Goal: Transaction & Acquisition: Purchase product/service

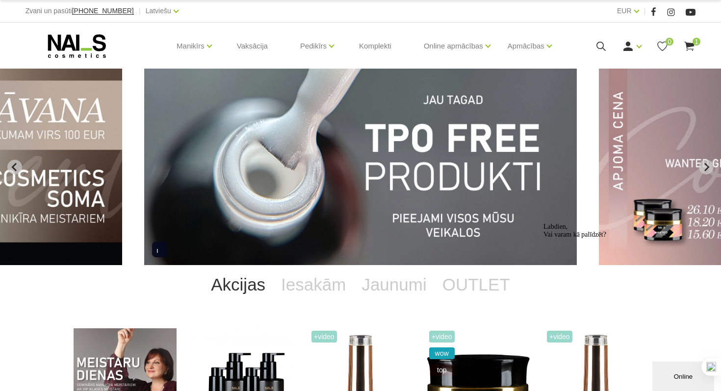
click at [337, 97] on img "8 of 12" at bounding box center [360, 167] width 433 height 197
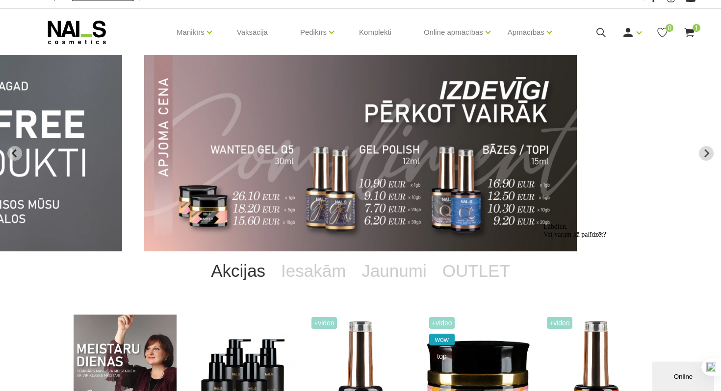
scroll to position [34, 0]
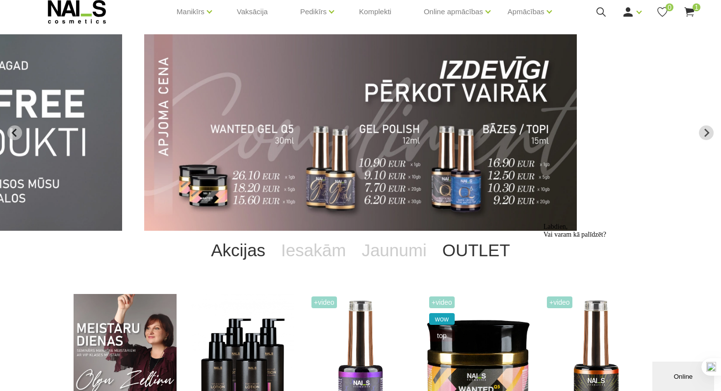
click at [474, 253] on link "OUTLET" at bounding box center [476, 250] width 83 height 39
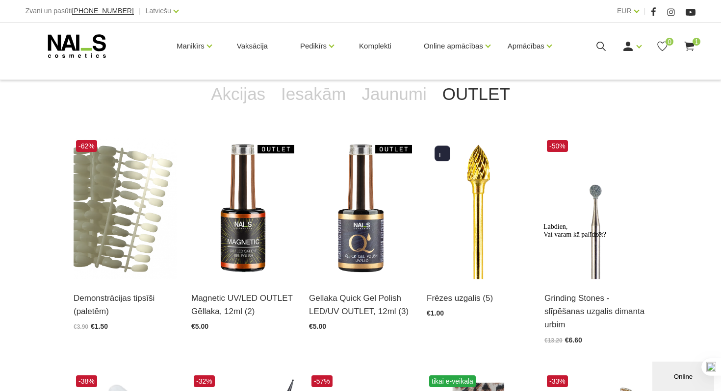
scroll to position [191, 0]
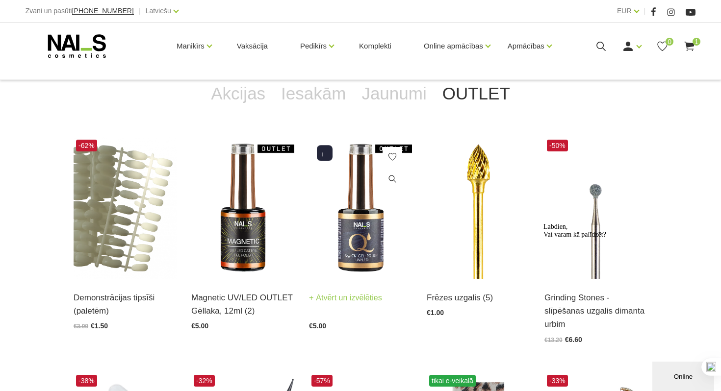
click at [362, 242] on img at bounding box center [360, 208] width 103 height 142
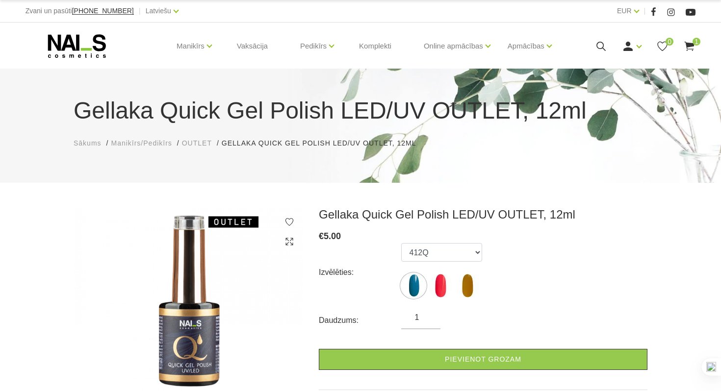
scroll to position [14, 0]
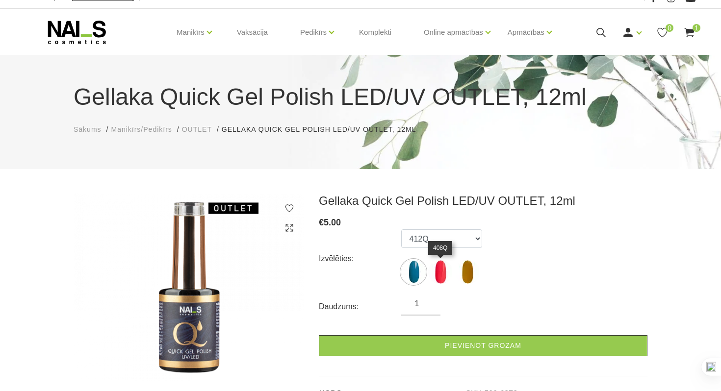
click at [443, 276] on img at bounding box center [440, 272] width 25 height 25
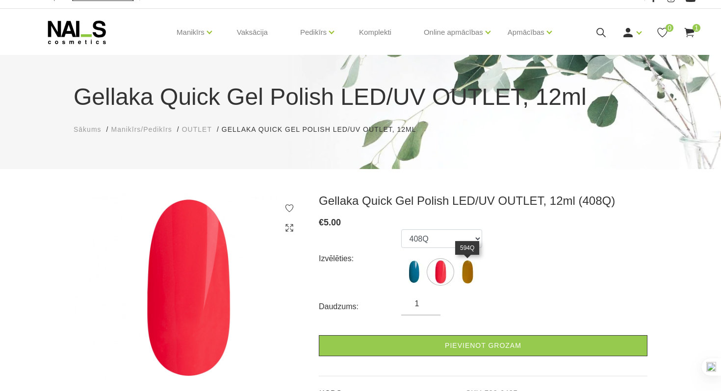
click at [467, 275] on img at bounding box center [467, 272] width 25 height 25
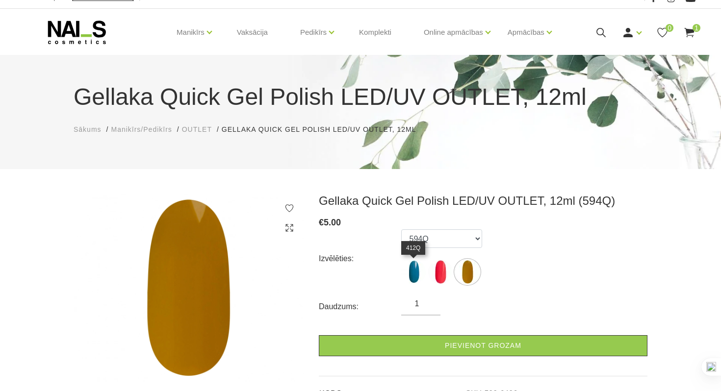
click at [412, 279] on img at bounding box center [413, 272] width 25 height 25
select select "6373"
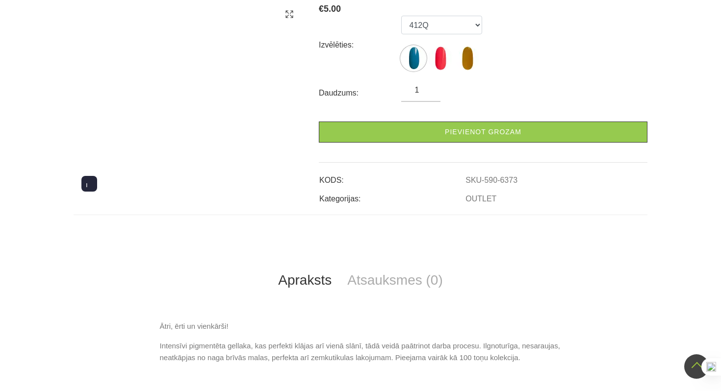
scroll to position [0, 0]
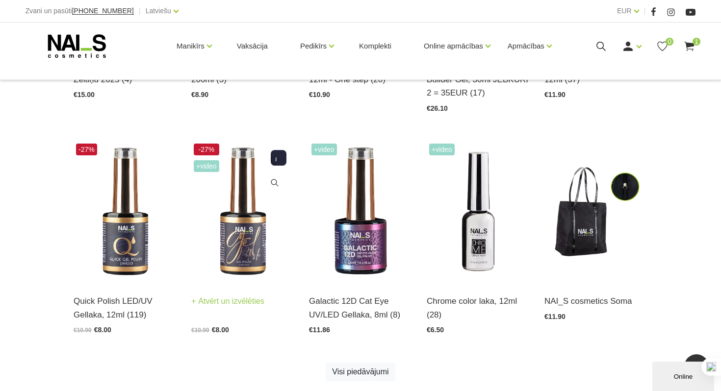
scroll to position [424, 0]
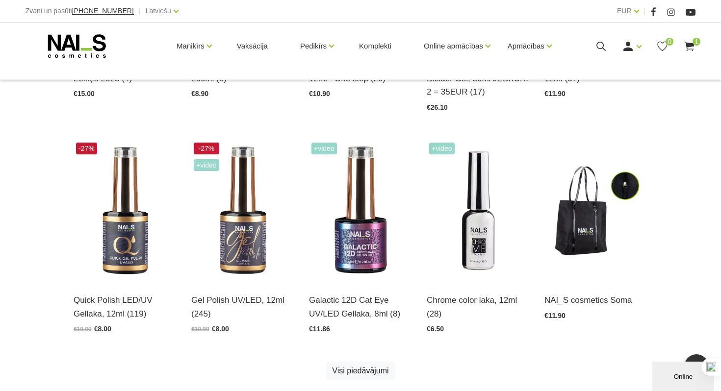
click at [59, 384] on div "Akcijas Iesakām Jaunumi OUTLET Meistaru dienas ar Olgu Zeltiņu 2025 (4) Atvērt …" at bounding box center [360, 124] width 721 height 564
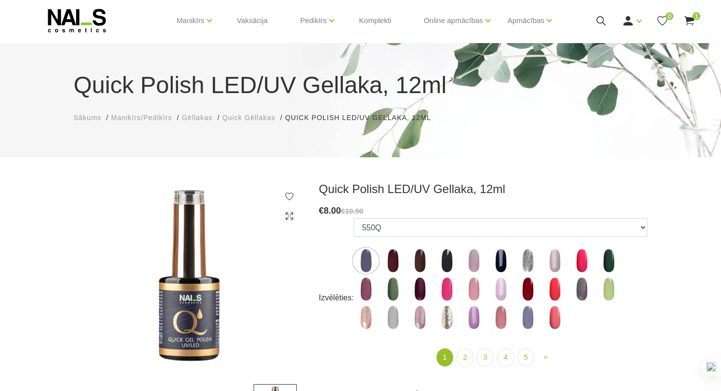
scroll to position [26, 0]
click at [392, 261] on img at bounding box center [393, 260] width 25 height 25
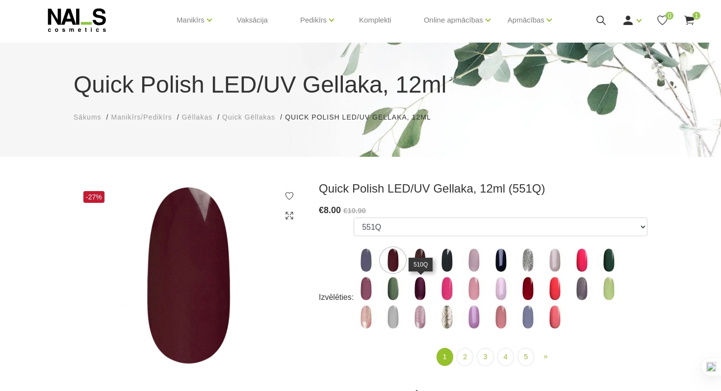
click at [426, 287] on img at bounding box center [420, 289] width 25 height 25
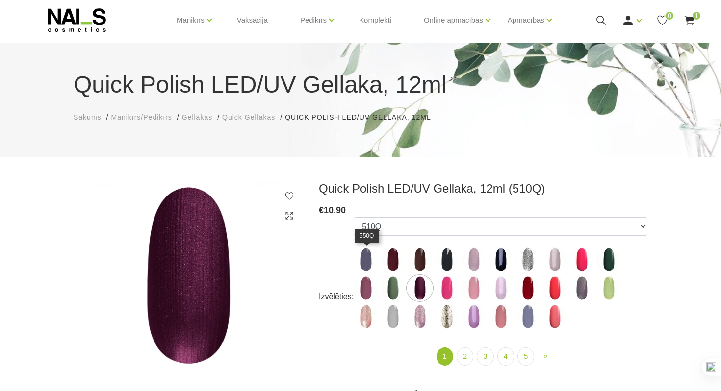
click at [370, 266] on img at bounding box center [366, 260] width 25 height 25
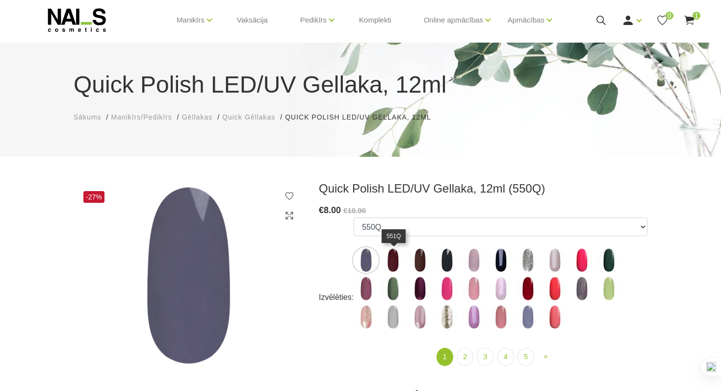
click at [391, 266] on img at bounding box center [393, 260] width 25 height 25
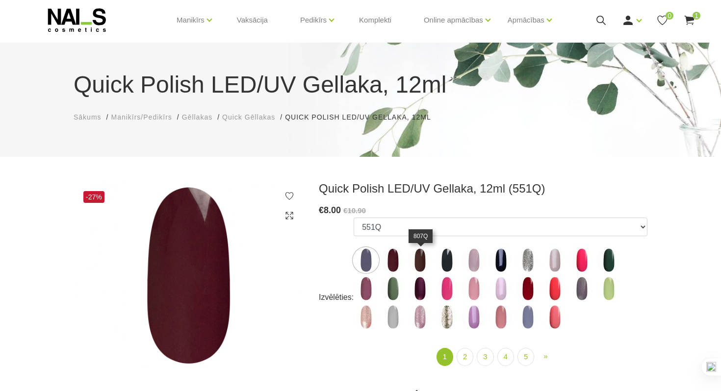
scroll to position [28, 0]
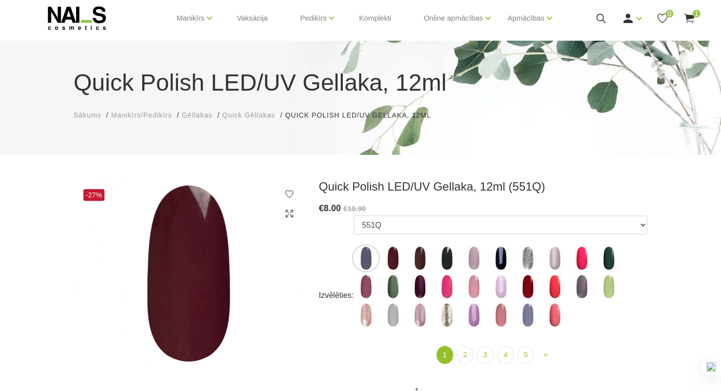
click at [692, 17] on use at bounding box center [690, 18] width 10 height 9
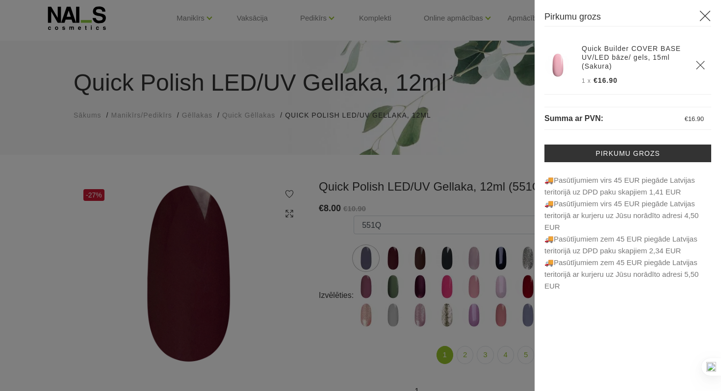
click at [705, 19] on icon at bounding box center [705, 16] width 12 height 12
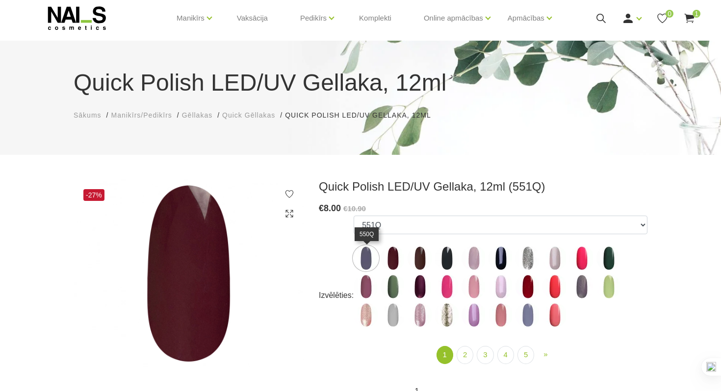
click at [360, 256] on img at bounding box center [366, 258] width 25 height 25
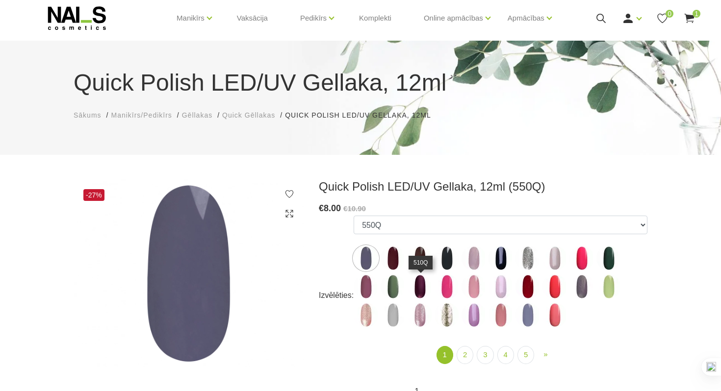
click at [420, 286] on img at bounding box center [420, 287] width 25 height 25
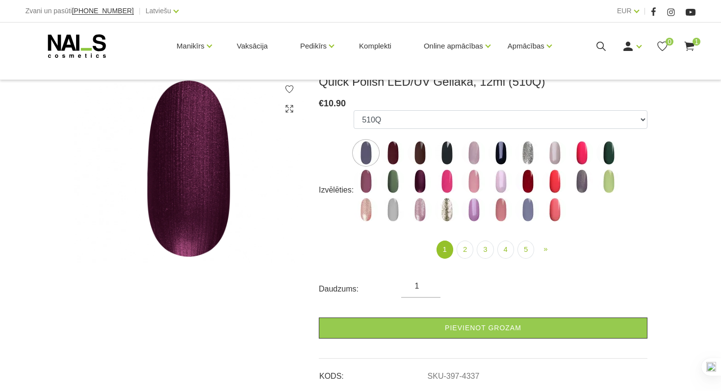
scroll to position [115, 0]
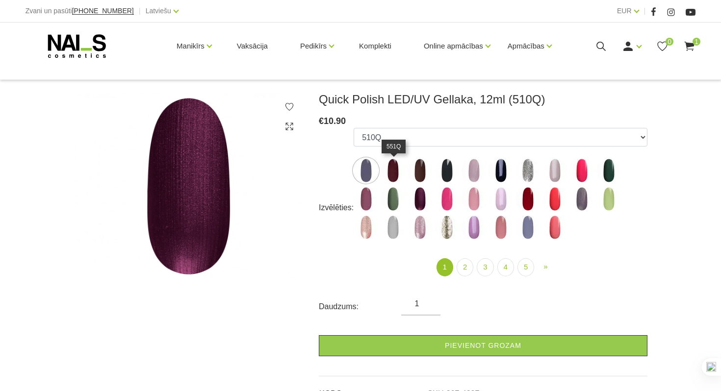
click at [398, 177] on img at bounding box center [393, 170] width 25 height 25
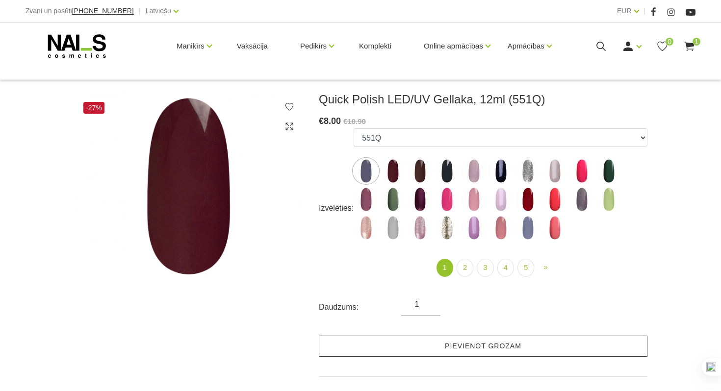
click at [379, 350] on link "Pievienot grozam" at bounding box center [483, 346] width 329 height 21
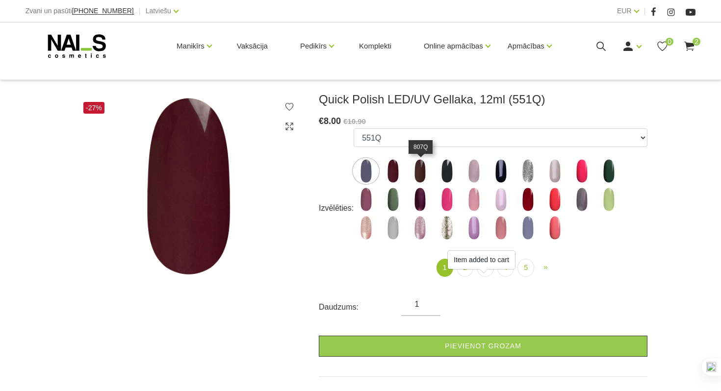
click at [420, 181] on img at bounding box center [420, 171] width 25 height 25
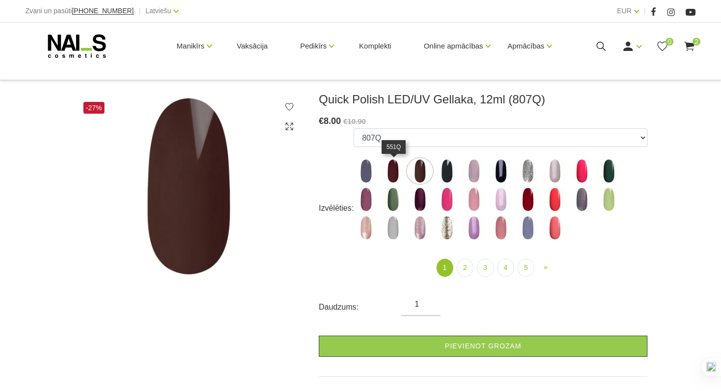
click at [399, 175] on img at bounding box center [393, 171] width 25 height 25
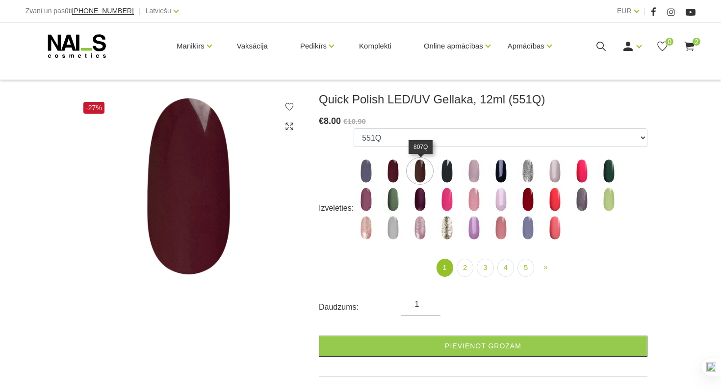
click at [424, 175] on img at bounding box center [420, 171] width 25 height 25
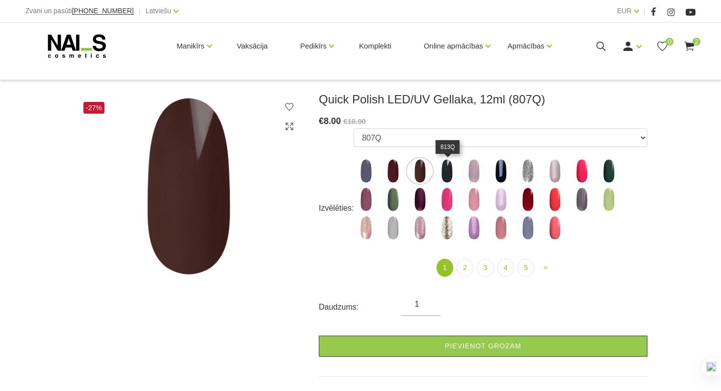
click at [448, 176] on img at bounding box center [447, 171] width 25 height 25
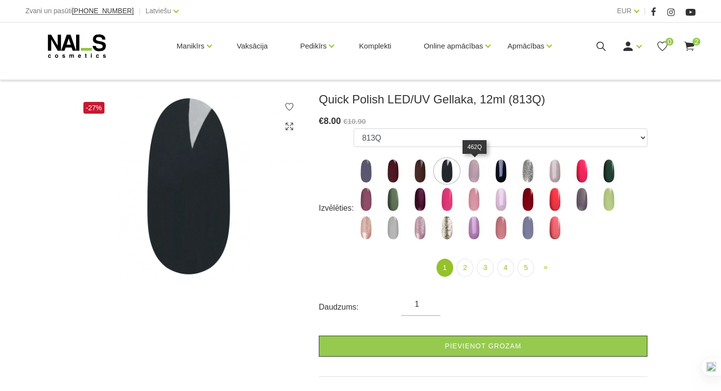
click at [479, 176] on img at bounding box center [474, 171] width 25 height 25
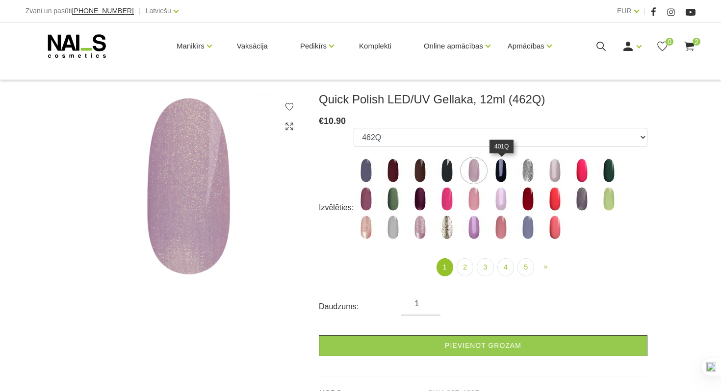
click at [505, 176] on img at bounding box center [501, 170] width 25 height 25
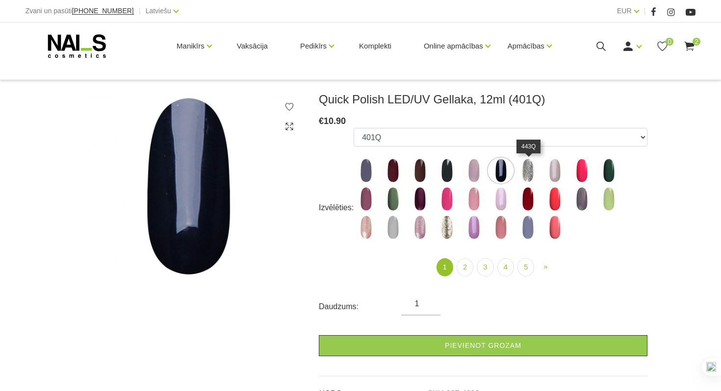
click at [532, 175] on img at bounding box center [528, 170] width 25 height 25
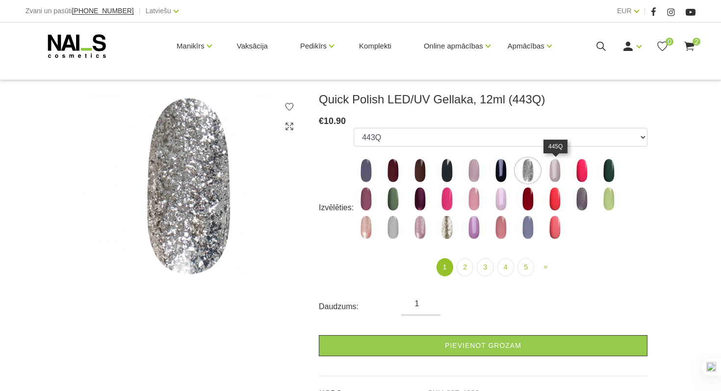
click at [559, 175] on img at bounding box center [555, 170] width 25 height 25
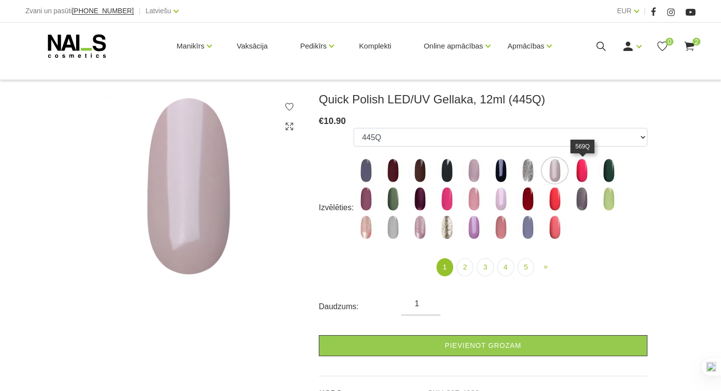
click at [580, 174] on img at bounding box center [582, 170] width 25 height 25
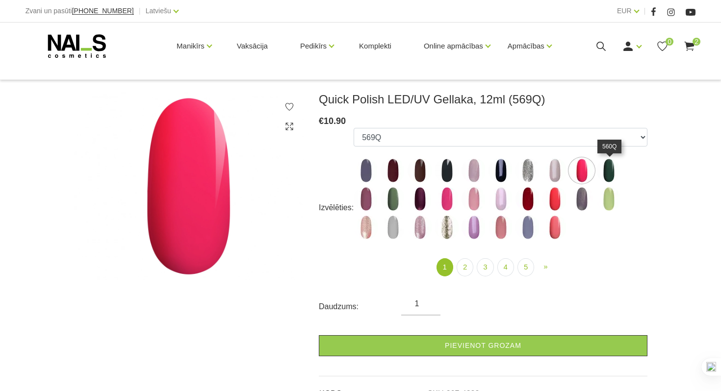
click at [607, 172] on img at bounding box center [609, 170] width 25 height 25
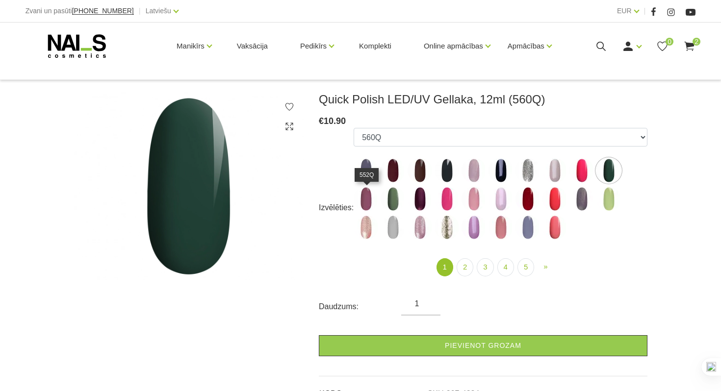
click at [367, 197] on img at bounding box center [366, 199] width 25 height 25
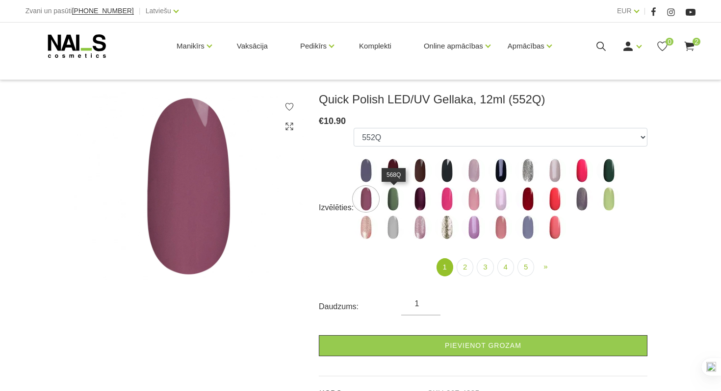
click at [400, 200] on img at bounding box center [393, 199] width 25 height 25
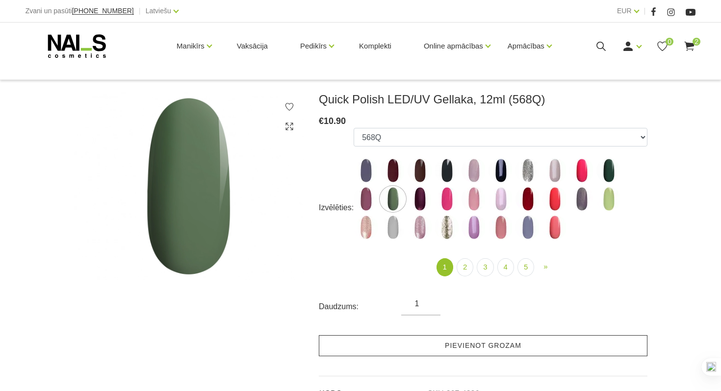
click at [439, 353] on link "Pievienot grozam" at bounding box center [483, 346] width 329 height 21
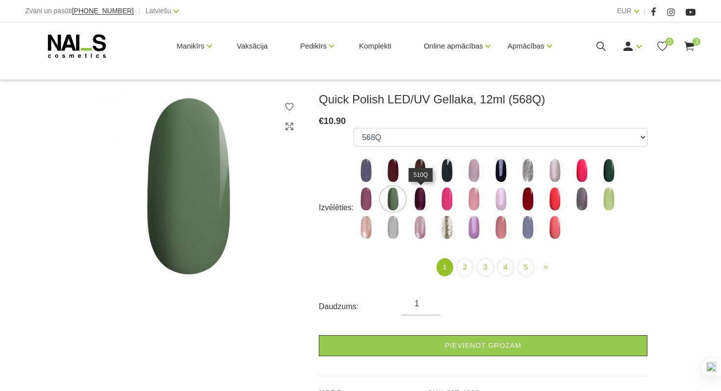
click at [419, 204] on img at bounding box center [420, 199] width 25 height 25
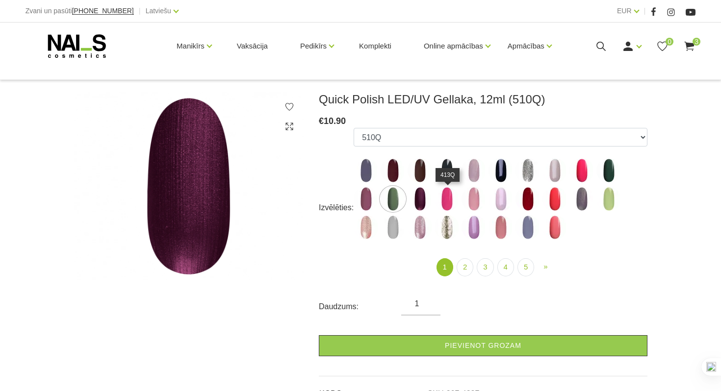
click at [452, 206] on img at bounding box center [447, 199] width 25 height 25
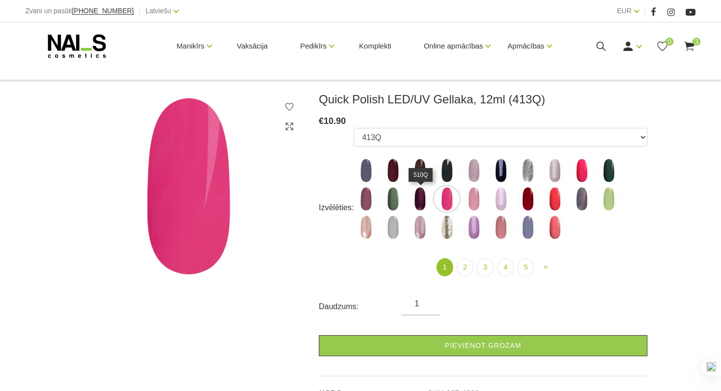
click at [414, 203] on img at bounding box center [420, 199] width 25 height 25
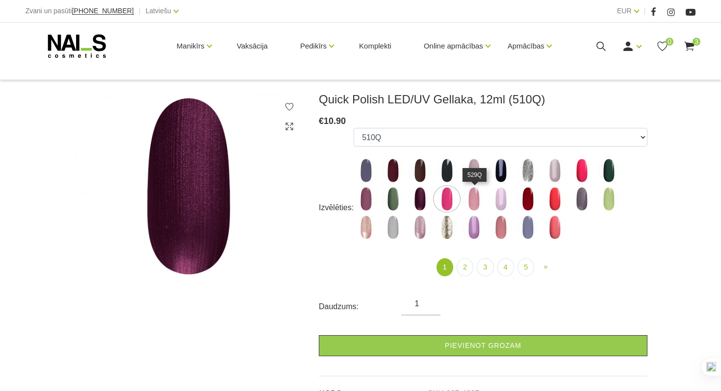
click at [483, 206] on img at bounding box center [474, 199] width 25 height 25
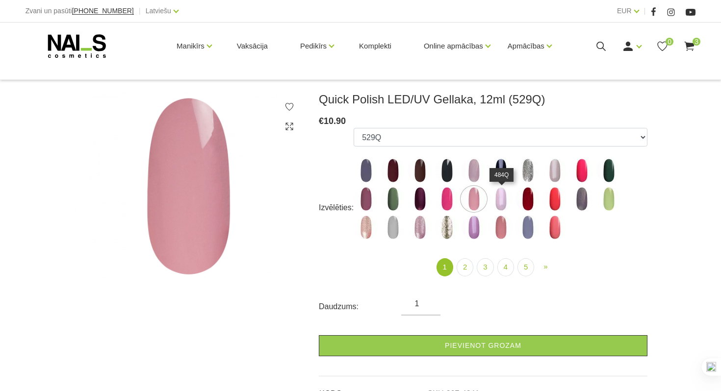
click at [507, 205] on img at bounding box center [501, 199] width 25 height 25
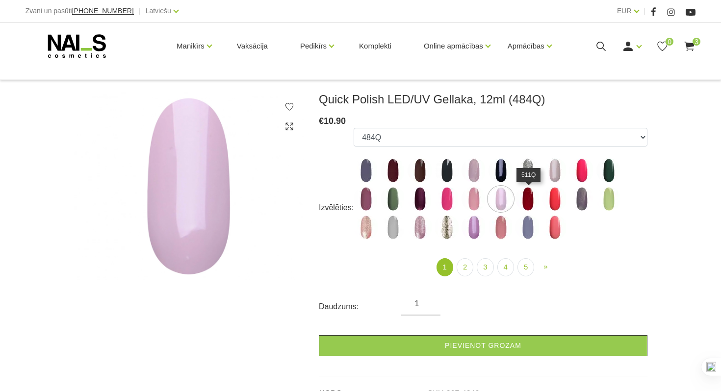
click at [527, 203] on img at bounding box center [528, 199] width 25 height 25
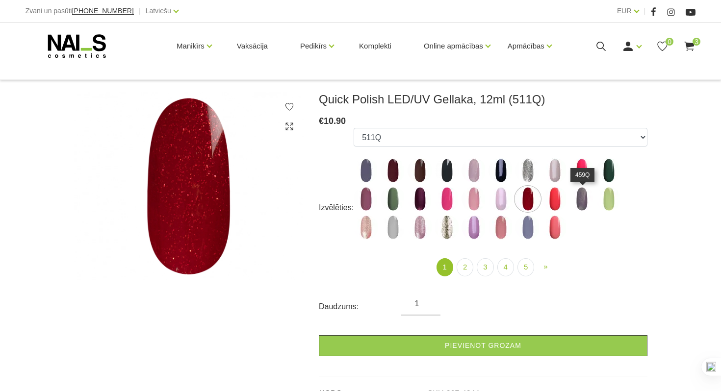
click at [585, 203] on img at bounding box center [582, 199] width 25 height 25
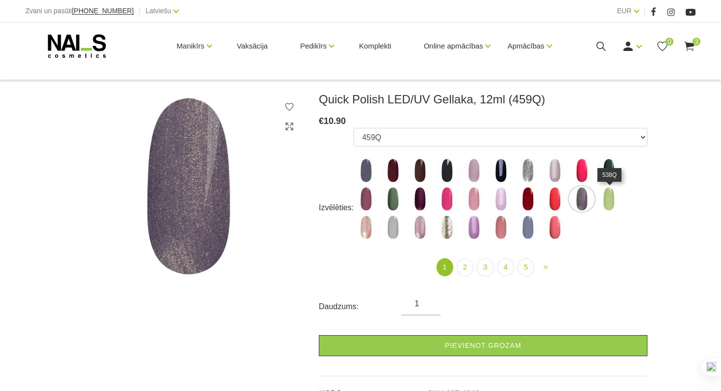
click at [619, 202] on img at bounding box center [609, 199] width 25 height 25
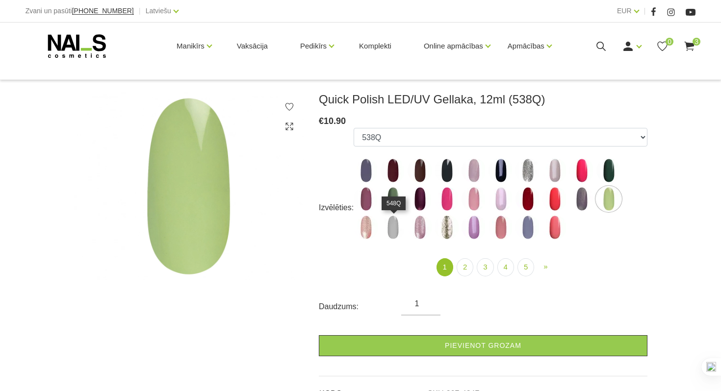
click at [391, 230] on img at bounding box center [393, 227] width 25 height 25
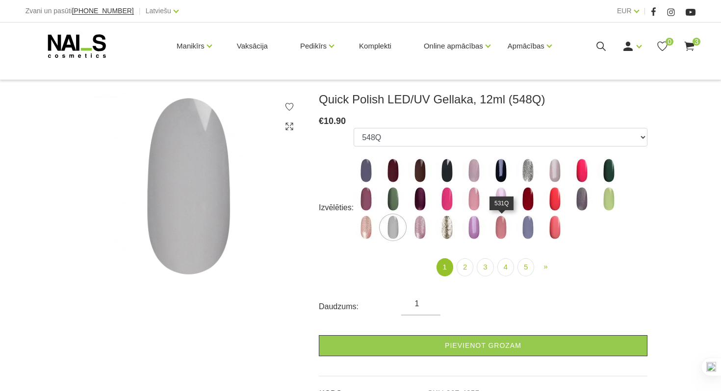
click at [496, 230] on img at bounding box center [501, 227] width 25 height 25
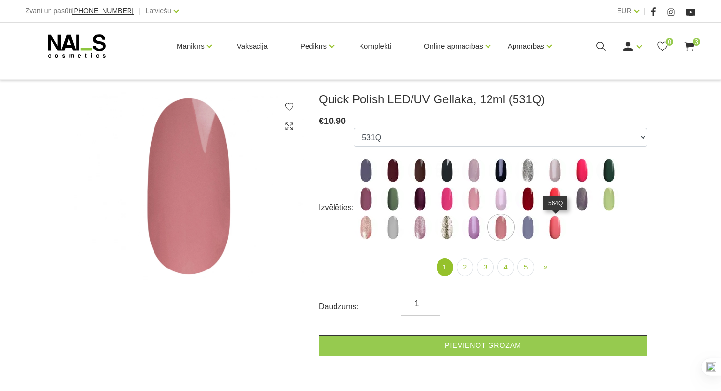
click at [552, 226] on img at bounding box center [555, 227] width 25 height 25
select select "4363"
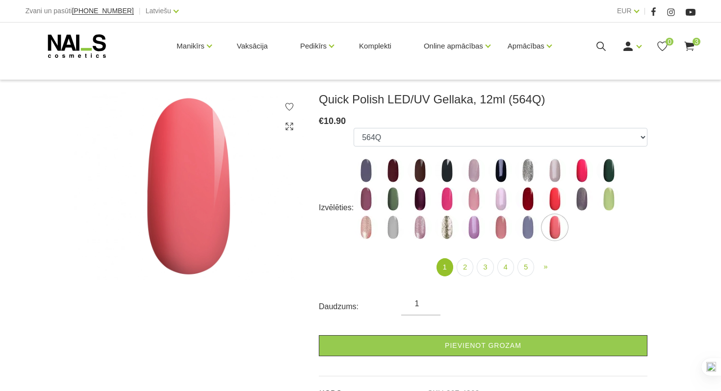
scroll to position [115, 0]
click at [473, 268] on link "2" at bounding box center [465, 268] width 17 height 18
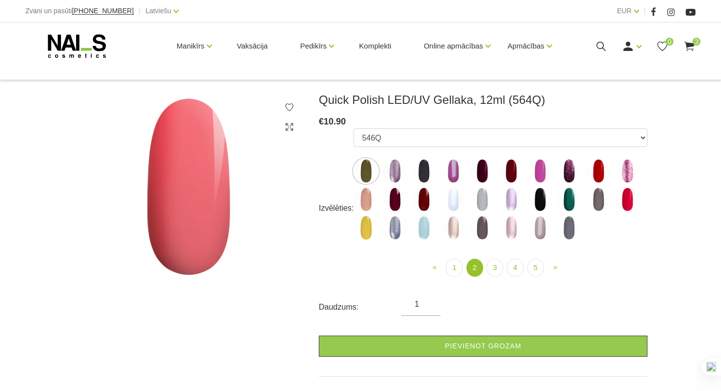
click at [432, 171] on img at bounding box center [424, 171] width 25 height 25
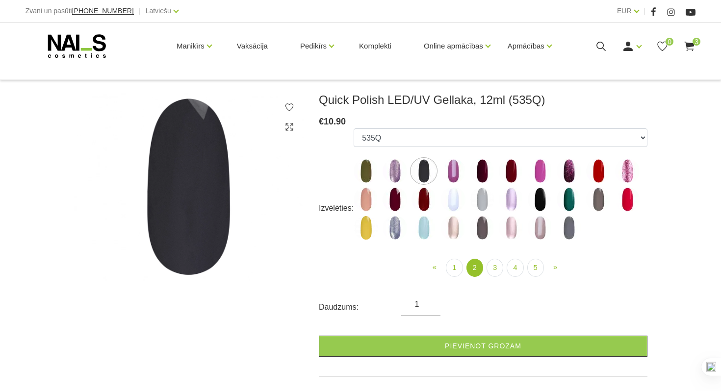
click at [472, 171] on img at bounding box center [482, 171] width 25 height 25
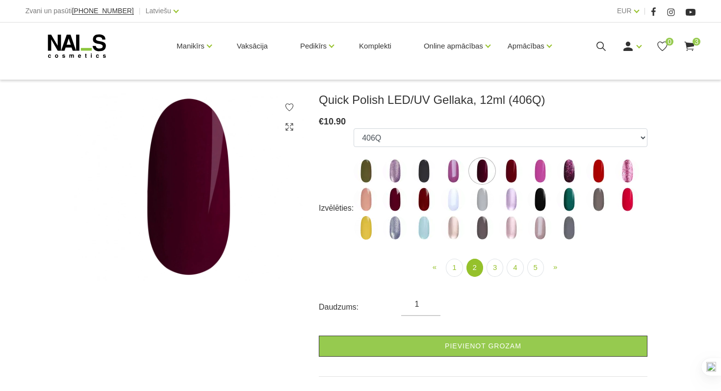
click at [511, 173] on img at bounding box center [511, 171] width 25 height 25
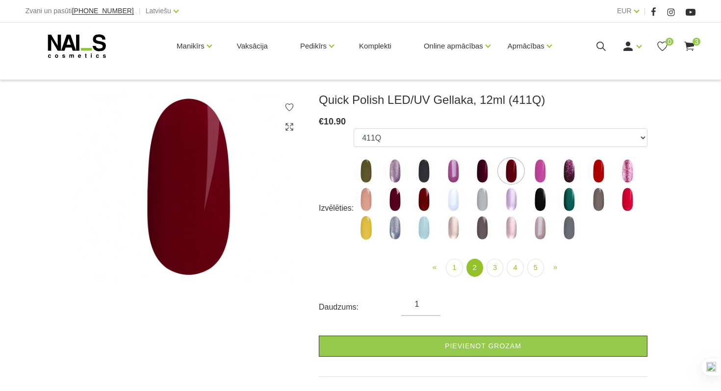
click at [403, 196] on img at bounding box center [395, 199] width 25 height 25
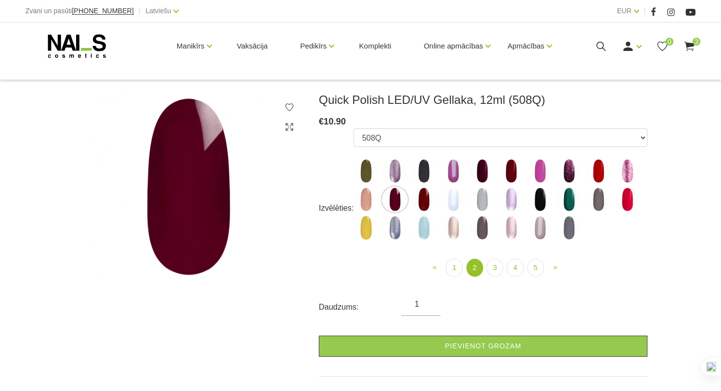
click at [425, 200] on img at bounding box center [424, 199] width 25 height 25
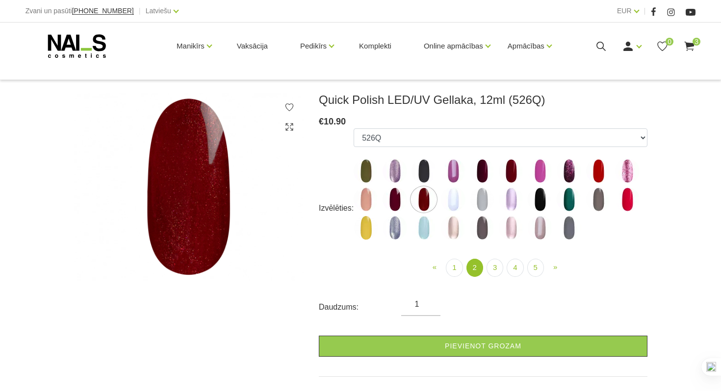
click at [544, 201] on img at bounding box center [540, 199] width 25 height 25
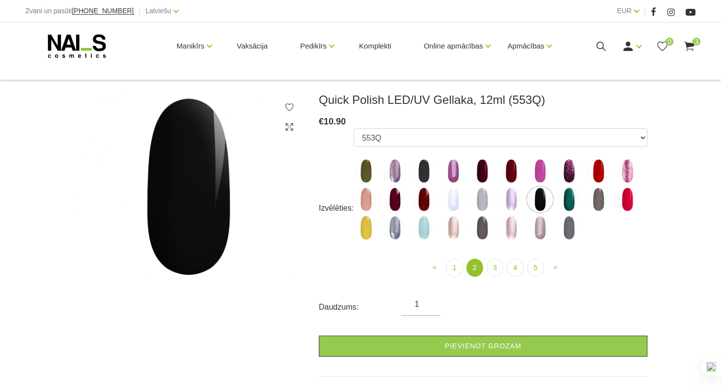
click at [567, 203] on img at bounding box center [569, 199] width 25 height 25
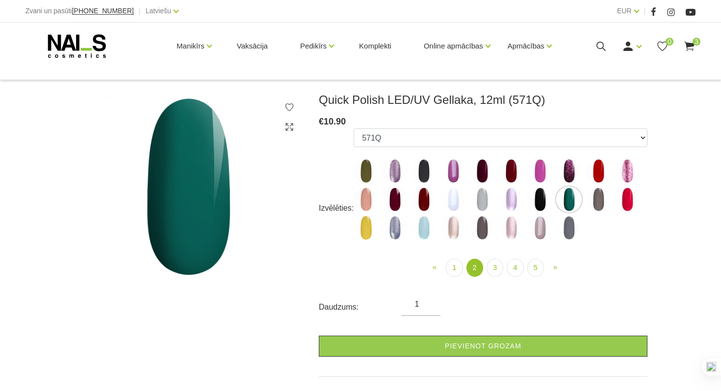
click at [593, 202] on img at bounding box center [598, 199] width 25 height 25
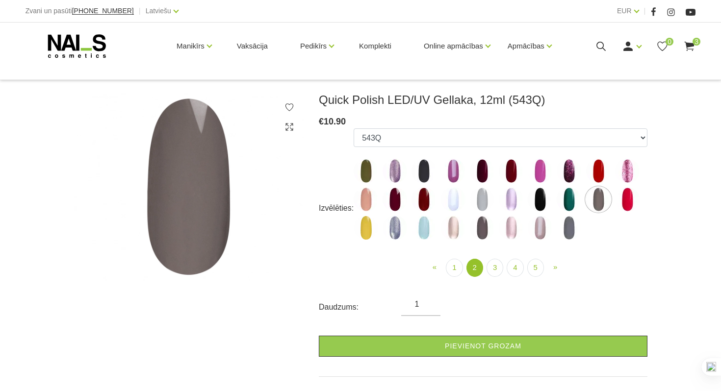
click at [478, 231] on img at bounding box center [482, 228] width 25 height 25
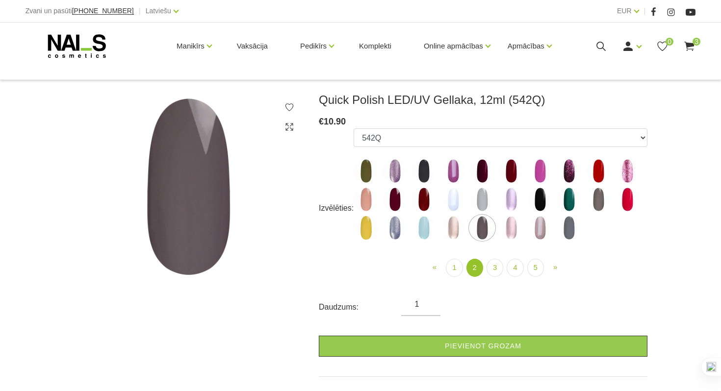
click at [570, 229] on img at bounding box center [569, 228] width 25 height 25
select select "4414"
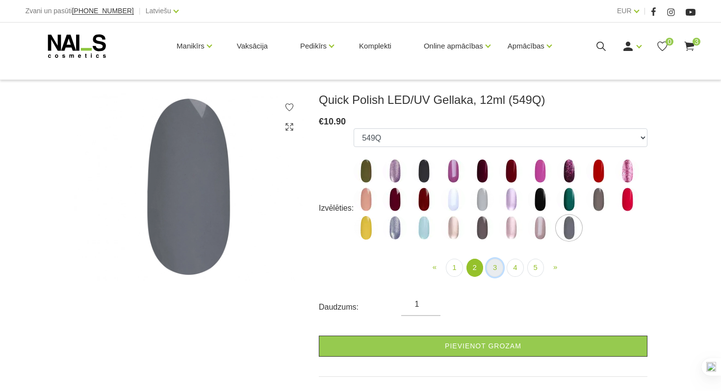
click at [500, 268] on link "3" at bounding box center [495, 268] width 17 height 18
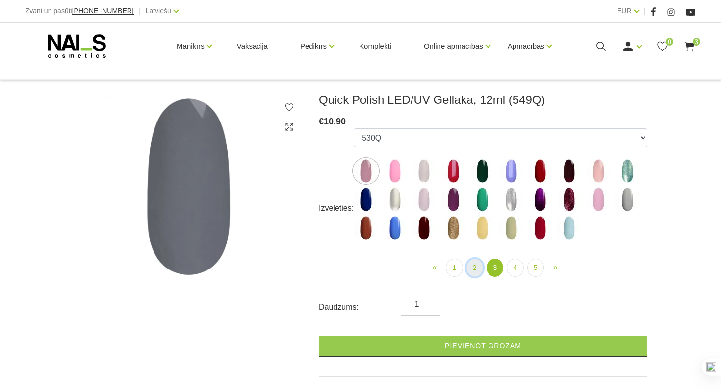
click at [473, 272] on link "2" at bounding box center [475, 268] width 17 height 18
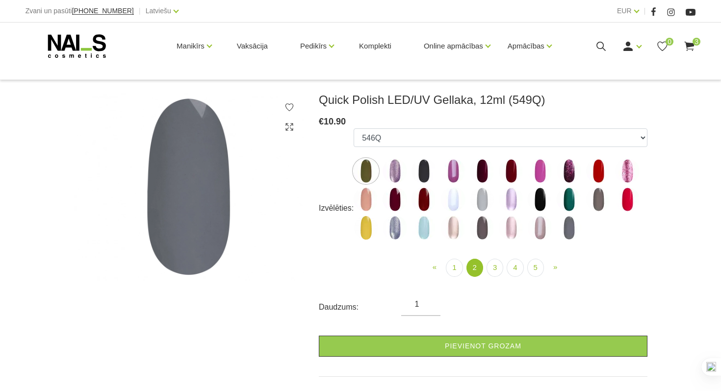
click at [541, 237] on img at bounding box center [540, 228] width 25 height 25
select select "4412"
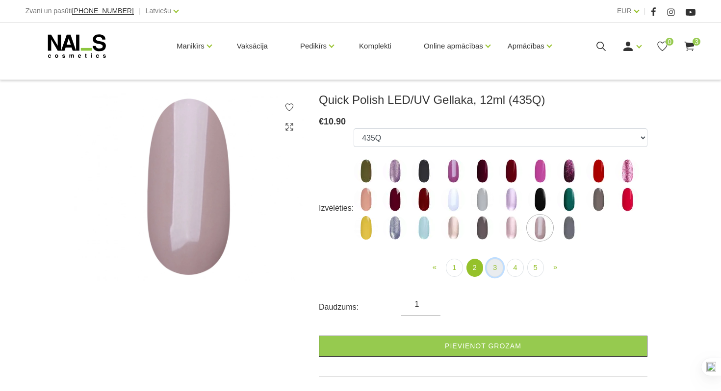
click at [493, 266] on link "3" at bounding box center [495, 268] width 17 height 18
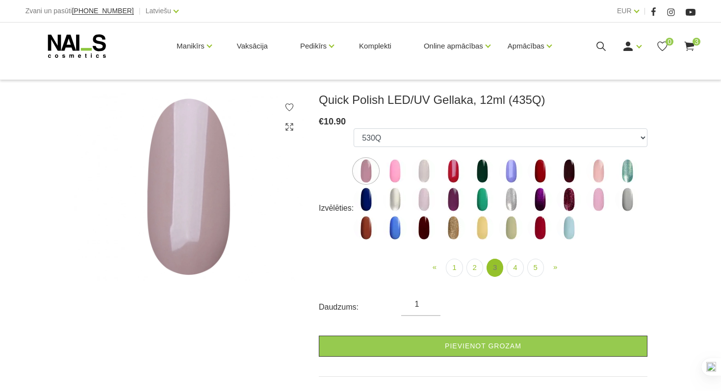
click at [492, 266] on link "3" at bounding box center [495, 268] width 17 height 18
click at [602, 171] on img at bounding box center [598, 171] width 25 height 25
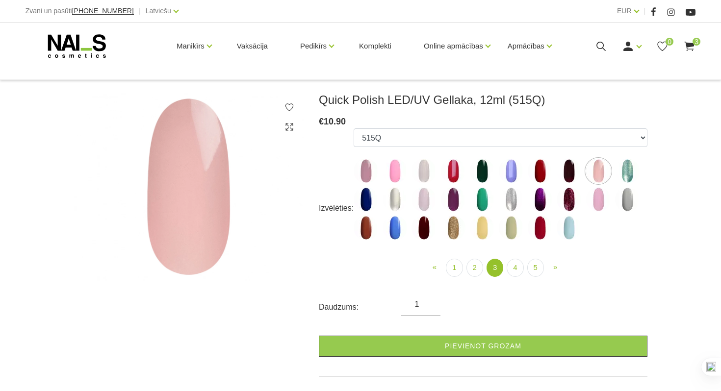
click at [422, 206] on img at bounding box center [424, 199] width 25 height 25
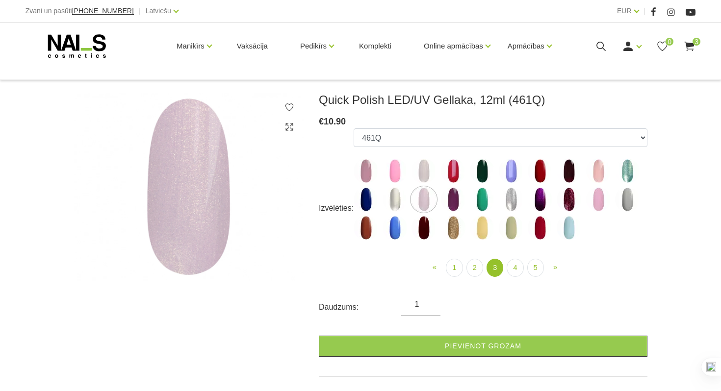
click at [446, 204] on img at bounding box center [453, 199] width 25 height 25
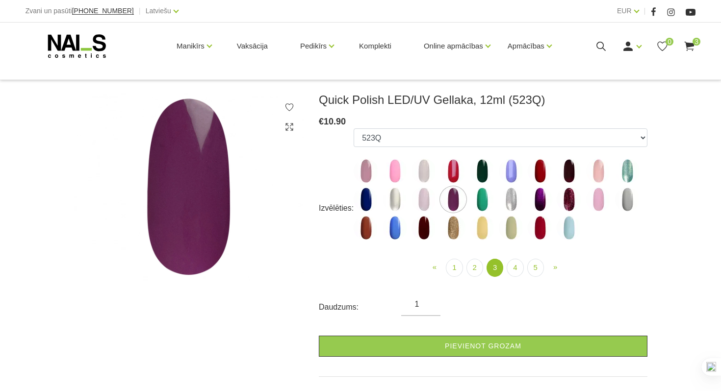
click at [480, 199] on img at bounding box center [482, 199] width 25 height 25
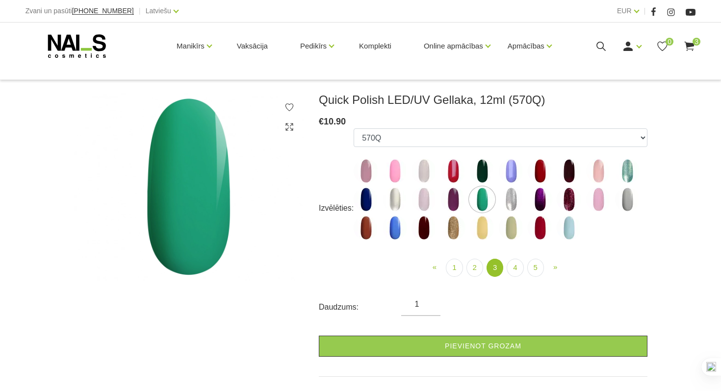
click at [618, 201] on img at bounding box center [627, 199] width 25 height 25
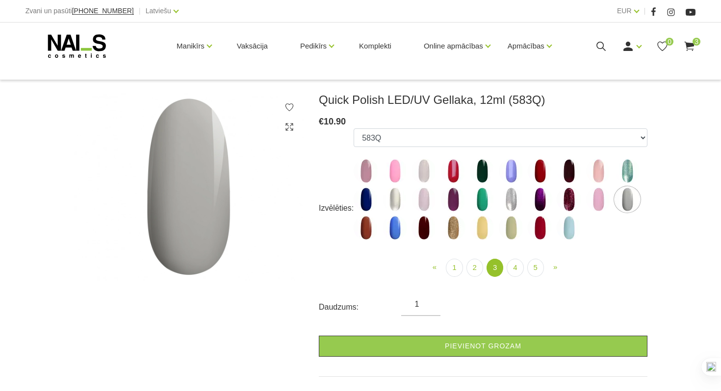
click at [485, 235] on img at bounding box center [482, 228] width 25 height 25
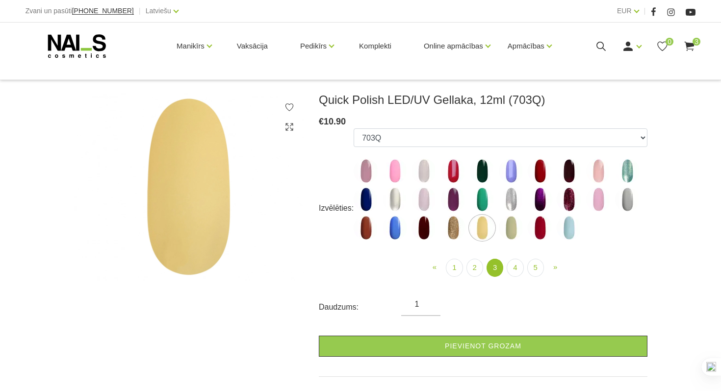
click at [507, 230] on img at bounding box center [511, 228] width 25 height 25
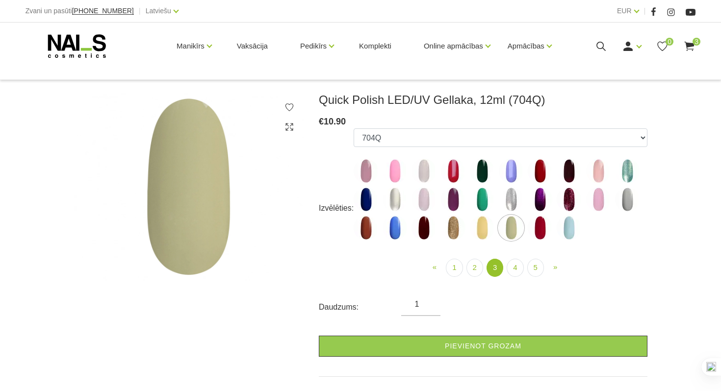
click at [376, 230] on img at bounding box center [366, 228] width 25 height 25
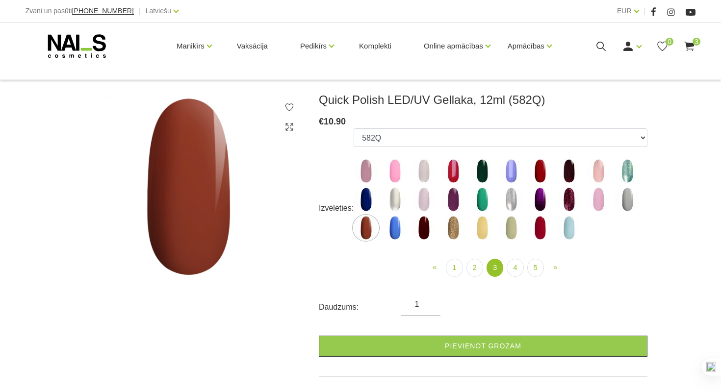
click at [578, 235] on img at bounding box center [569, 228] width 25 height 25
select select "5196"
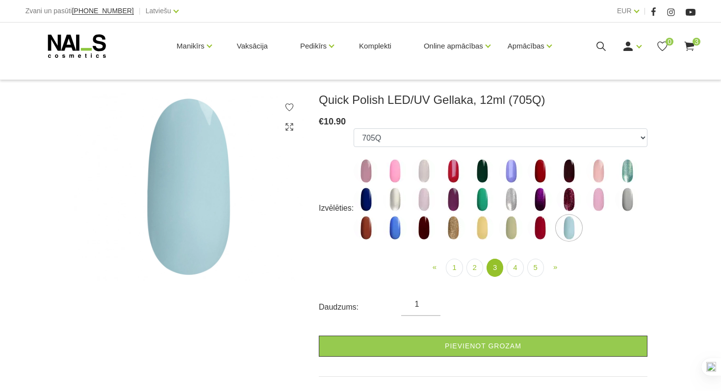
click at [523, 263] on li "4" at bounding box center [515, 268] width 16 height 18
click at [515, 266] on link "4" at bounding box center [515, 268] width 17 height 18
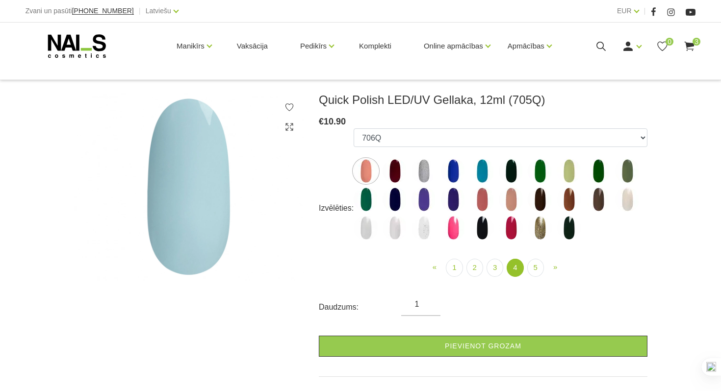
click at [515, 266] on link "4" at bounding box center [515, 268] width 17 height 18
click at [407, 163] on label at bounding box center [395, 171] width 25 height 25
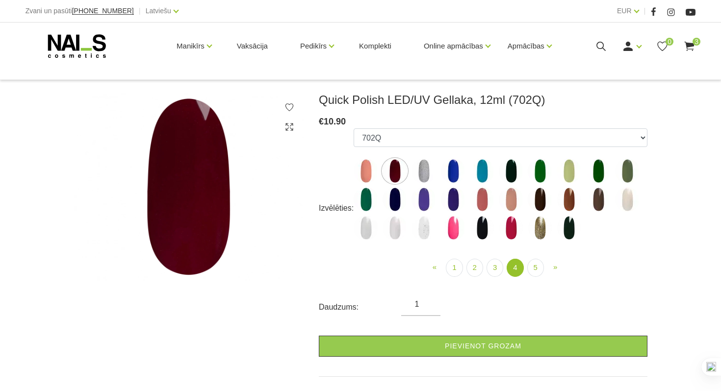
click at [471, 198] on img at bounding box center [482, 199] width 25 height 25
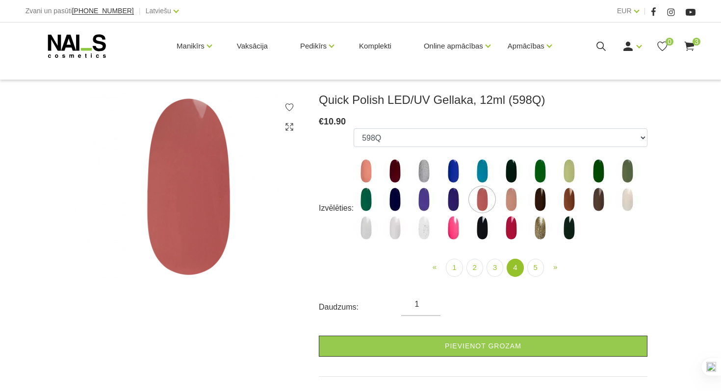
click at [568, 200] on img at bounding box center [569, 199] width 25 height 25
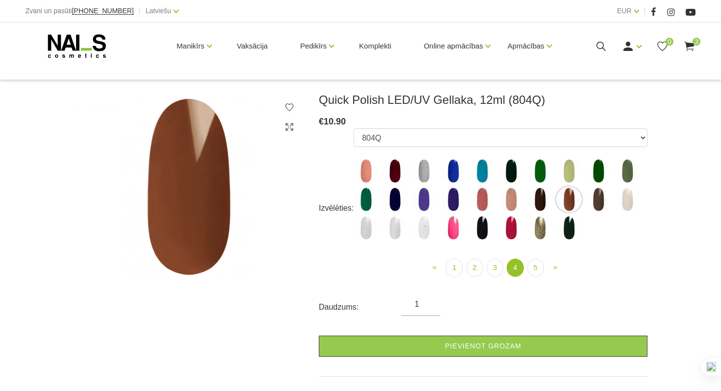
click at [595, 202] on img at bounding box center [598, 199] width 25 height 25
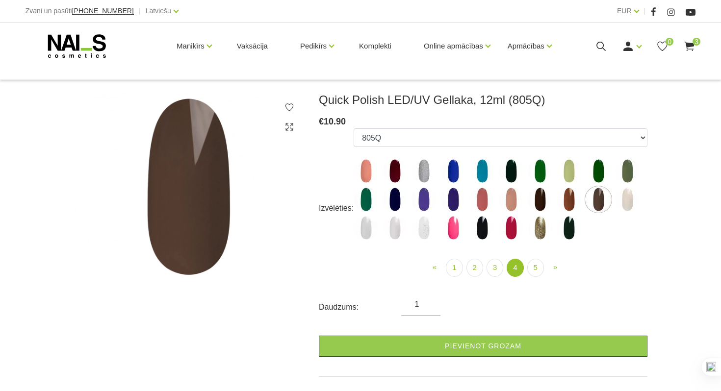
click at [572, 201] on img at bounding box center [569, 199] width 25 height 25
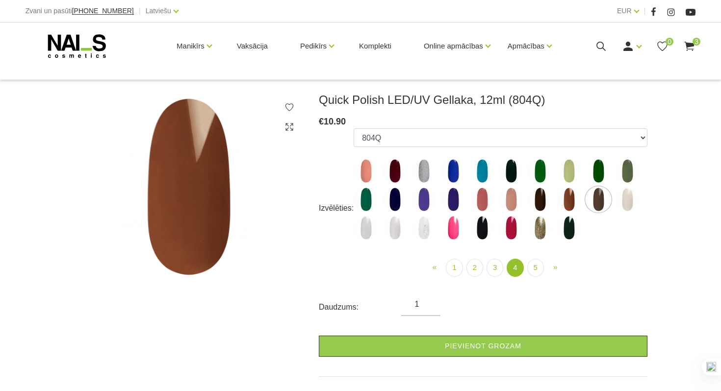
click at [572, 201] on img at bounding box center [569, 199] width 25 height 25
click at [569, 201] on img at bounding box center [569, 199] width 25 height 25
click at [573, 204] on img at bounding box center [569, 199] width 25 height 25
click at [423, 230] on img at bounding box center [424, 228] width 25 height 25
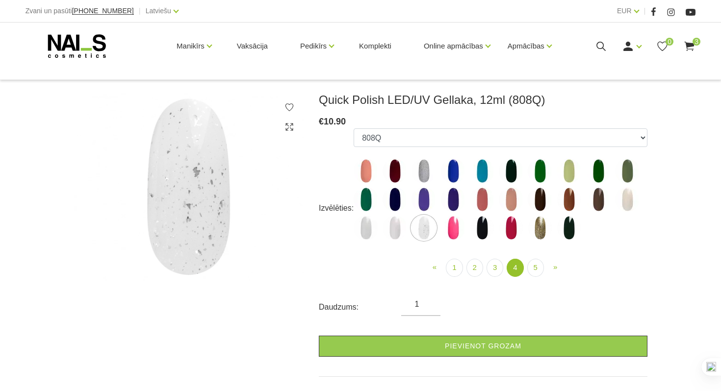
click at [398, 233] on img at bounding box center [395, 228] width 25 height 25
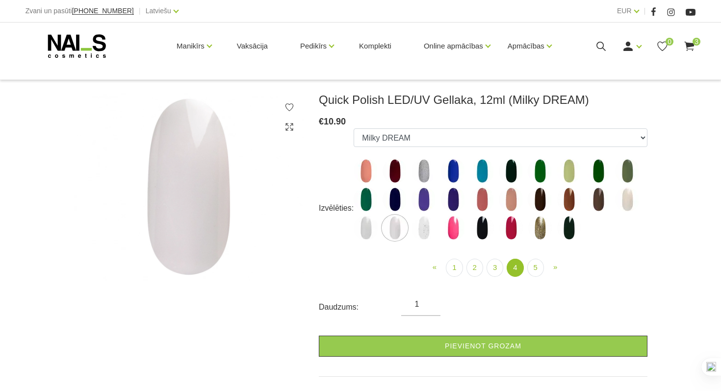
click at [605, 203] on img at bounding box center [598, 199] width 25 height 25
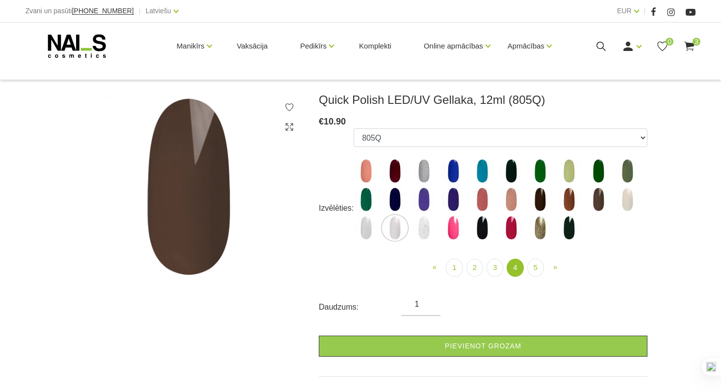
click at [608, 195] on img at bounding box center [598, 199] width 25 height 25
click at [600, 193] on img at bounding box center [598, 199] width 25 height 25
click at [577, 199] on img at bounding box center [569, 199] width 25 height 25
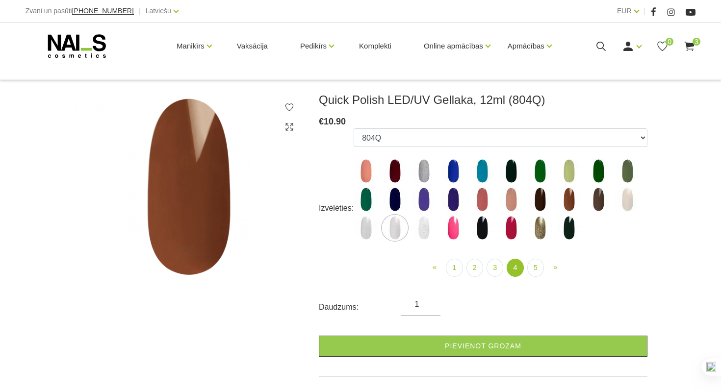
click at [597, 200] on img at bounding box center [598, 199] width 25 height 25
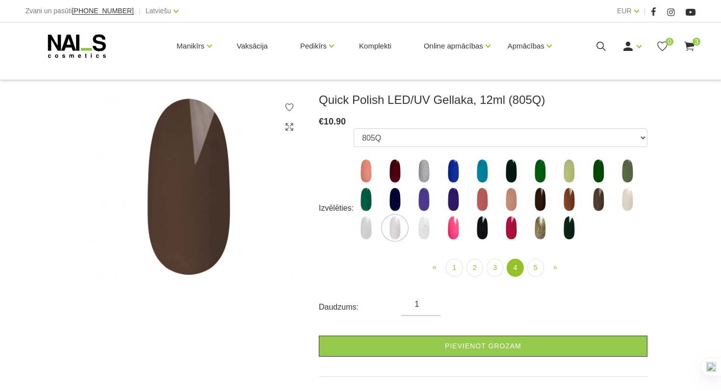
click at [636, 173] on img at bounding box center [627, 171] width 25 height 25
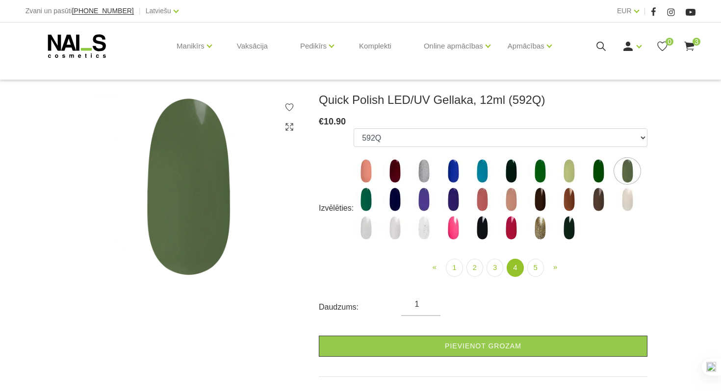
click at [694, 39] on span "3" at bounding box center [697, 42] width 8 height 8
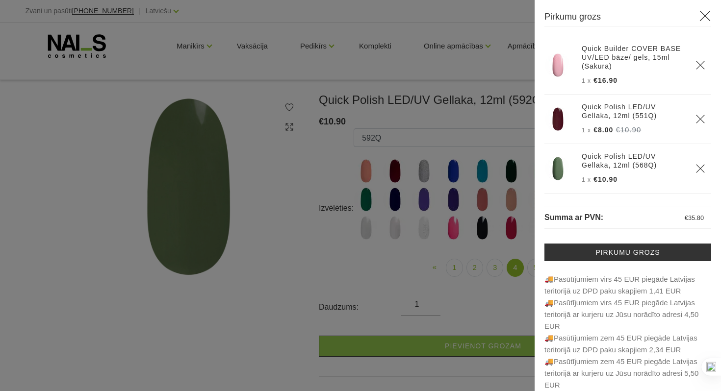
click at [242, 309] on div at bounding box center [360, 195] width 721 height 391
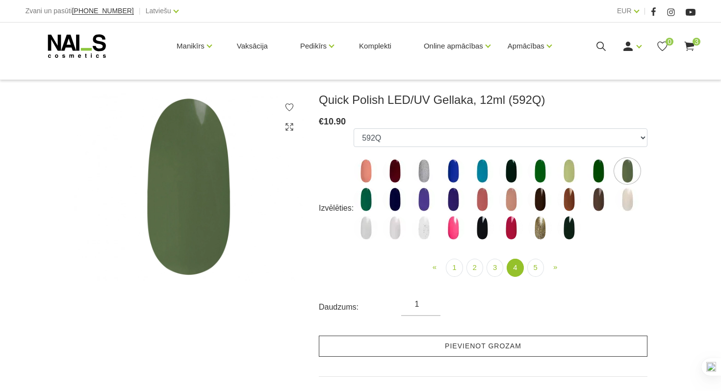
click at [504, 341] on link "Pievienot grozam" at bounding box center [483, 346] width 329 height 21
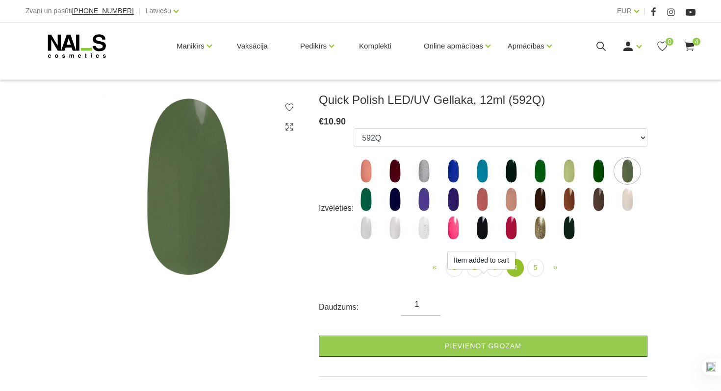
click at [567, 203] on img at bounding box center [569, 199] width 25 height 25
select select "5728"
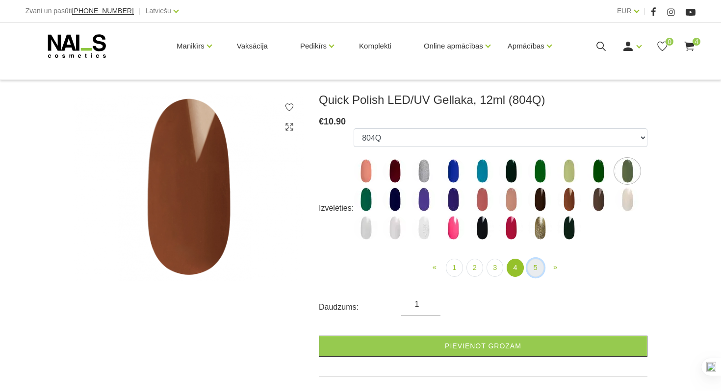
click at [534, 267] on link "5" at bounding box center [535, 268] width 17 height 18
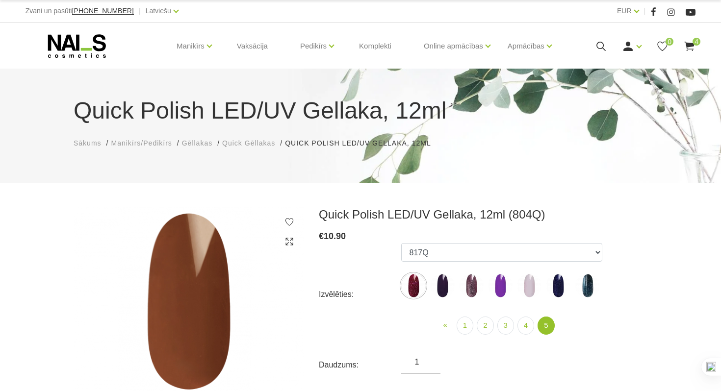
click at [439, 278] on img at bounding box center [442, 286] width 25 height 25
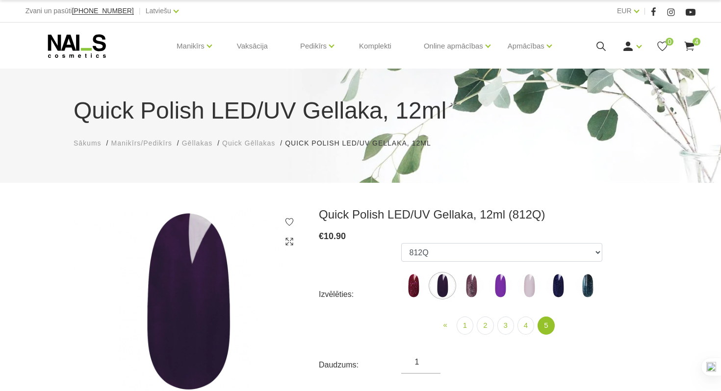
click at [536, 277] on img at bounding box center [529, 286] width 25 height 25
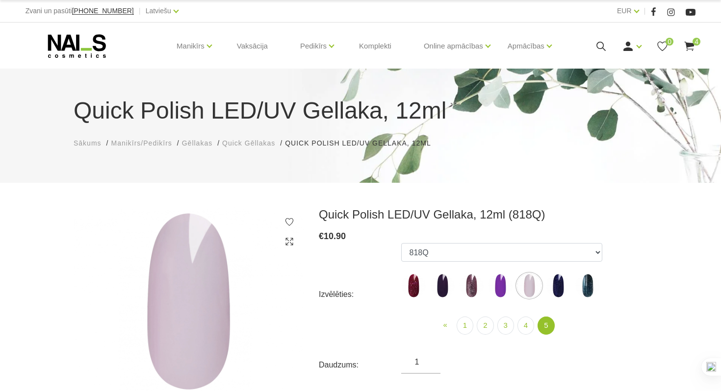
click at [536, 277] on img at bounding box center [529, 286] width 25 height 25
click at [558, 290] on img at bounding box center [558, 286] width 25 height 25
select select "6319"
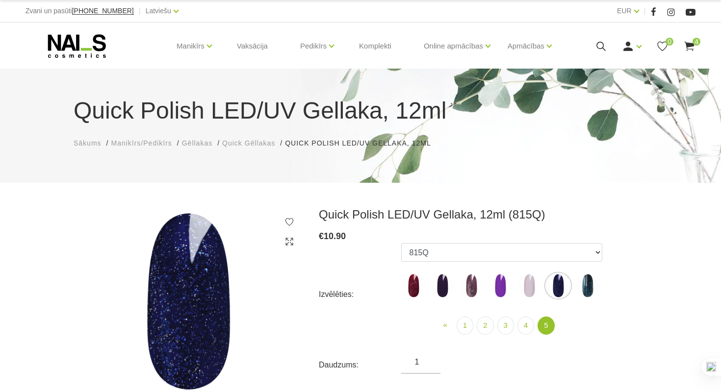
scroll to position [8, 0]
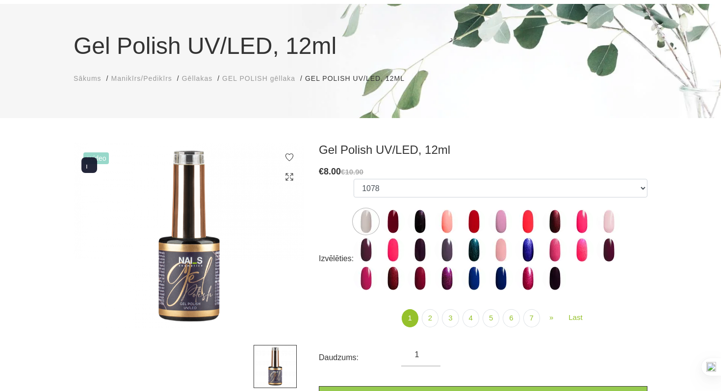
scroll to position [66, 0]
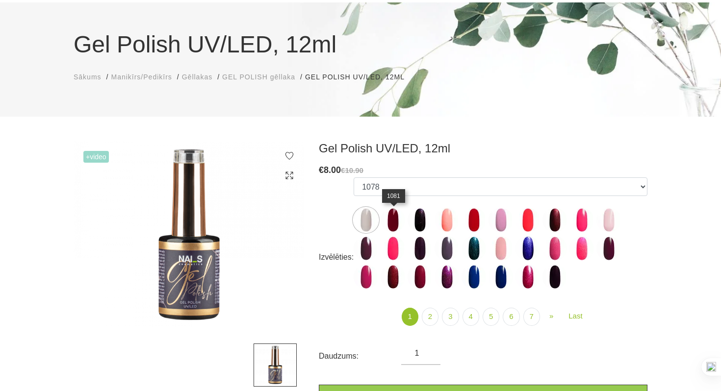
click at [391, 223] on img at bounding box center [393, 220] width 25 height 25
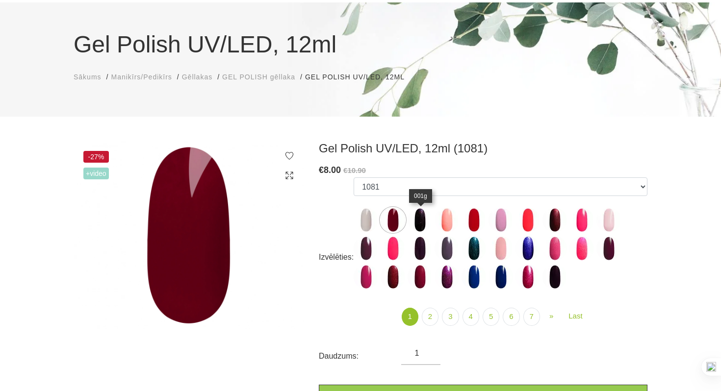
click at [426, 218] on img at bounding box center [420, 220] width 25 height 25
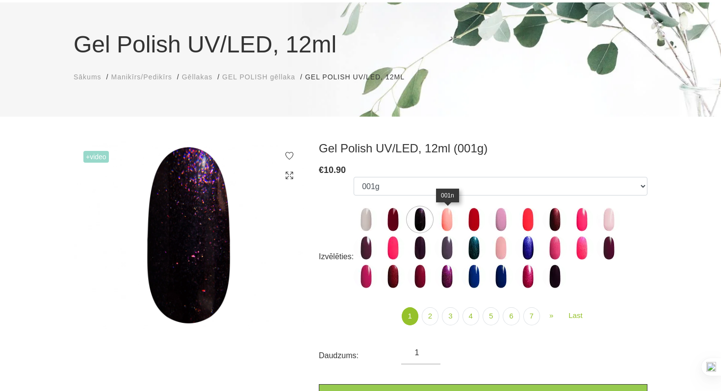
click at [441, 216] on img at bounding box center [447, 220] width 25 height 25
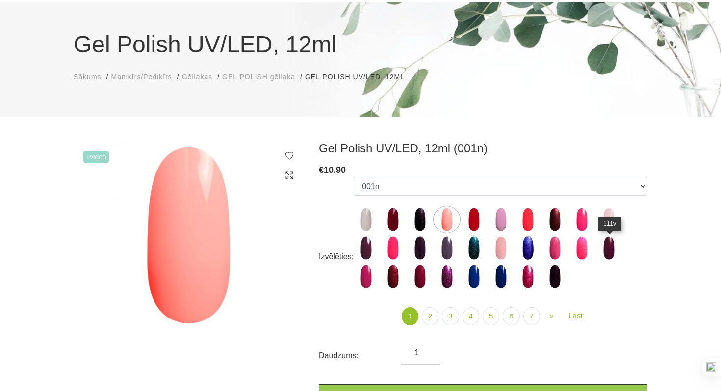
click at [611, 247] on img at bounding box center [609, 248] width 25 height 25
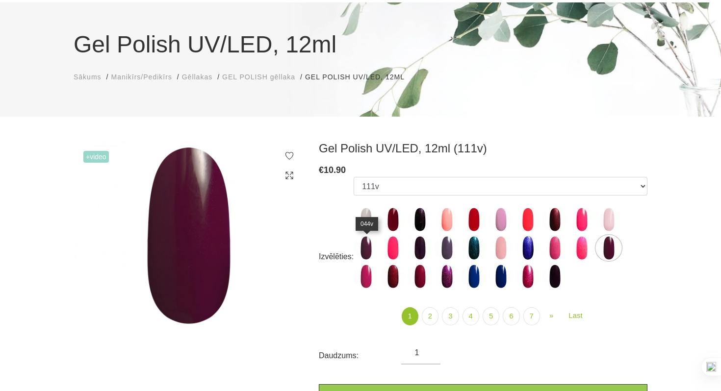
click at [362, 245] on img at bounding box center [366, 248] width 25 height 25
select select "3984"
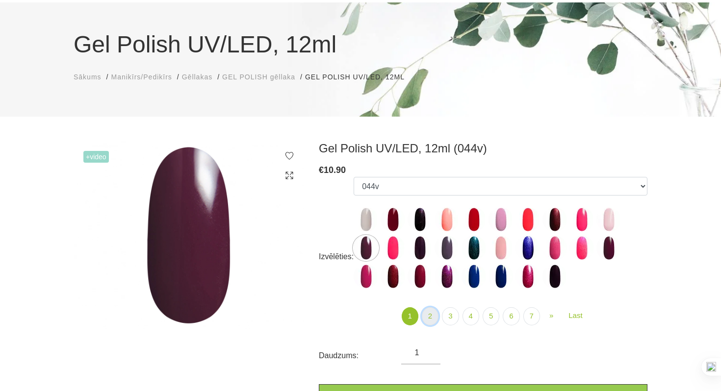
click at [431, 308] on link "2" at bounding box center [430, 317] width 17 height 18
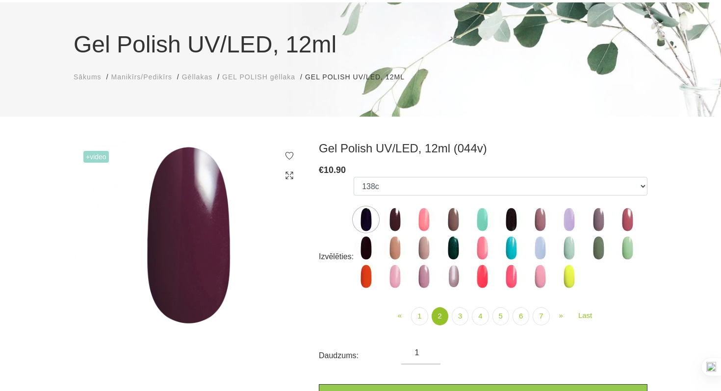
click at [403, 213] on img at bounding box center [395, 220] width 25 height 25
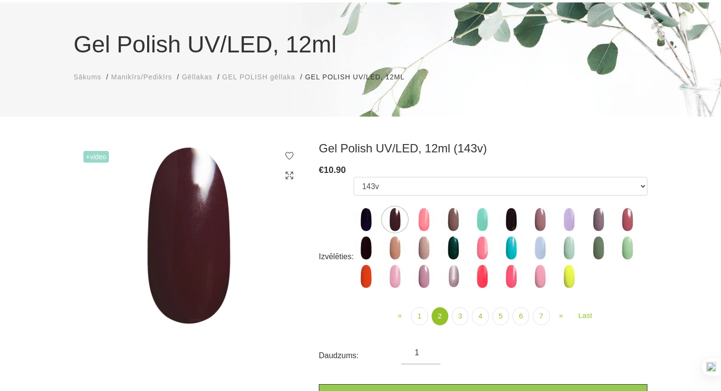
click at [449, 219] on img at bounding box center [453, 220] width 25 height 25
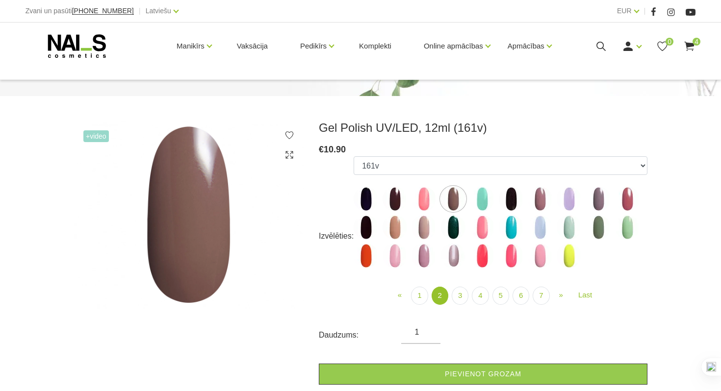
scroll to position [87, 0]
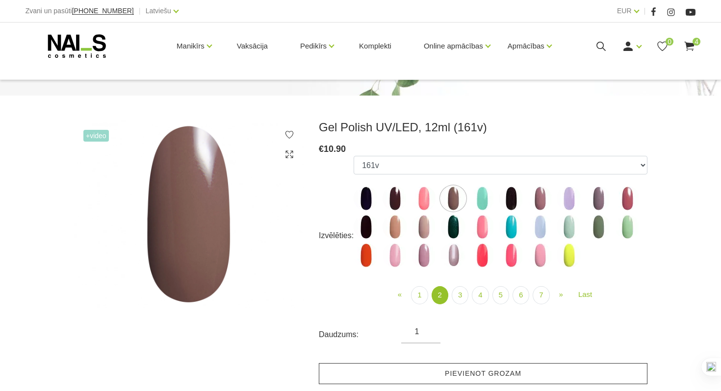
click at [447, 379] on link "Pievienot grozam" at bounding box center [483, 374] width 329 height 21
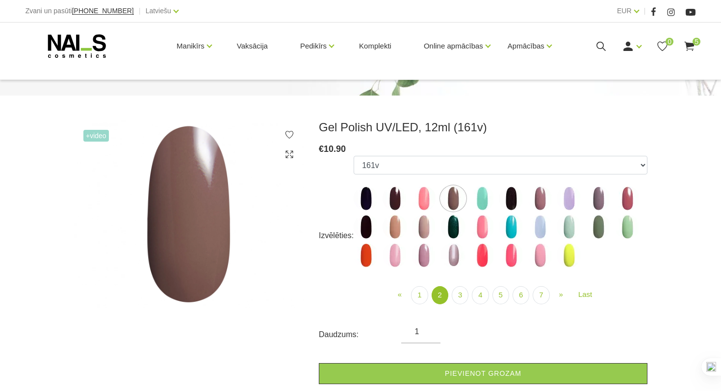
click at [547, 202] on img at bounding box center [540, 198] width 25 height 25
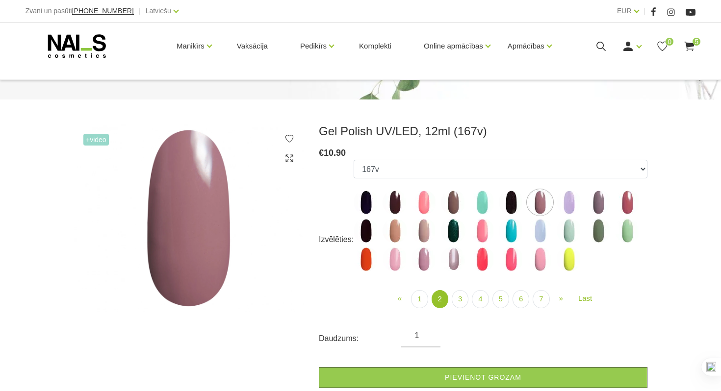
scroll to position [82, 0]
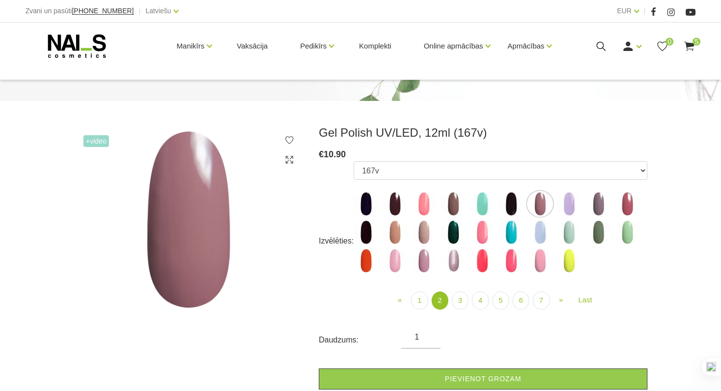
click at [459, 202] on img at bounding box center [453, 204] width 25 height 25
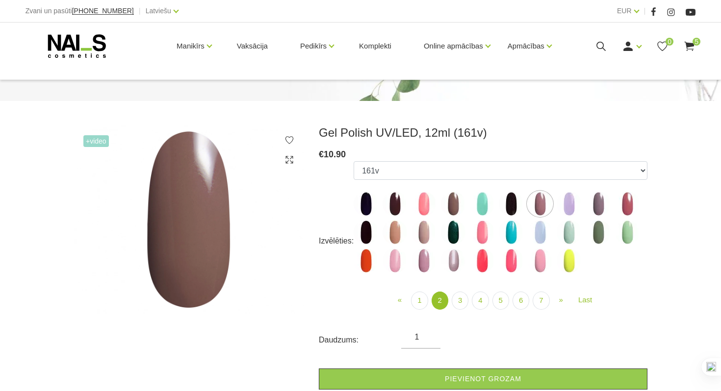
click at [540, 202] on img at bounding box center [540, 204] width 25 height 25
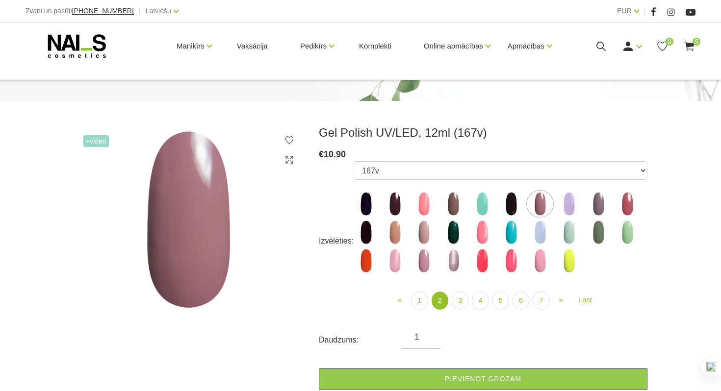
click at [603, 205] on img at bounding box center [598, 204] width 25 height 25
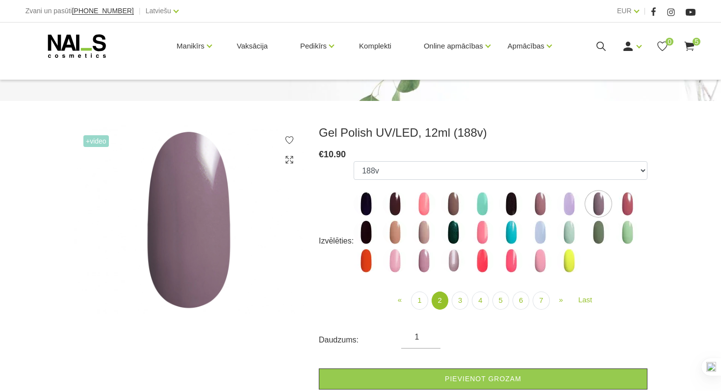
click at [637, 208] on img at bounding box center [627, 204] width 25 height 25
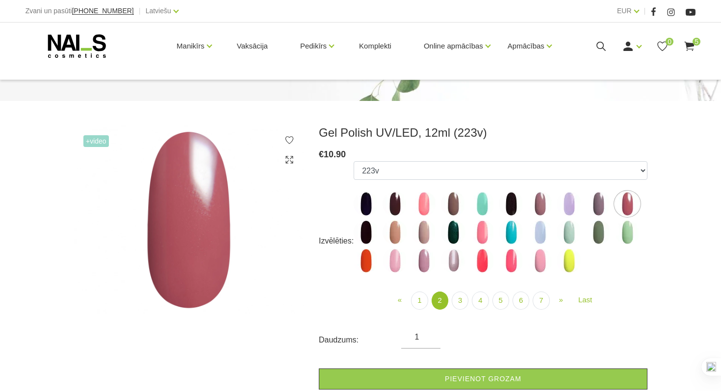
click at [536, 198] on img at bounding box center [540, 204] width 25 height 25
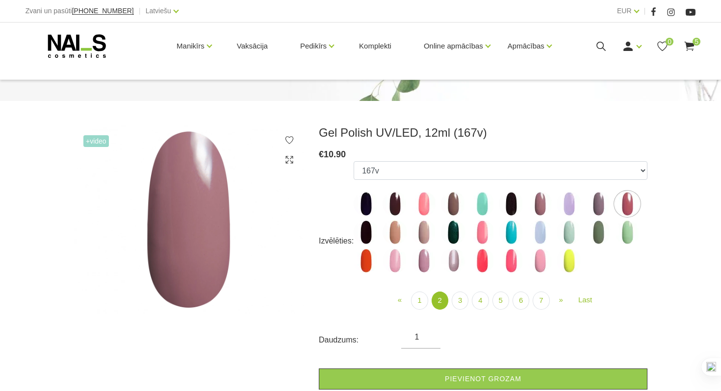
click at [450, 208] on img at bounding box center [453, 204] width 25 height 25
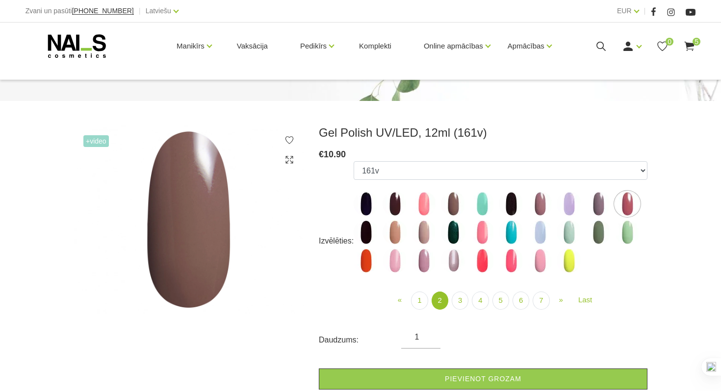
click at [397, 232] on img at bounding box center [395, 232] width 25 height 25
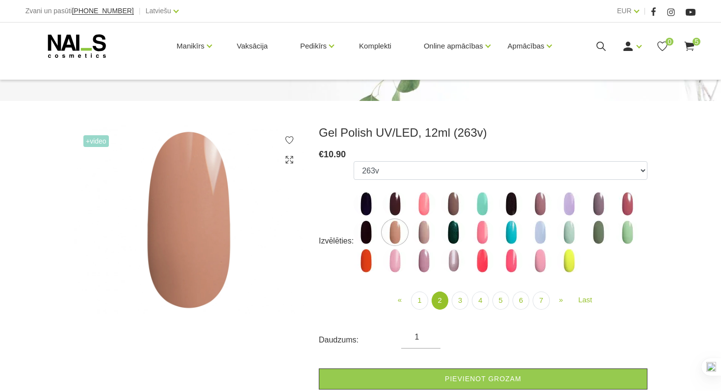
click at [433, 233] on img at bounding box center [424, 232] width 25 height 25
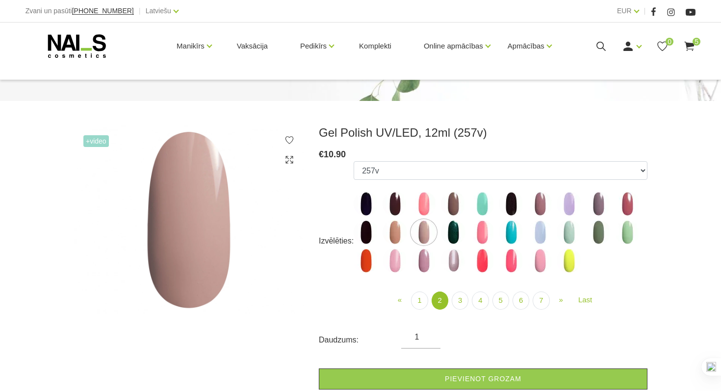
click at [577, 235] on img at bounding box center [569, 232] width 25 height 25
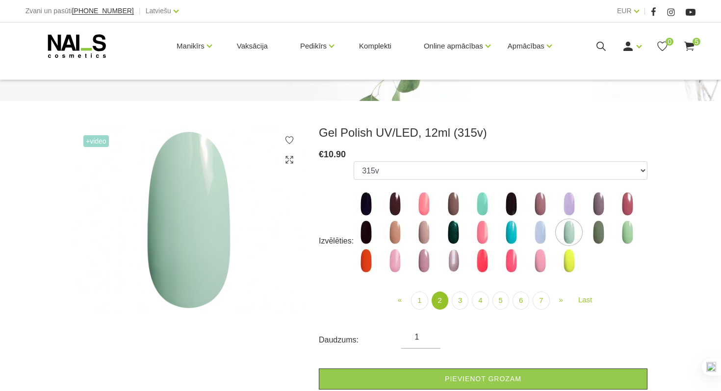
click at [596, 232] on img at bounding box center [598, 232] width 25 height 25
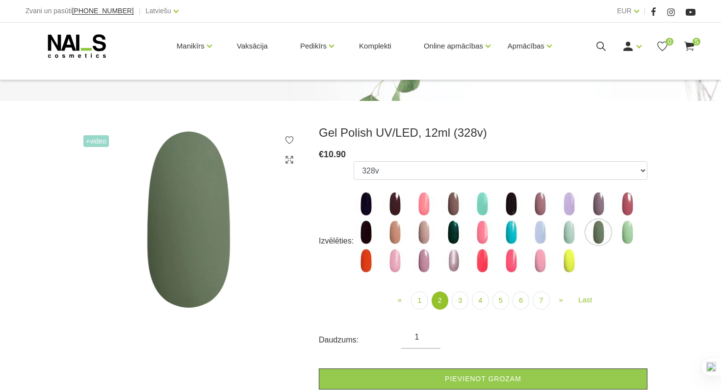
click at [547, 235] on img at bounding box center [540, 232] width 25 height 25
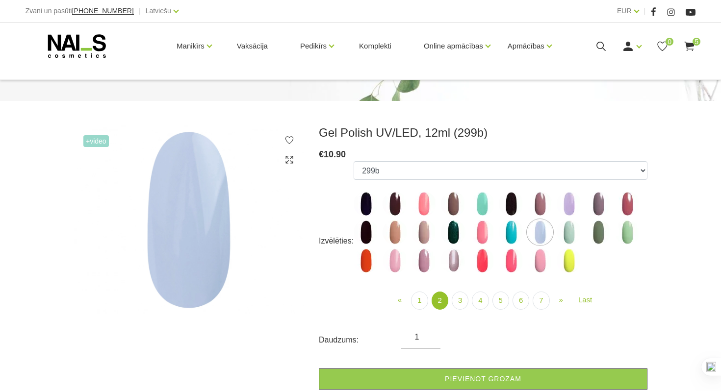
click at [547, 235] on img at bounding box center [540, 232] width 25 height 25
click at [598, 226] on img at bounding box center [598, 232] width 25 height 25
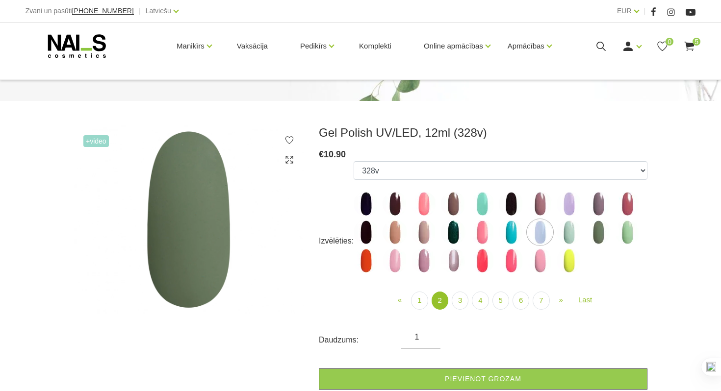
click at [634, 235] on img at bounding box center [627, 232] width 25 height 25
select select "4085"
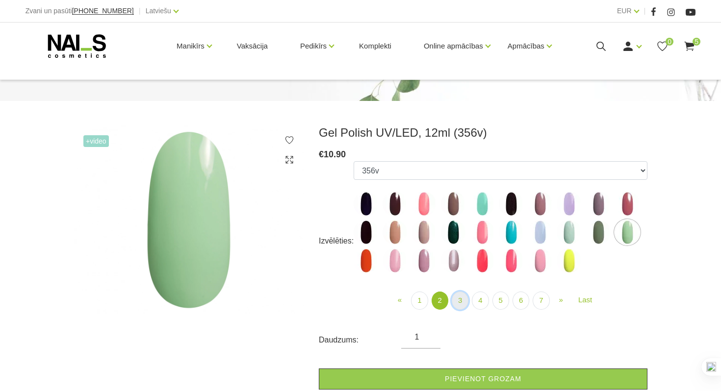
click at [466, 301] on link "3" at bounding box center [460, 301] width 17 height 18
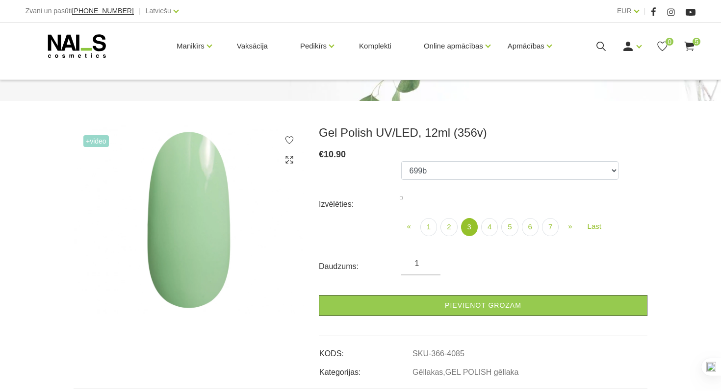
click at [426, 206] on img at bounding box center [424, 204] width 25 height 25
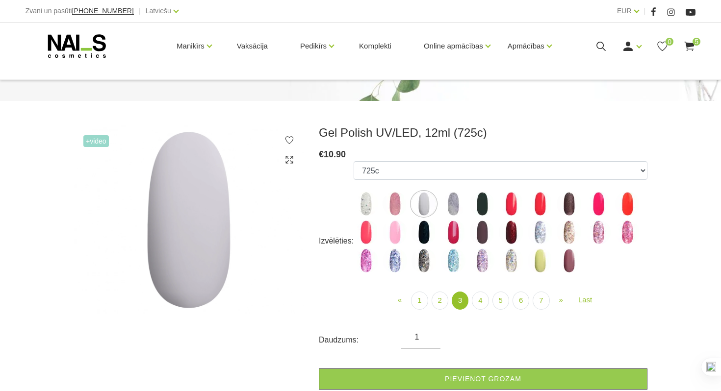
click at [460, 202] on img at bounding box center [453, 204] width 25 height 25
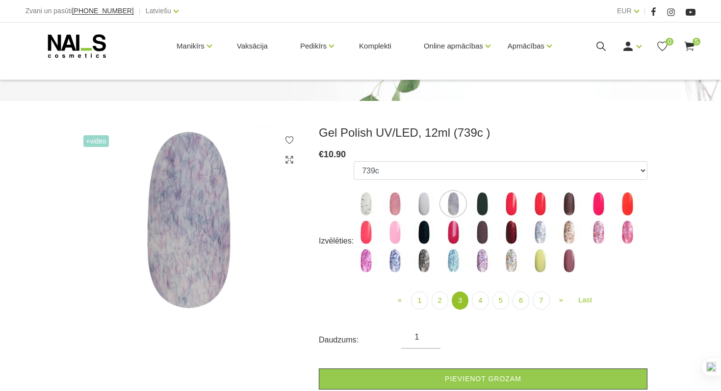
click at [476, 198] on img at bounding box center [482, 204] width 25 height 25
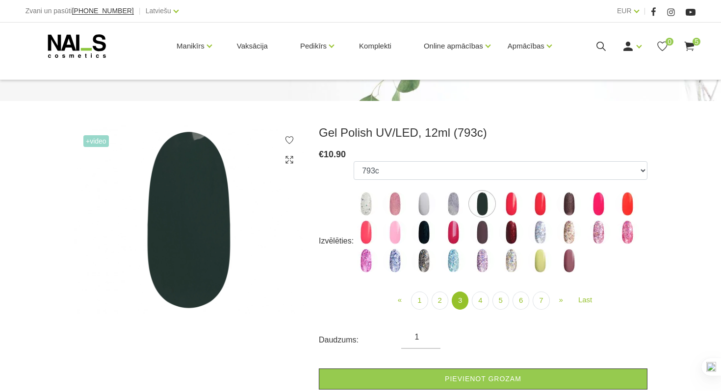
click at [431, 239] on img at bounding box center [424, 232] width 25 height 25
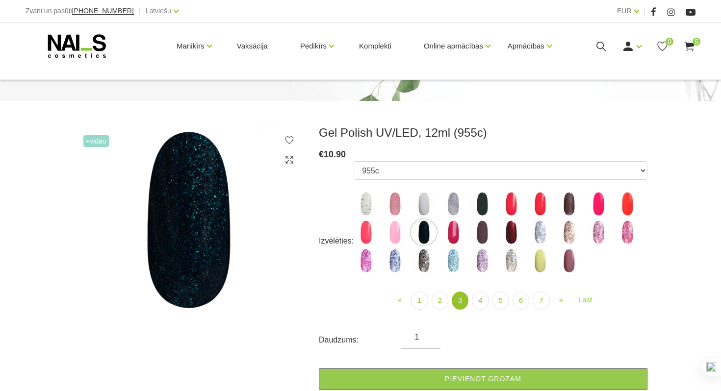
click at [483, 234] on img at bounding box center [482, 232] width 25 height 25
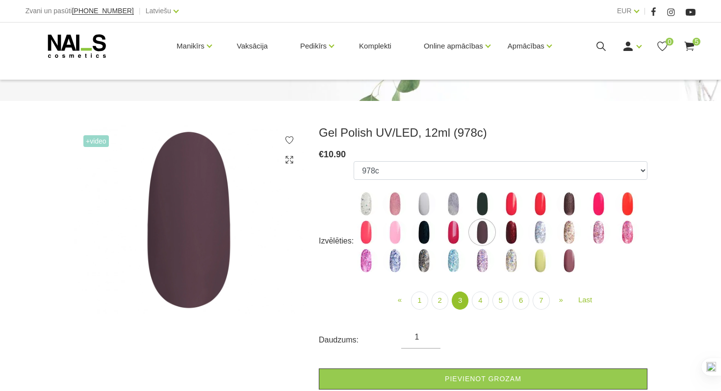
click at [570, 257] on img at bounding box center [569, 261] width 25 height 25
select select "4171"
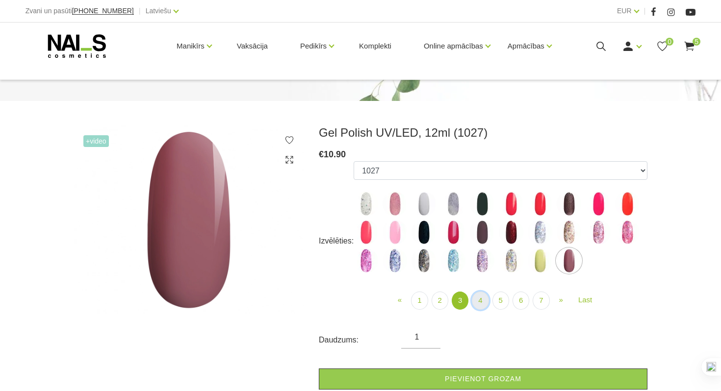
click at [477, 293] on link "4" at bounding box center [480, 301] width 17 height 18
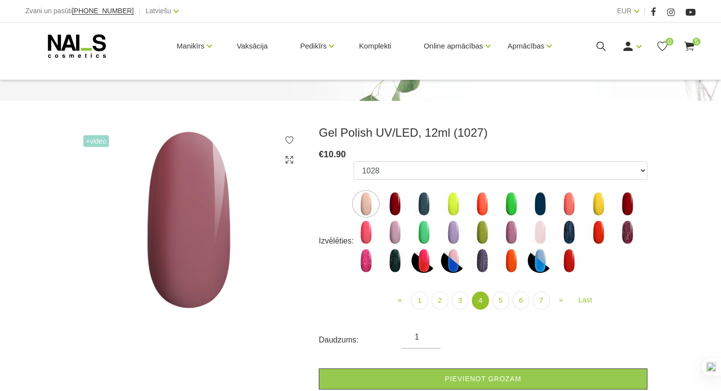
click at [477, 293] on link "4" at bounding box center [480, 301] width 17 height 18
click at [395, 209] on img at bounding box center [395, 204] width 25 height 25
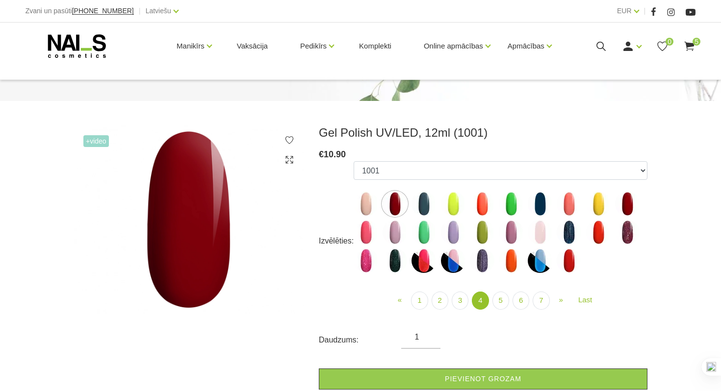
click at [392, 241] on img at bounding box center [395, 232] width 25 height 25
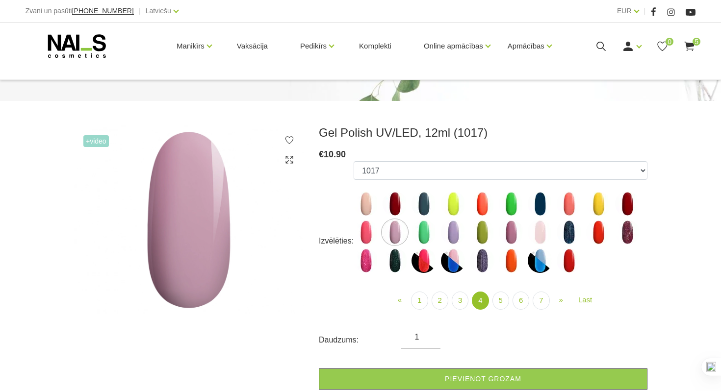
click at [517, 238] on img at bounding box center [511, 232] width 25 height 25
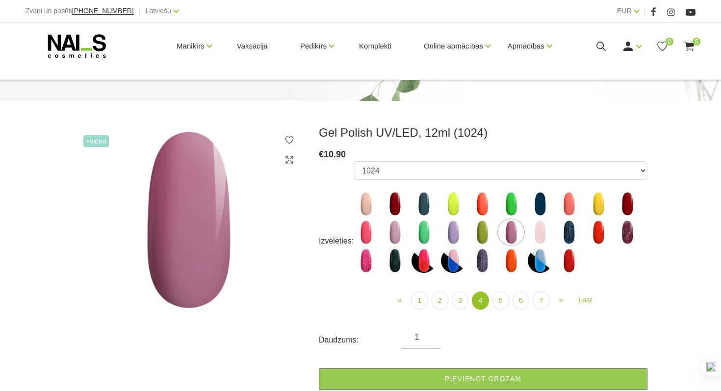
click at [549, 232] on img at bounding box center [540, 232] width 25 height 25
select select "4272"
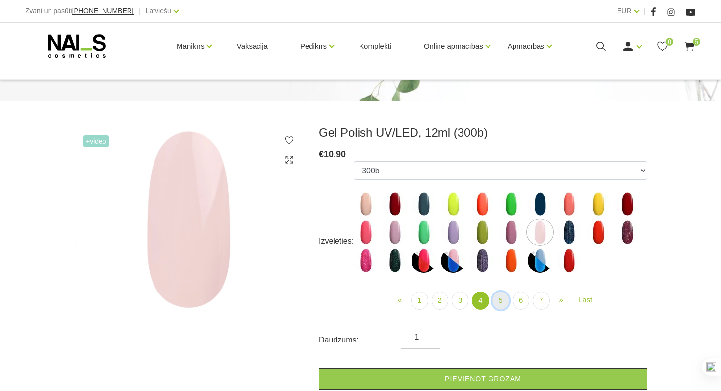
click at [502, 292] on link "5" at bounding box center [501, 301] width 17 height 18
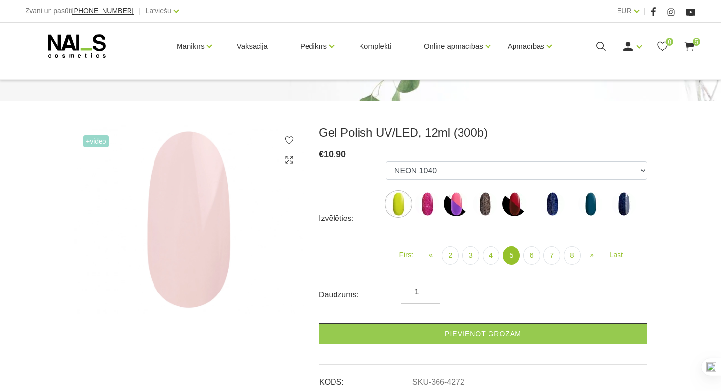
click at [635, 212] on img at bounding box center [627, 204] width 25 height 25
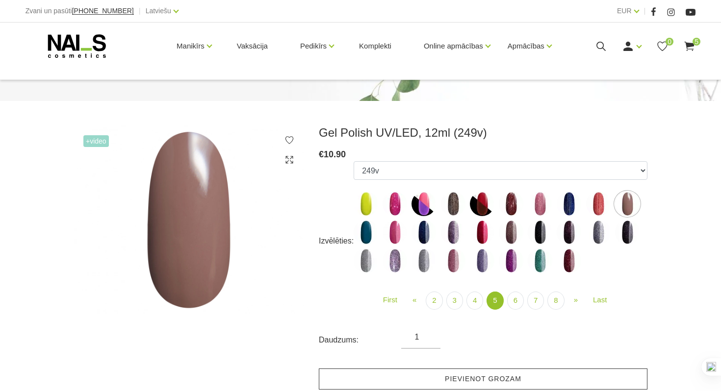
click at [422, 372] on link "Pievienot grozam" at bounding box center [483, 379] width 329 height 21
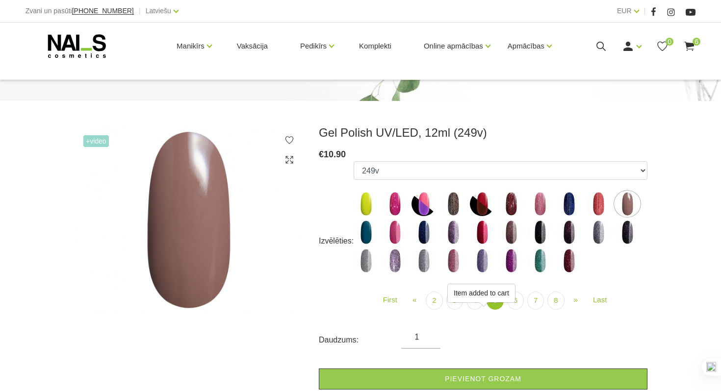
click at [431, 242] on img at bounding box center [424, 232] width 25 height 25
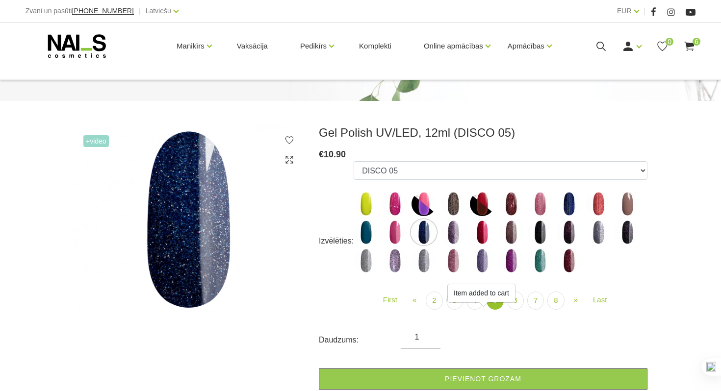
click at [447, 236] on img at bounding box center [453, 232] width 25 height 25
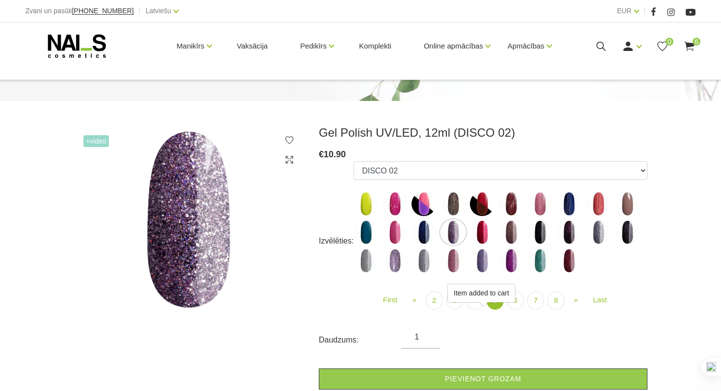
click at [481, 235] on img at bounding box center [482, 232] width 25 height 25
select select "4953"
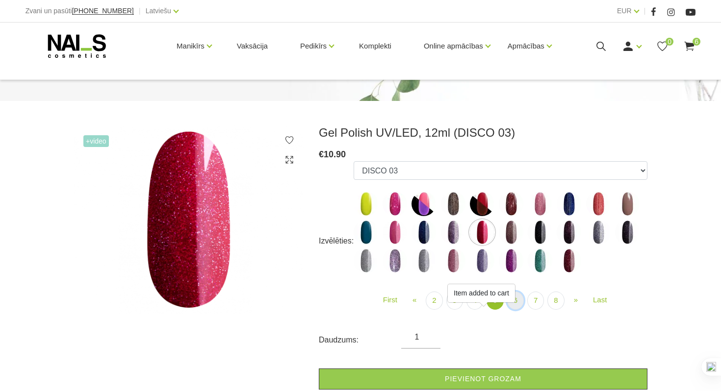
click at [520, 302] on link "6" at bounding box center [515, 301] width 17 height 18
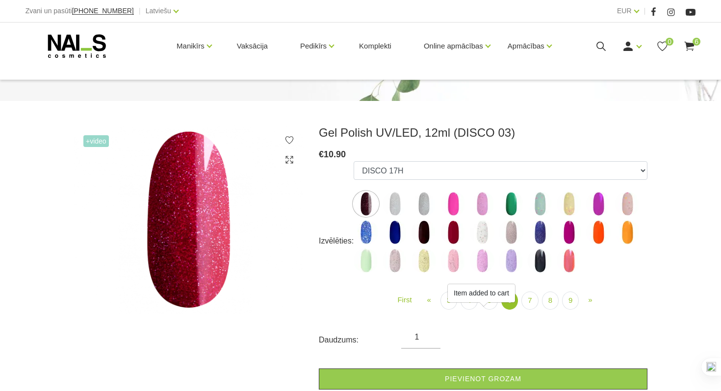
click at [455, 233] on img at bounding box center [453, 232] width 25 height 25
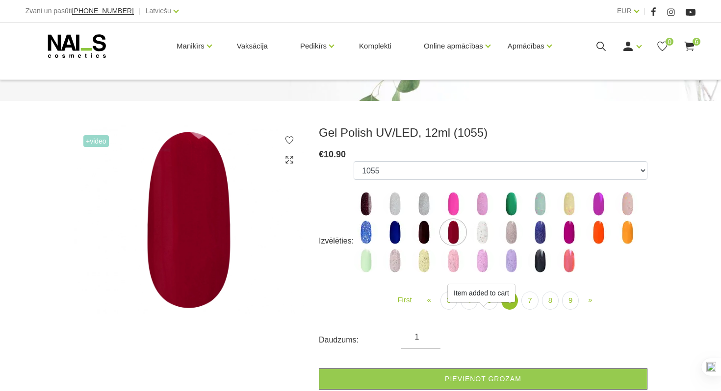
click at [368, 271] on img at bounding box center [366, 261] width 25 height 25
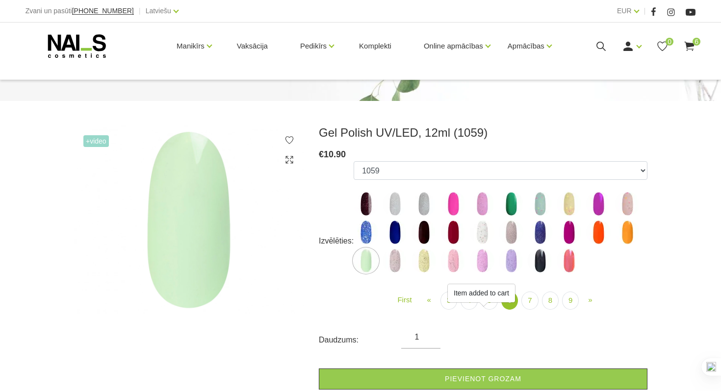
click at [525, 255] on ul "1078 1081 001g 001n 003c 008b 011n 012g 016n 020b 044v 065v 068p 069v 083g 085p…" at bounding box center [501, 219] width 294 height 116
click at [539, 255] on img at bounding box center [540, 261] width 25 height 25
select select "5417"
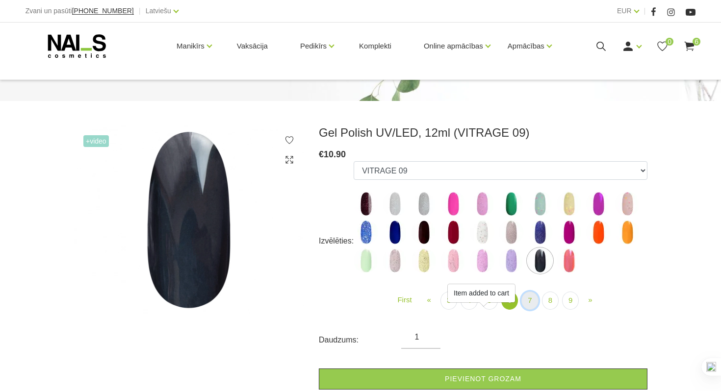
click at [529, 301] on link "7" at bounding box center [530, 301] width 17 height 18
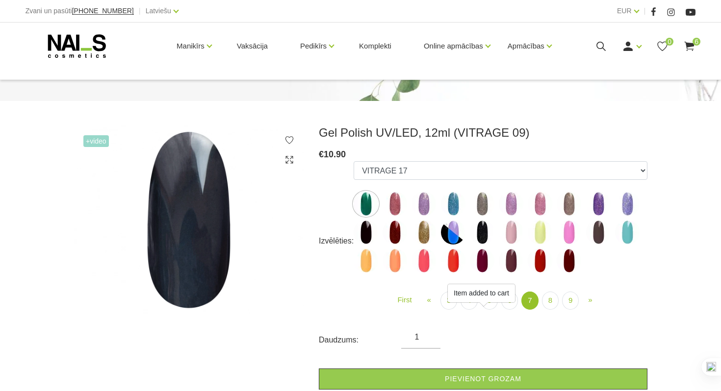
click at [510, 226] on img at bounding box center [511, 232] width 25 height 25
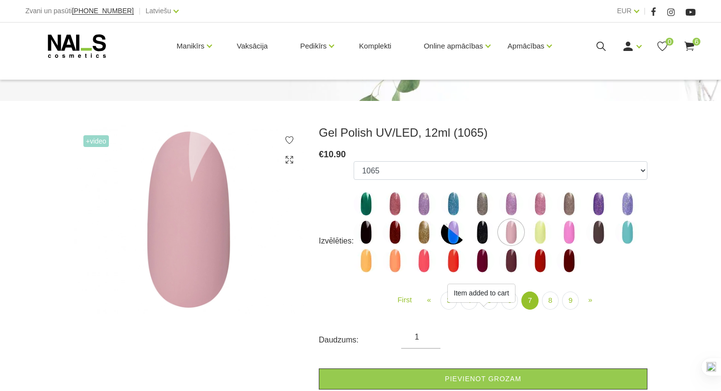
click at [600, 235] on img at bounding box center [598, 232] width 25 height 25
select select "5883"
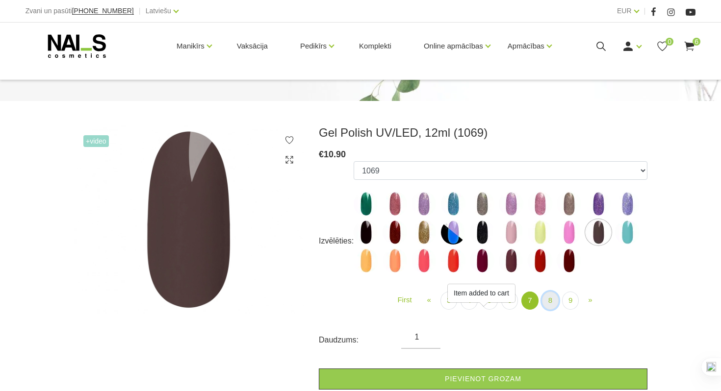
click at [550, 292] on link "8" at bounding box center [550, 301] width 17 height 18
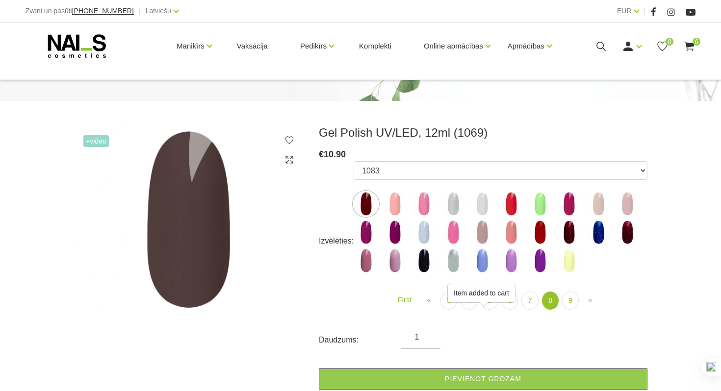
click at [456, 205] on img at bounding box center [453, 204] width 25 height 25
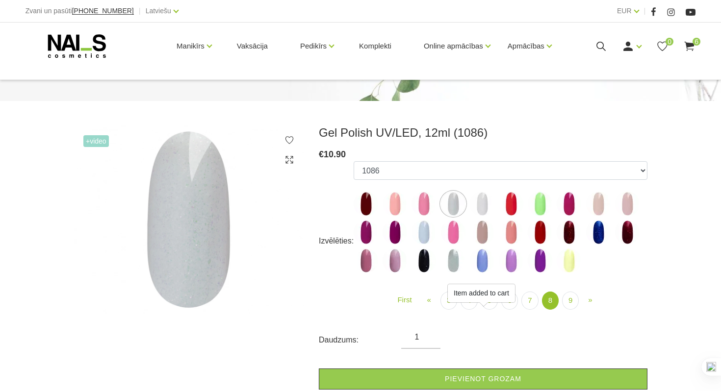
click at [628, 207] on img at bounding box center [627, 204] width 25 height 25
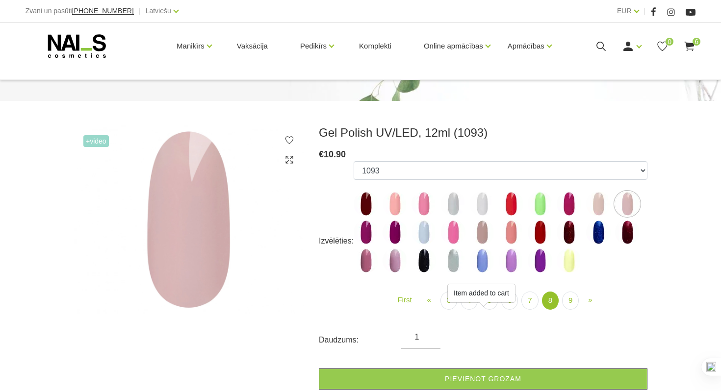
click at [434, 230] on img at bounding box center [424, 232] width 25 height 25
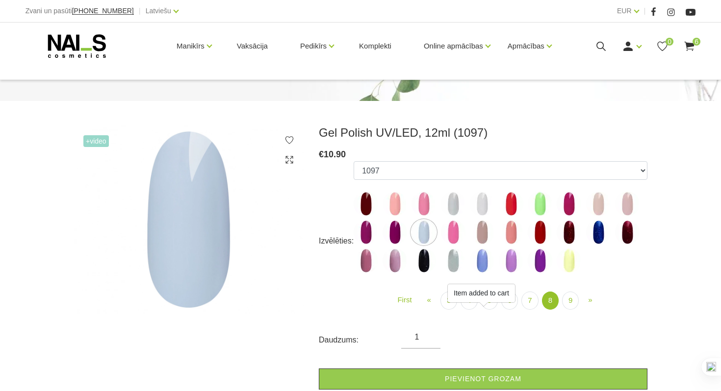
click at [471, 233] on img at bounding box center [482, 232] width 25 height 25
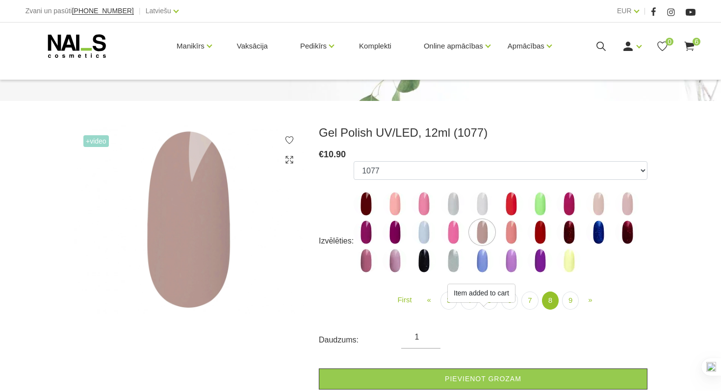
click at [514, 242] on img at bounding box center [511, 232] width 25 height 25
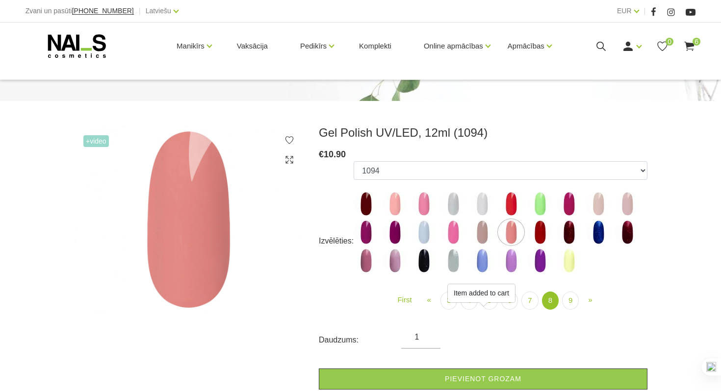
click at [486, 230] on img at bounding box center [482, 232] width 25 height 25
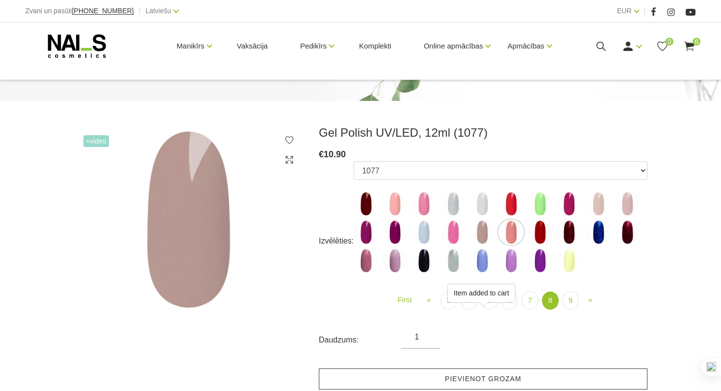
click at [500, 378] on link "Pievienot grozam" at bounding box center [483, 379] width 329 height 21
click at [486, 376] on link "Pievienot grozam" at bounding box center [483, 379] width 329 height 21
click at [468, 373] on link "Pievienot grozam" at bounding box center [483, 379] width 329 height 21
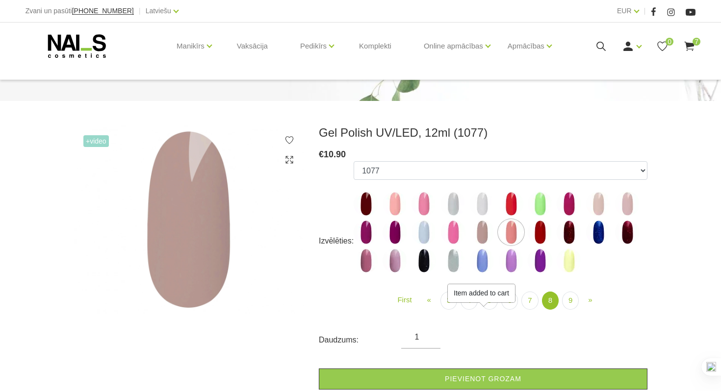
click at [695, 45] on span "7" at bounding box center [697, 42] width 8 height 8
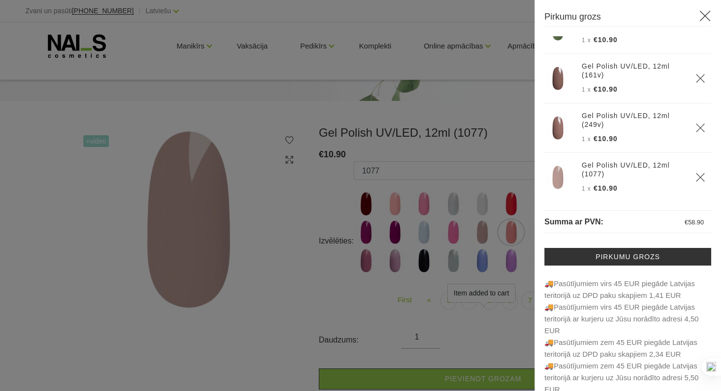
scroll to position [180, 0]
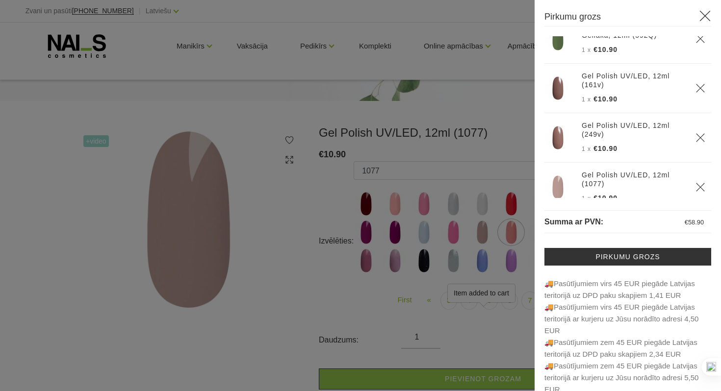
click at [498, 138] on div at bounding box center [360, 195] width 721 height 391
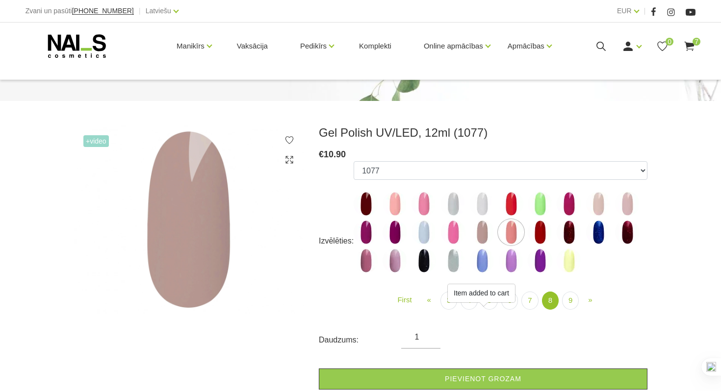
click at [445, 272] on label at bounding box center [453, 261] width 25 height 25
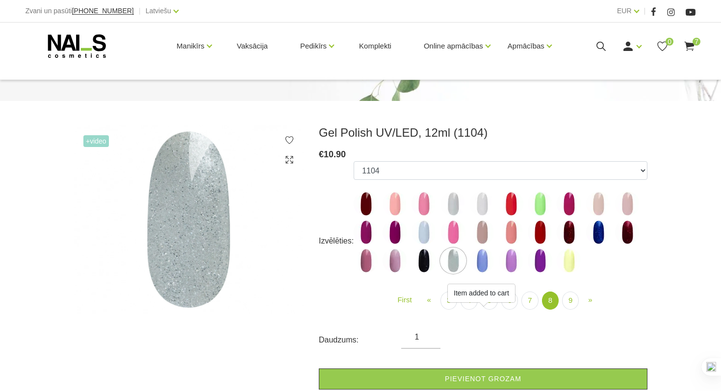
click at [473, 264] on img at bounding box center [482, 261] width 25 height 25
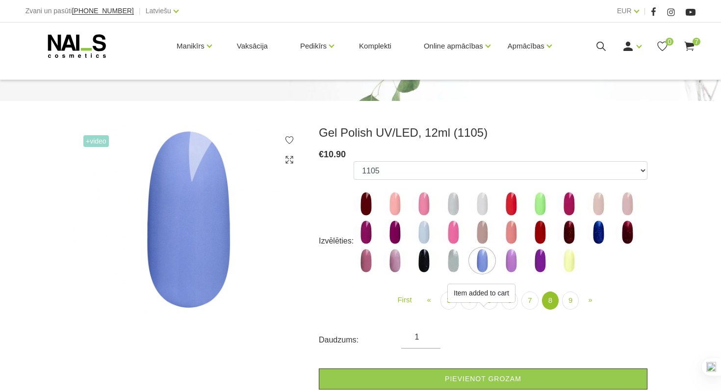
click at [520, 265] on img at bounding box center [511, 261] width 25 height 25
select select "6157"
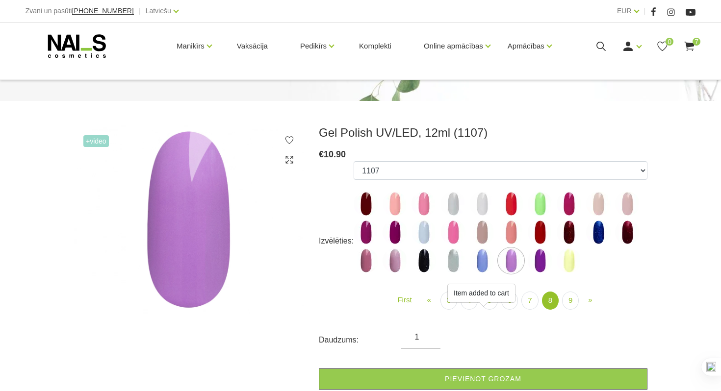
click at [571, 290] on div "First « Prev 3 4 5 6 (current)" at bounding box center [500, 299] width 309 height 45
click at [571, 301] on link "9" at bounding box center [570, 301] width 17 height 18
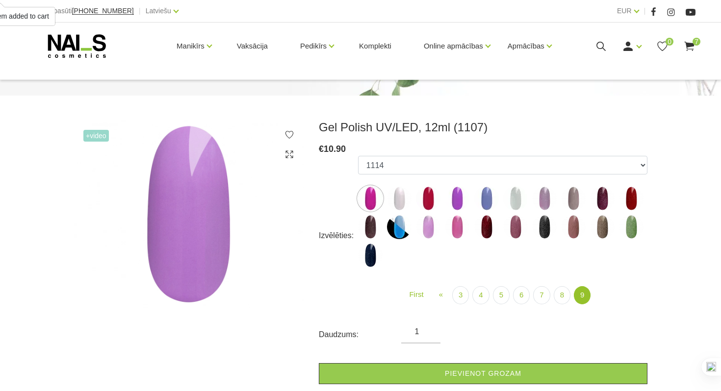
scroll to position [90, 0]
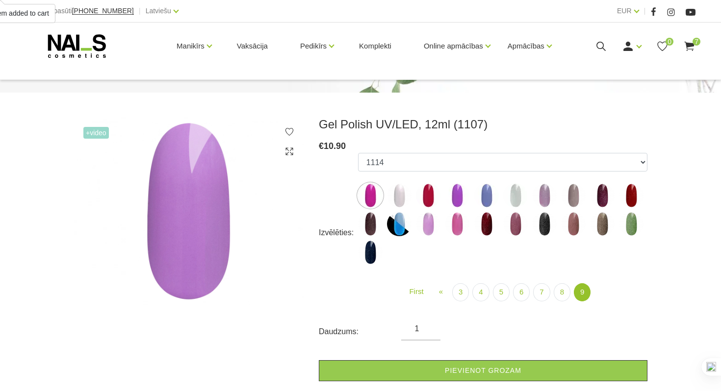
click at [415, 196] on ul "1078 1081 001g 001n 003c 008b 011n 012g 016n 020b 044v 065v 068p 069v 083g 085p…" at bounding box center [502, 211] width 289 height 116
click at [398, 198] on img at bounding box center [399, 195] width 25 height 25
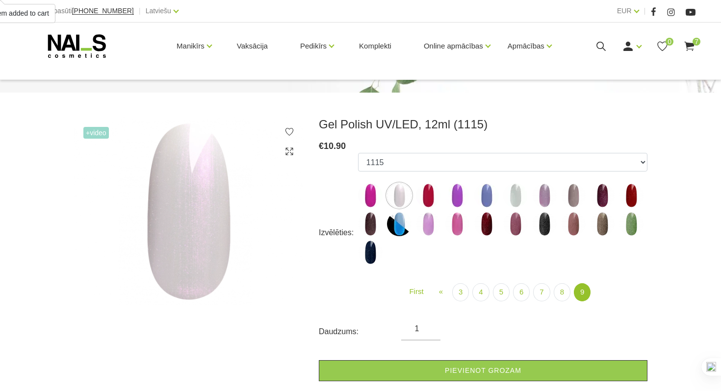
click at [576, 194] on img at bounding box center [573, 195] width 25 height 25
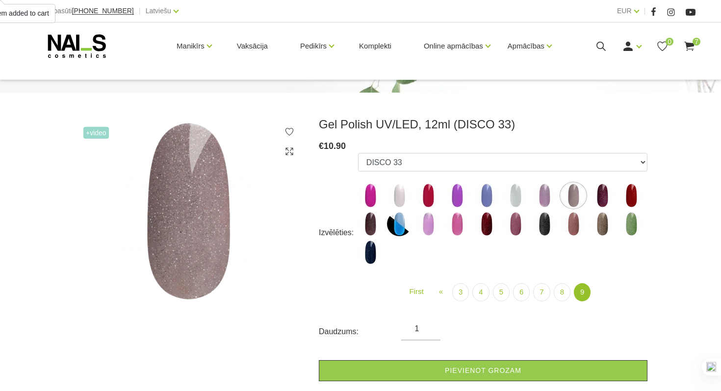
click at [509, 191] on img at bounding box center [515, 195] width 25 height 25
select select "6242"
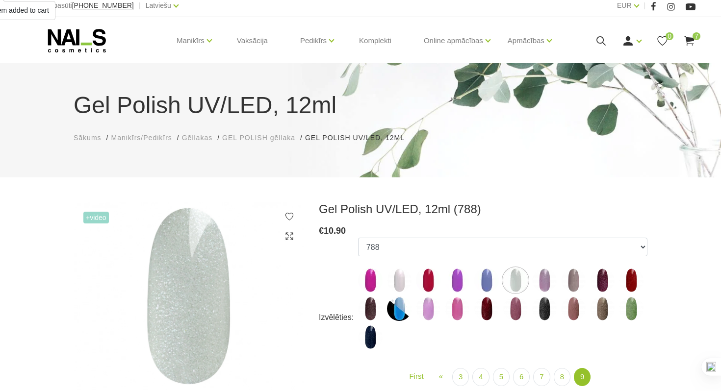
scroll to position [0, 0]
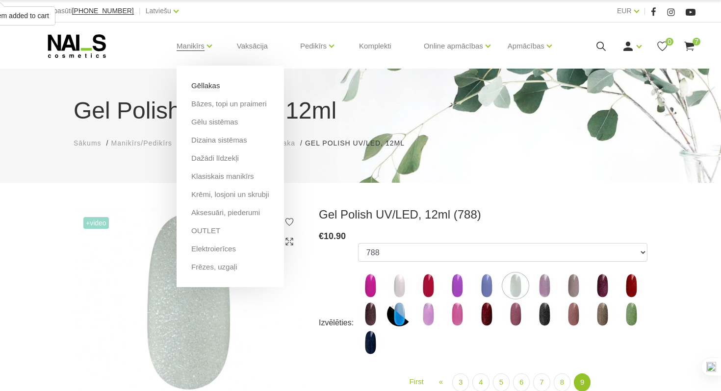
click at [194, 83] on link "Gēllakas" at bounding box center [205, 85] width 28 height 11
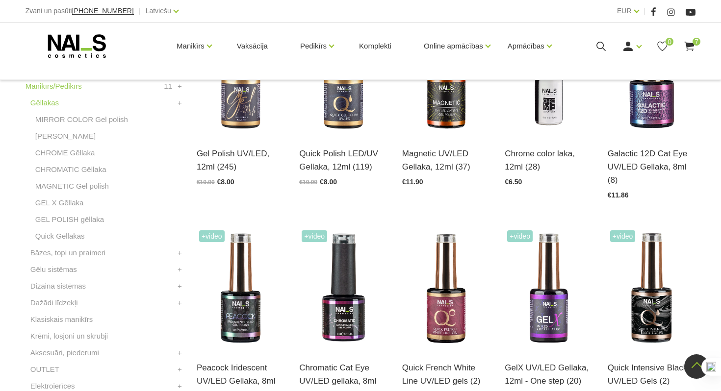
scroll to position [298, 0]
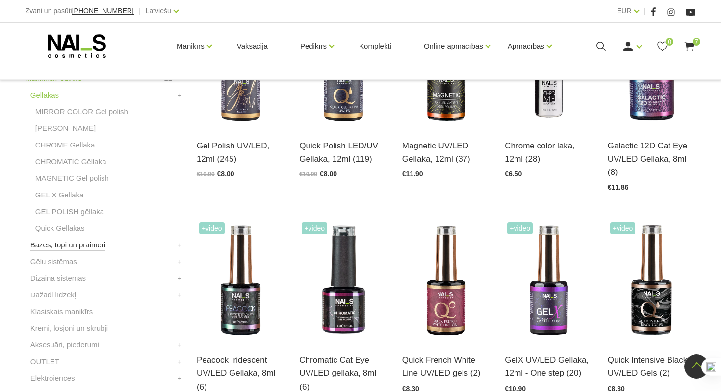
click at [93, 242] on link "Bāzes, topi un praimeri" at bounding box center [67, 245] width 75 height 12
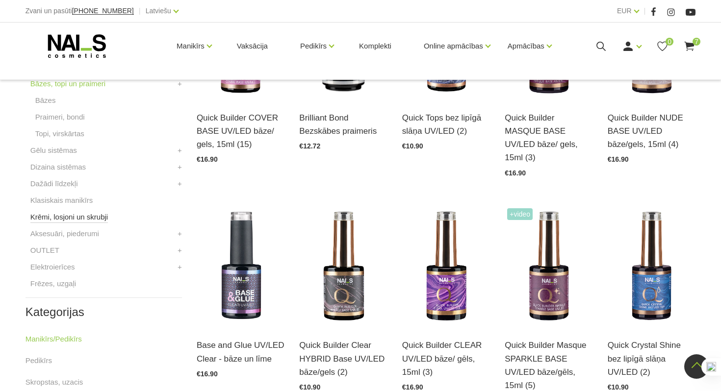
scroll to position [320, 0]
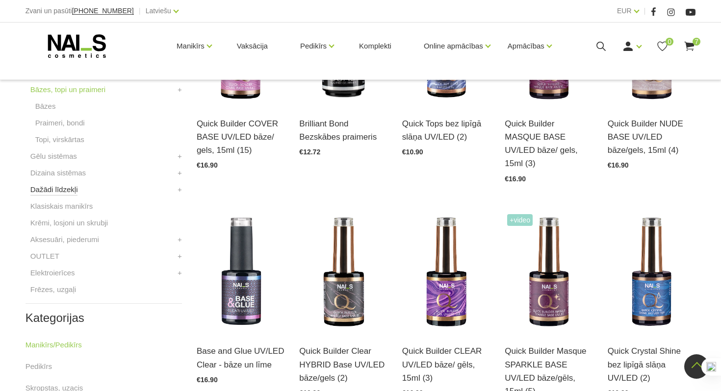
click at [68, 193] on link "Dažādi līdzekļi" at bounding box center [54, 190] width 48 height 12
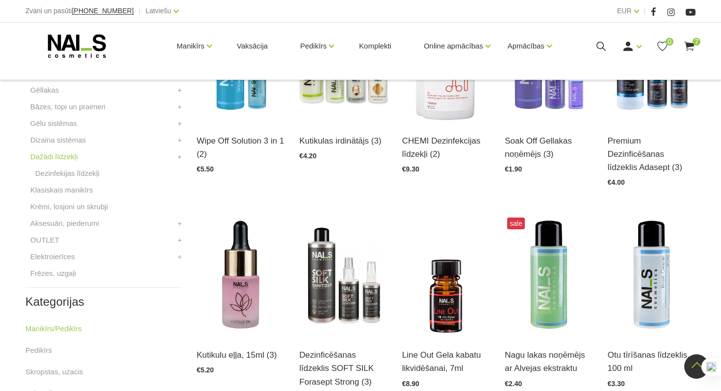
scroll to position [299, 0]
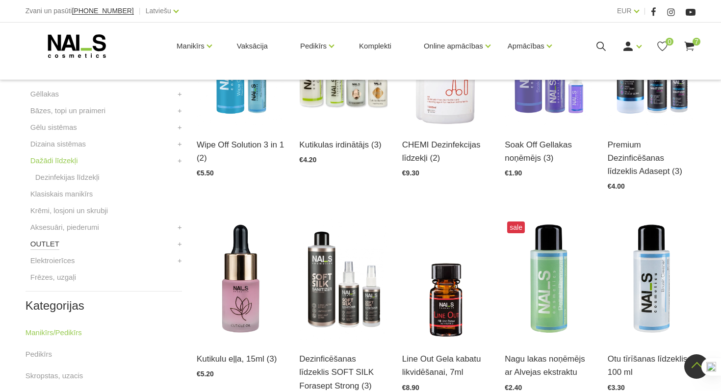
click at [39, 248] on link "OUTLET" at bounding box center [44, 244] width 29 height 12
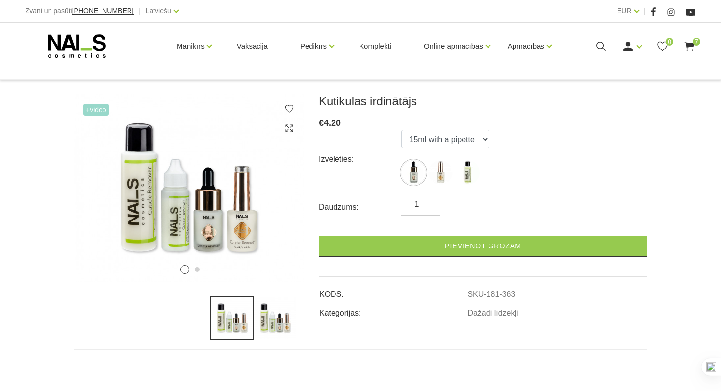
scroll to position [152, 0]
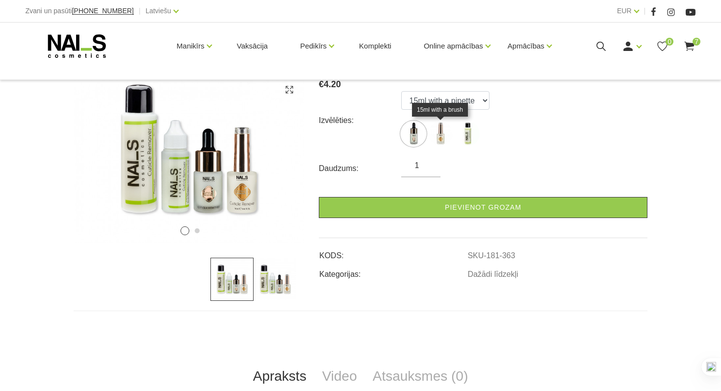
click at [438, 140] on img at bounding box center [440, 134] width 25 height 25
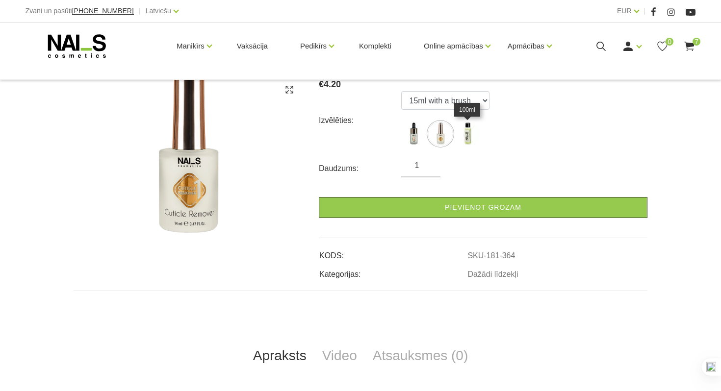
click at [465, 138] on img at bounding box center [467, 134] width 25 height 25
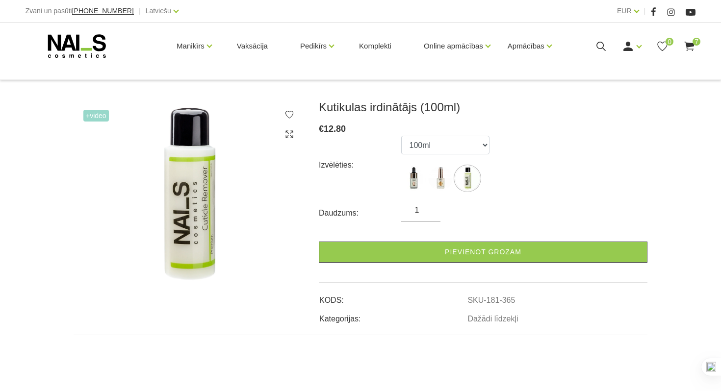
scroll to position [102, 0]
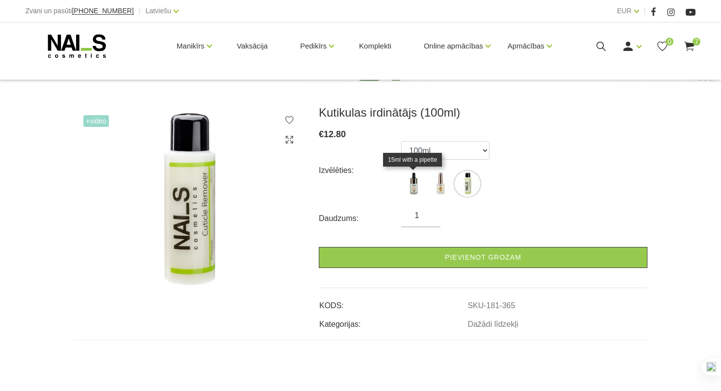
click at [412, 195] on img at bounding box center [413, 184] width 25 height 25
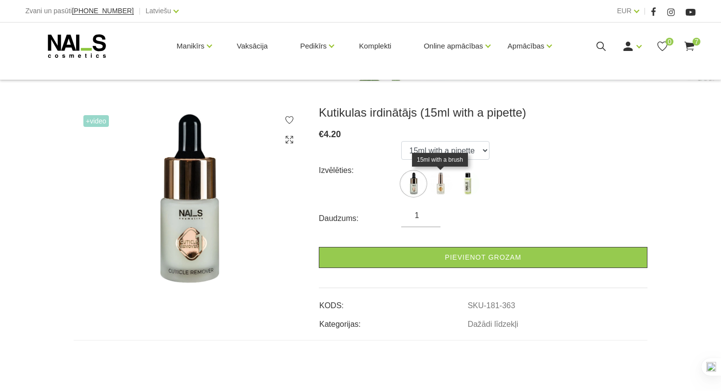
click at [439, 181] on img at bounding box center [440, 184] width 25 height 25
select select "364"
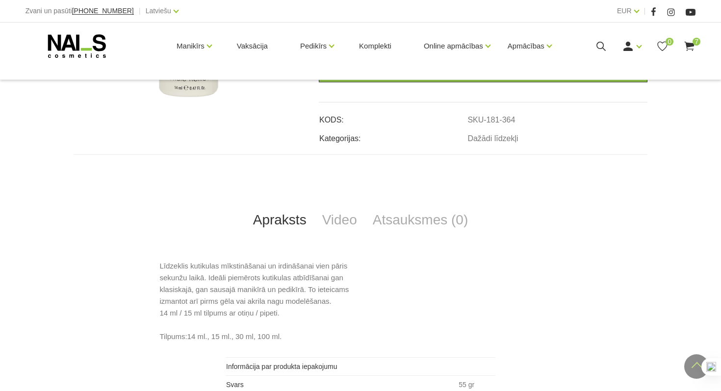
scroll to position [373, 0]
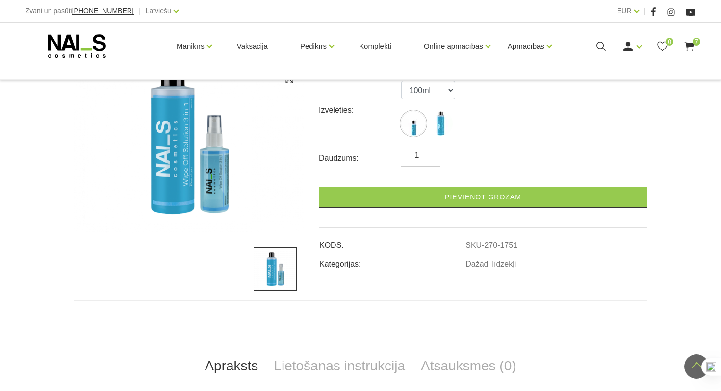
scroll to position [154, 0]
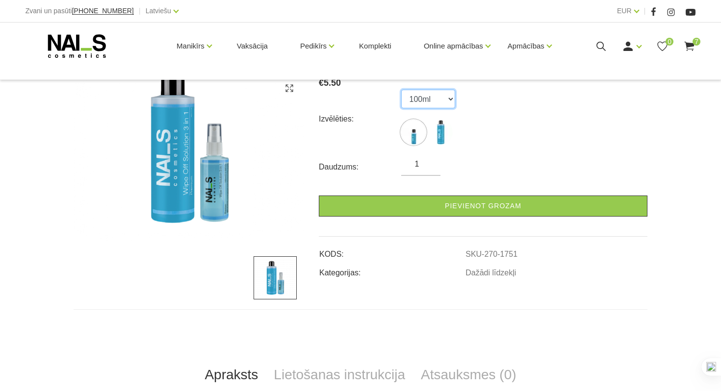
click at [439, 104] on select "100ml 500ml" at bounding box center [428, 99] width 54 height 19
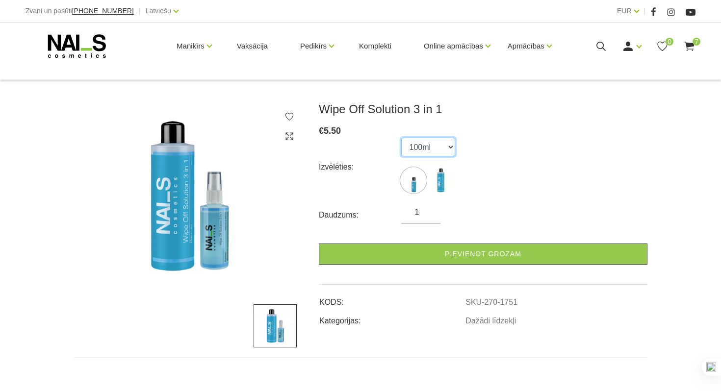
scroll to position [72, 0]
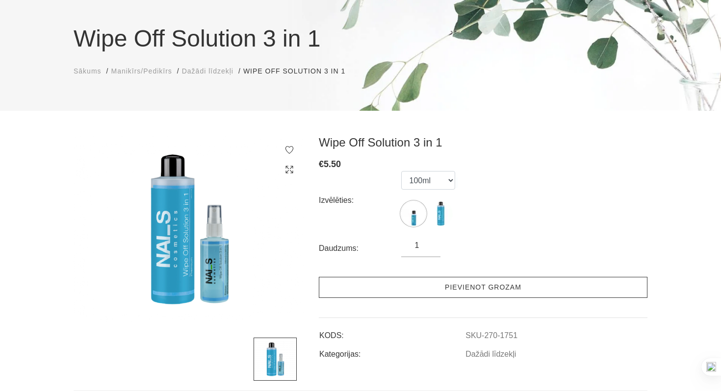
click at [365, 288] on link "Pievienot grozam" at bounding box center [483, 287] width 329 height 21
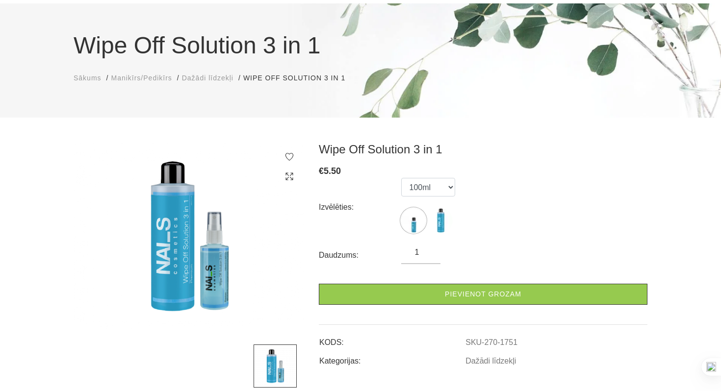
scroll to position [0, 0]
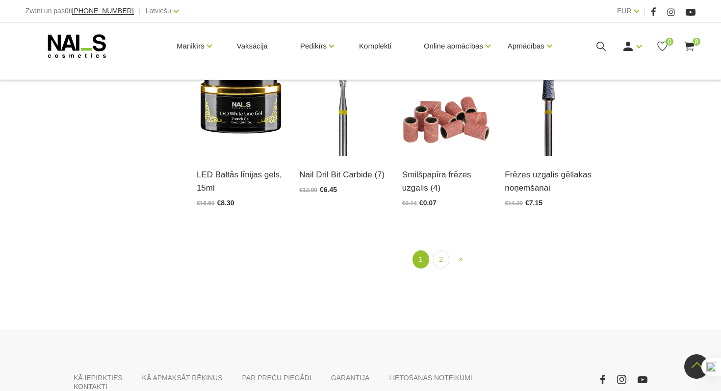
scroll to position [1127, 0]
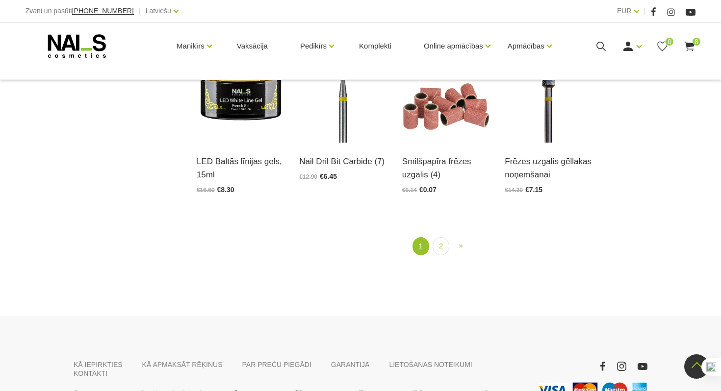
click at [449, 240] on li "2" at bounding box center [441, 246] width 16 height 18
click at [442, 243] on link "2" at bounding box center [441, 246] width 17 height 18
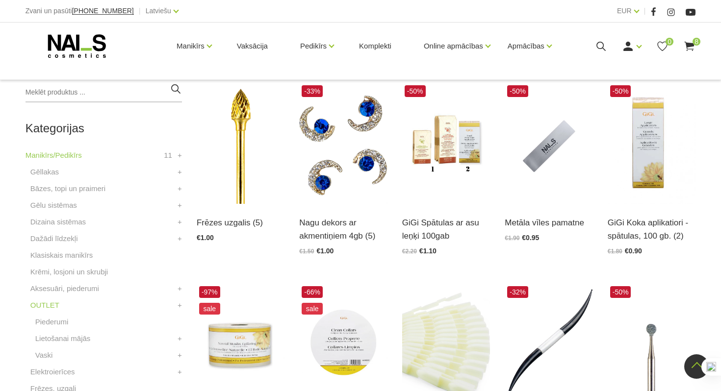
scroll to position [219, 0]
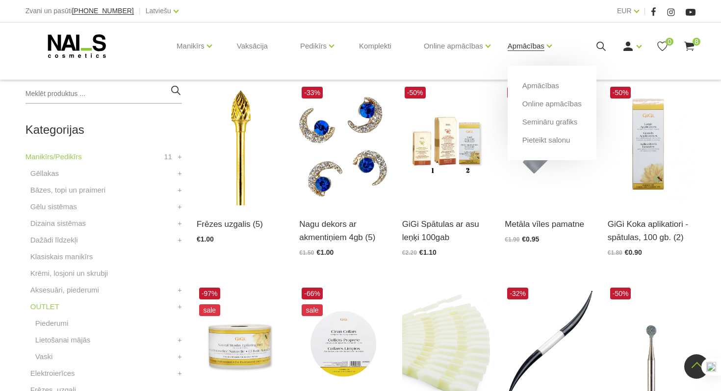
click at [520, 50] on link "Apmācības" at bounding box center [526, 45] width 37 height 39
click at [536, 141] on link "Pieteikt salonu" at bounding box center [546, 140] width 48 height 11
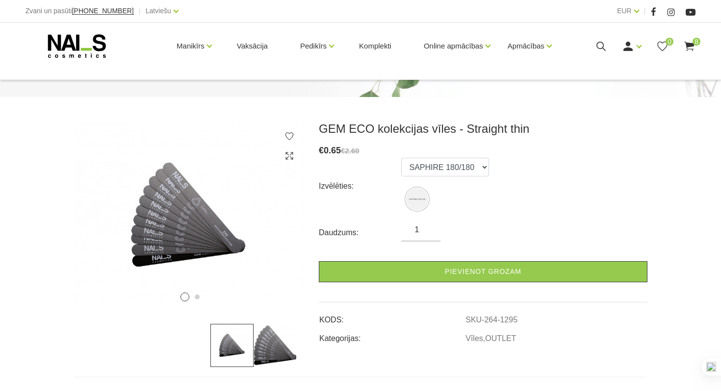
scroll to position [105, 0]
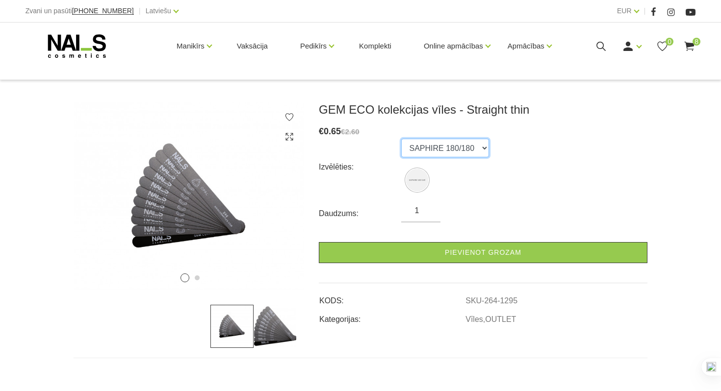
click at [431, 148] on select "SAPHIRE 180/180" at bounding box center [445, 148] width 88 height 19
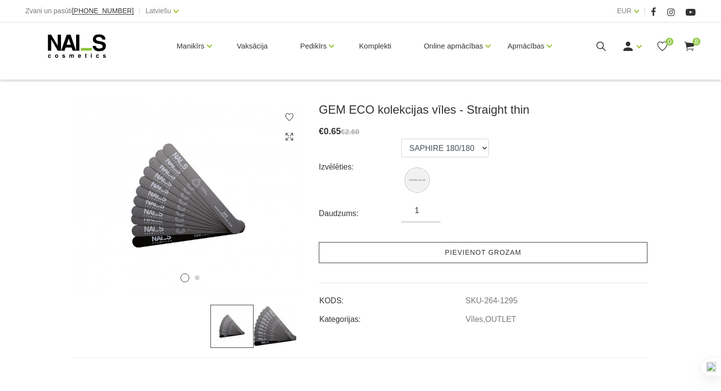
click at [406, 256] on link "Pievienot grozam" at bounding box center [483, 252] width 329 height 21
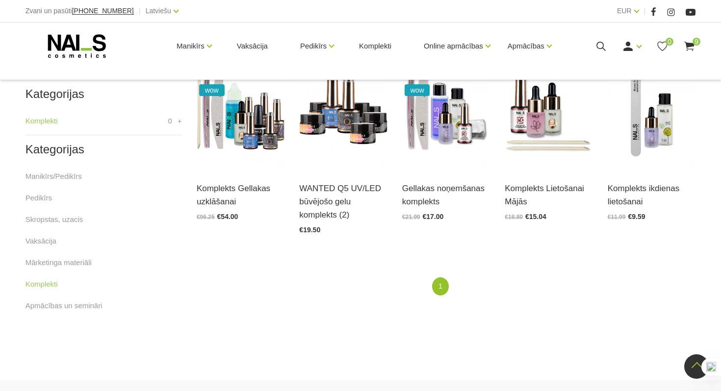
scroll to position [214, 0]
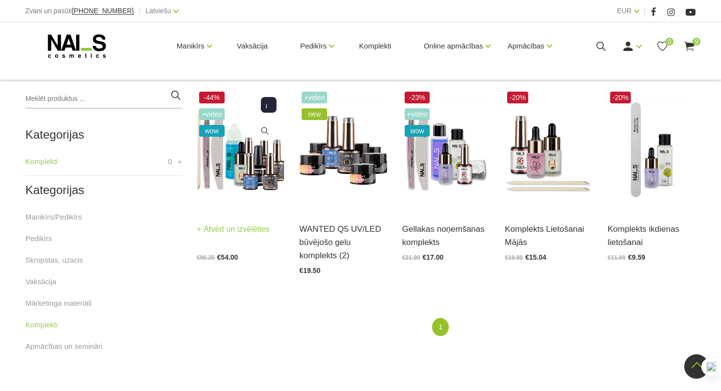
click at [210, 164] on img at bounding box center [241, 149] width 88 height 121
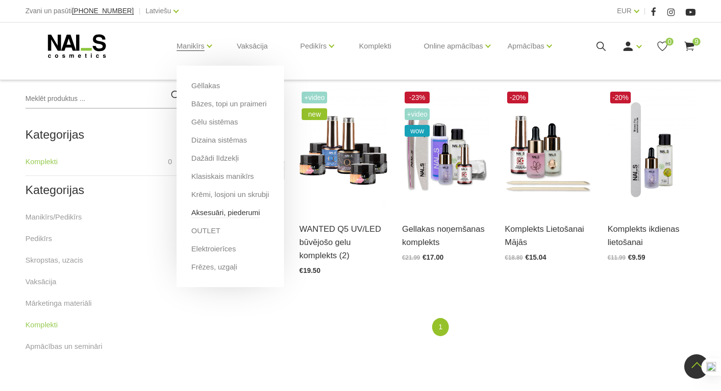
click at [213, 213] on link "Aksesuāri, piederumi" at bounding box center [225, 213] width 69 height 11
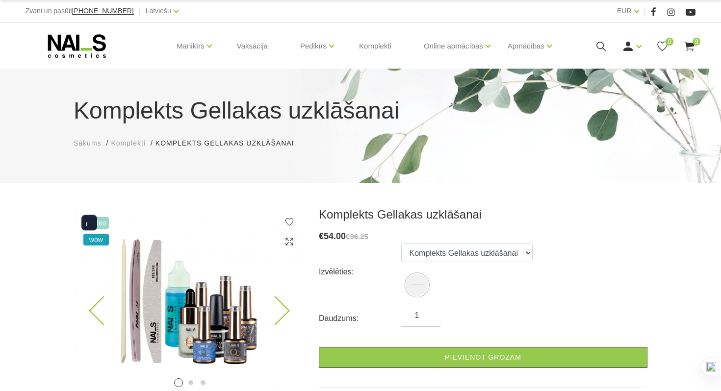
click at [152, 319] on img at bounding box center [189, 302] width 231 height 188
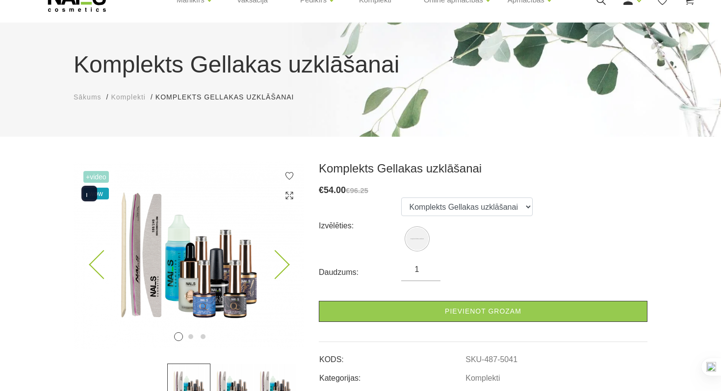
scroll to position [57, 0]
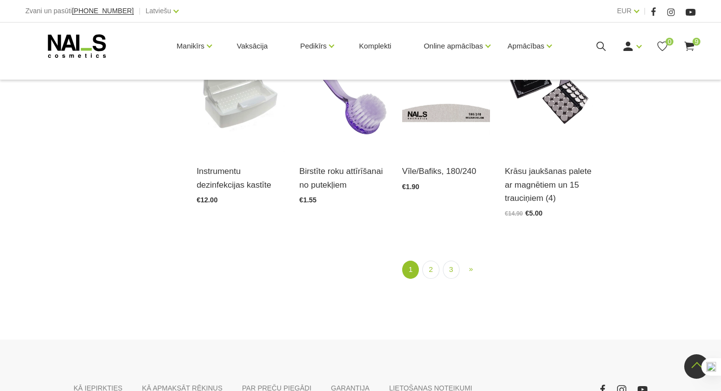
scroll to position [1146, 0]
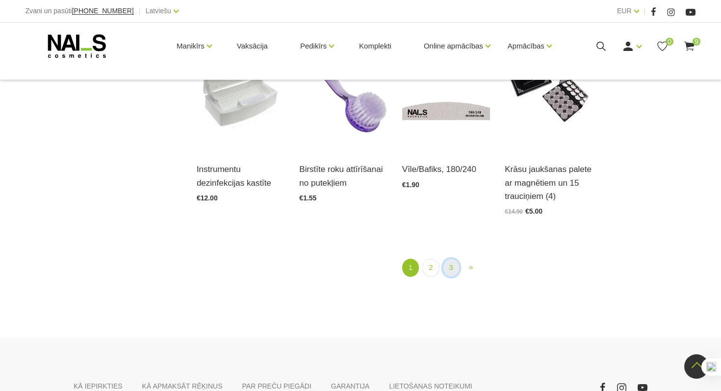
click at [449, 270] on link "3" at bounding box center [451, 268] width 17 height 18
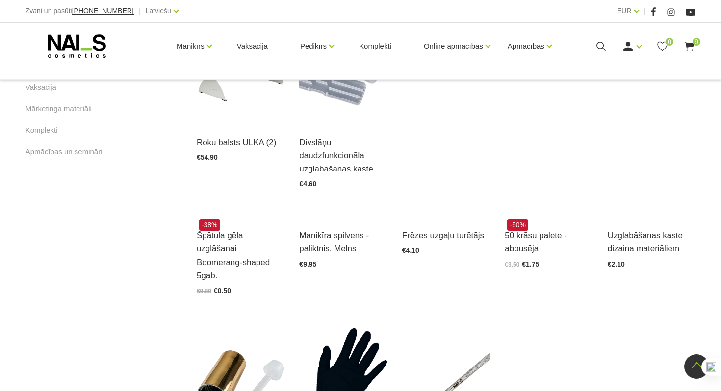
scroll to position [610, 0]
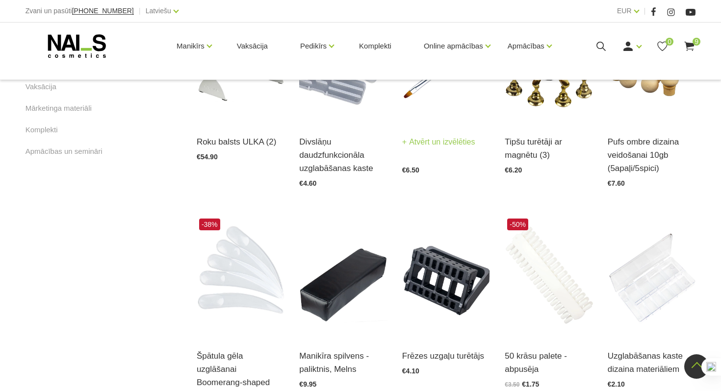
click at [437, 149] on link "Atvērt un izvēlēties" at bounding box center [438, 142] width 73 height 14
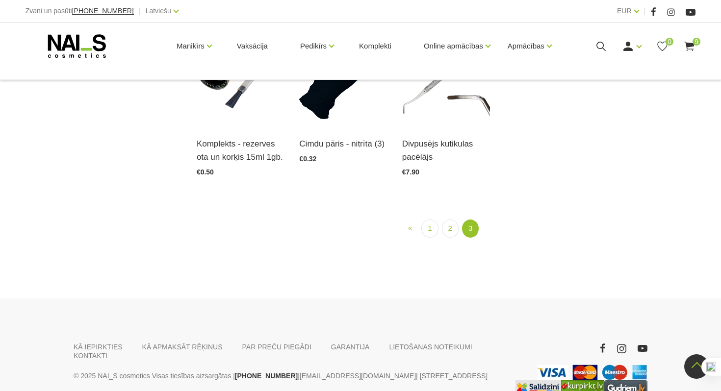
scroll to position [1052, 0]
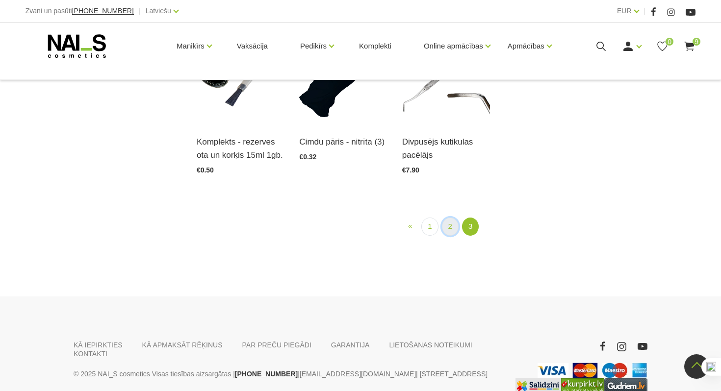
click at [453, 236] on link "2" at bounding box center [450, 227] width 17 height 18
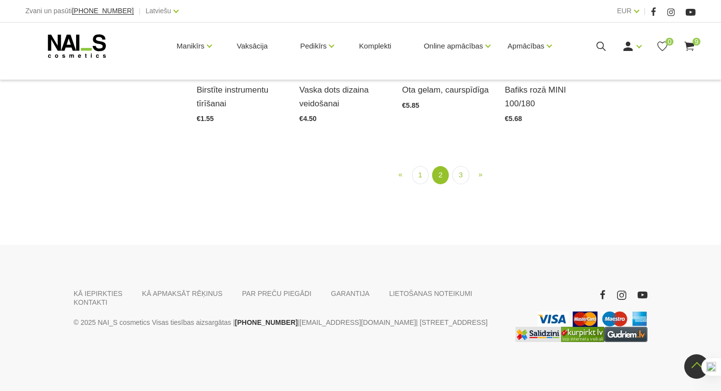
scroll to position [986, 0]
click at [460, 72] on img at bounding box center [446, 10] width 88 height 121
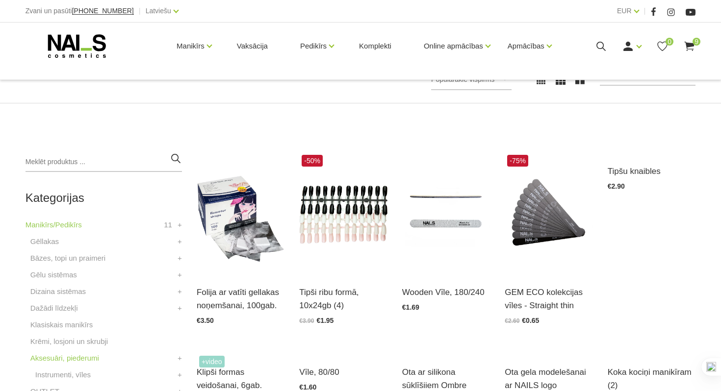
scroll to position [149, 0]
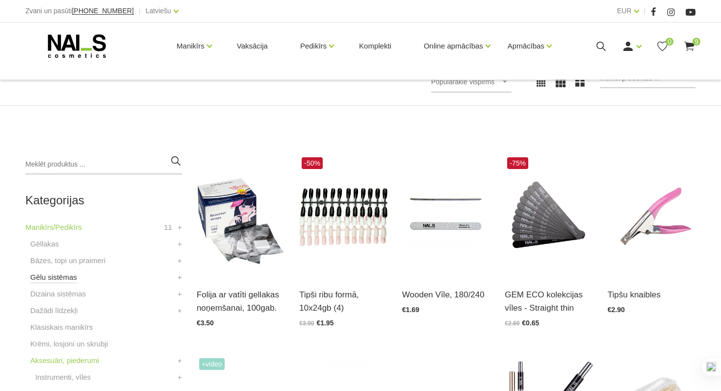
click at [65, 278] on link "Gēlu sistēmas" at bounding box center [53, 278] width 47 height 12
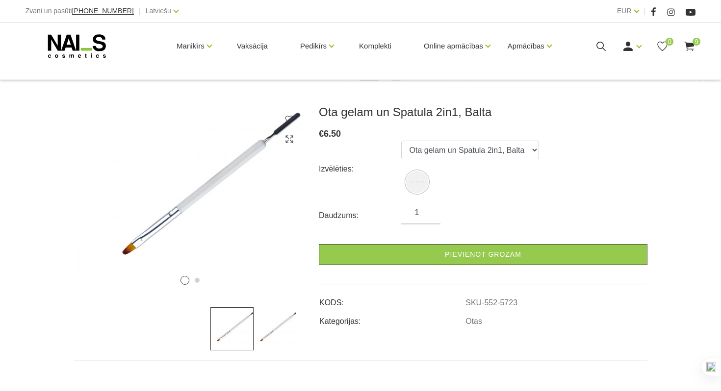
scroll to position [112, 0]
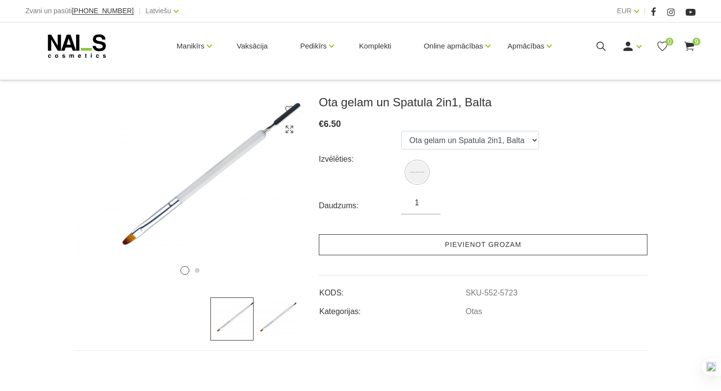
click at [427, 247] on link "Pievienot grozam" at bounding box center [483, 245] width 329 height 21
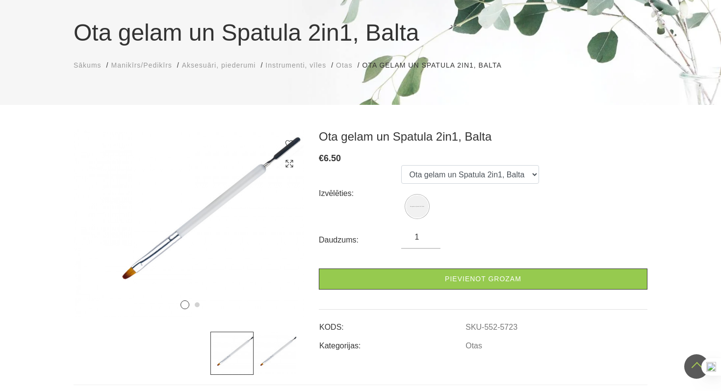
scroll to position [0, 0]
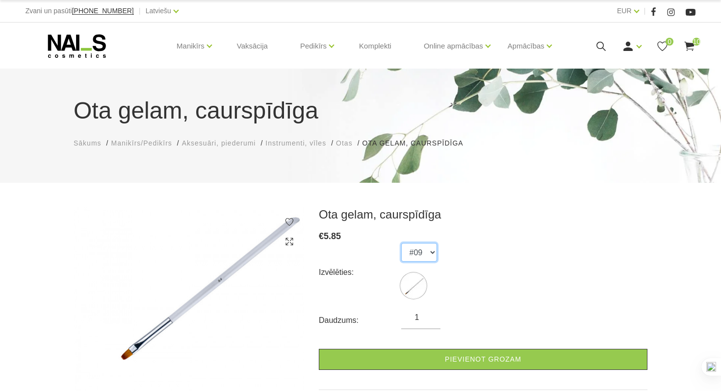
click at [430, 261] on select "#09" at bounding box center [419, 252] width 36 height 19
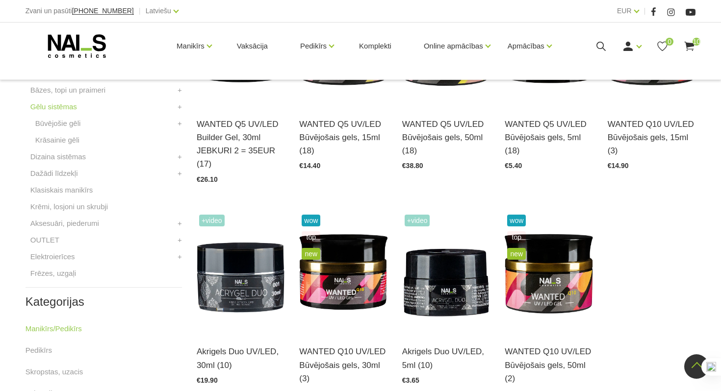
scroll to position [300, 0]
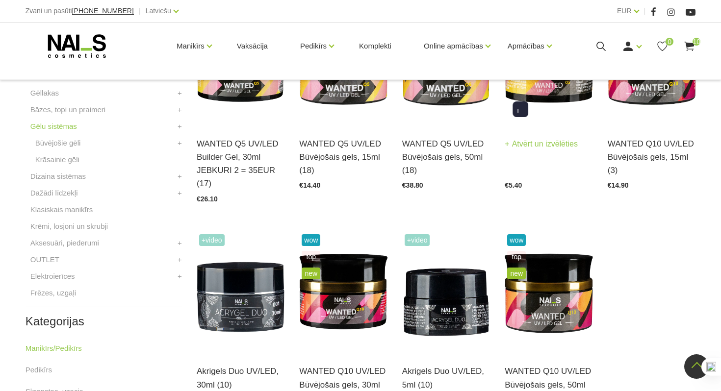
click at [553, 106] on img at bounding box center [549, 64] width 88 height 121
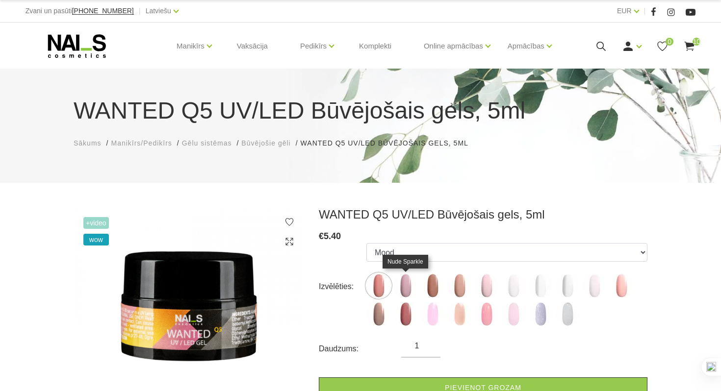
scroll to position [0, 0]
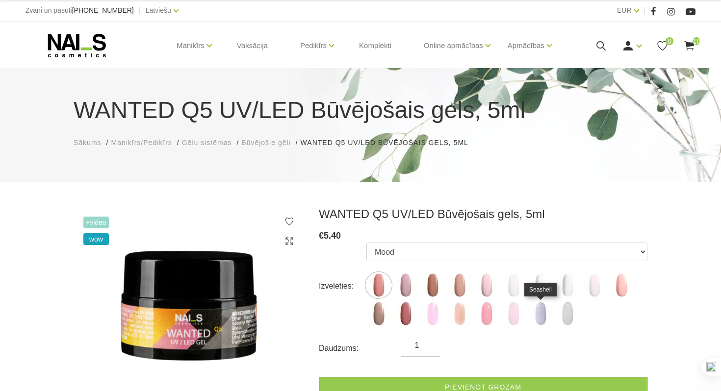
click at [539, 314] on img at bounding box center [540, 314] width 25 height 25
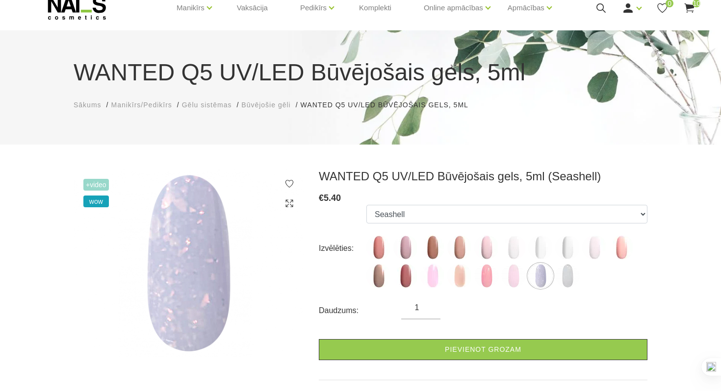
scroll to position [0, 0]
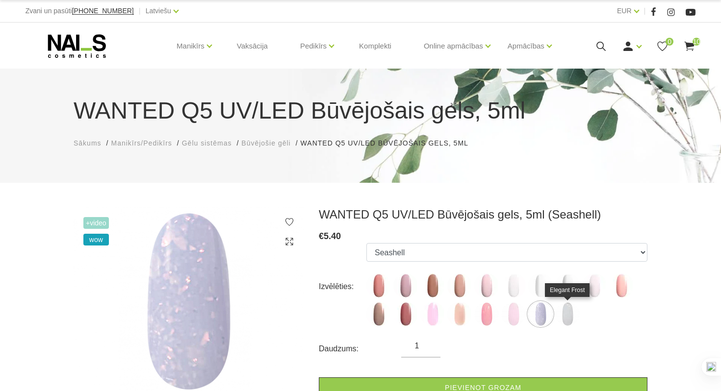
click at [572, 325] on img at bounding box center [567, 314] width 25 height 25
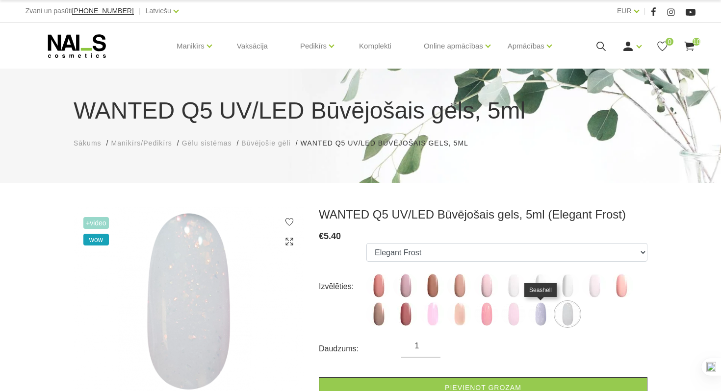
click at [546, 321] on img at bounding box center [540, 314] width 25 height 25
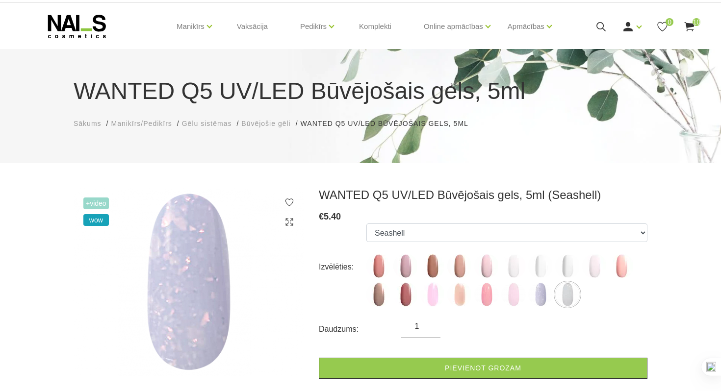
scroll to position [25, 0]
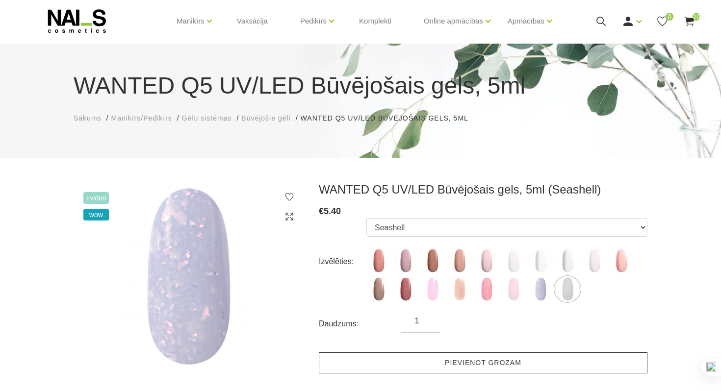
click at [524, 373] on link "Pievienot grozam" at bounding box center [483, 363] width 329 height 21
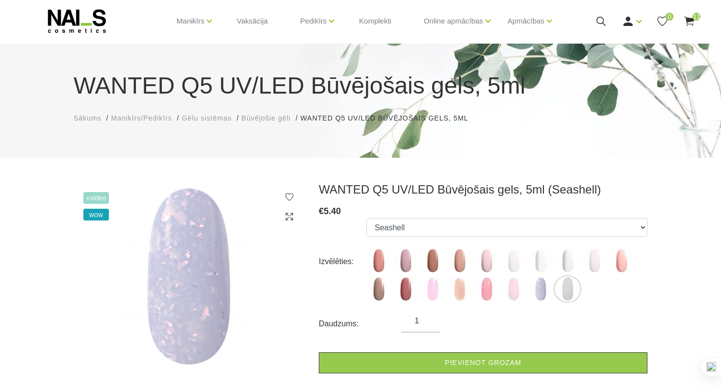
click at [381, 274] on ul "Mood Nude Sparkle Caramel Macchiato Dream Rose Pastel Porcelain Premium Clear M…" at bounding box center [506, 261] width 281 height 87
click at [379, 265] on img at bounding box center [378, 261] width 25 height 25
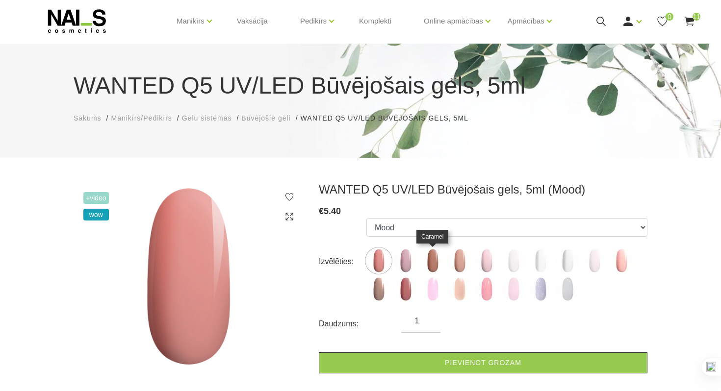
click at [433, 266] on img at bounding box center [432, 261] width 25 height 25
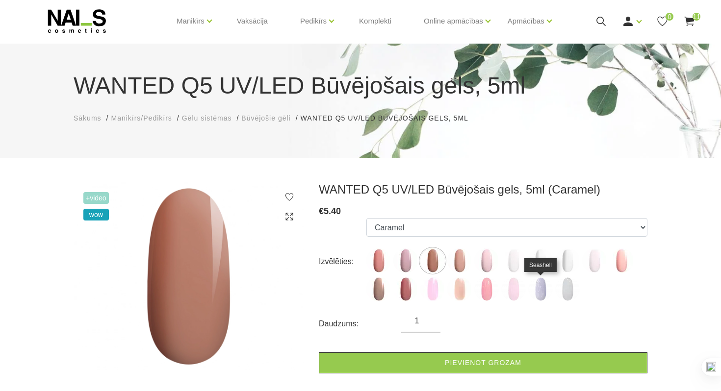
click at [534, 294] on img at bounding box center [540, 289] width 25 height 25
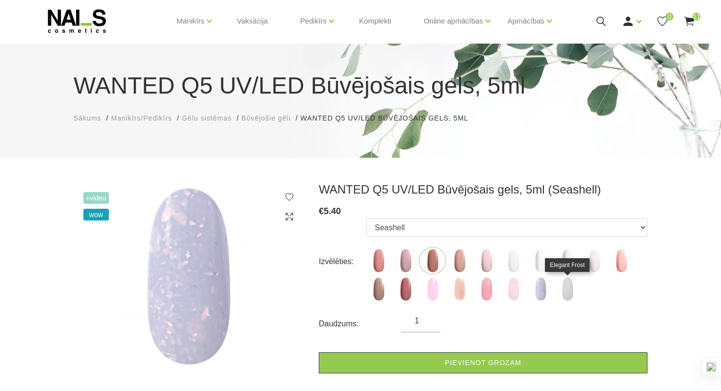
click at [563, 292] on img at bounding box center [567, 289] width 25 height 25
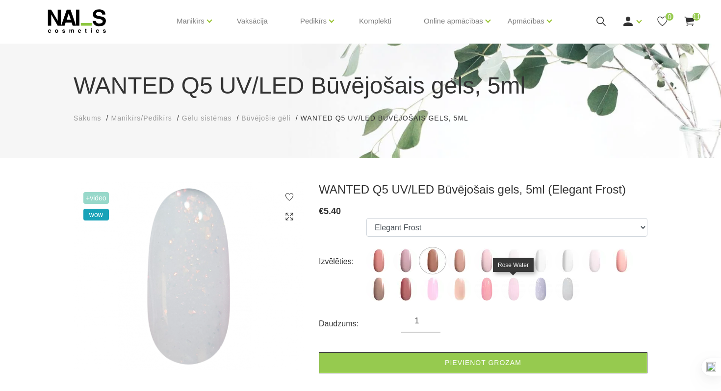
click at [511, 294] on img at bounding box center [513, 289] width 25 height 25
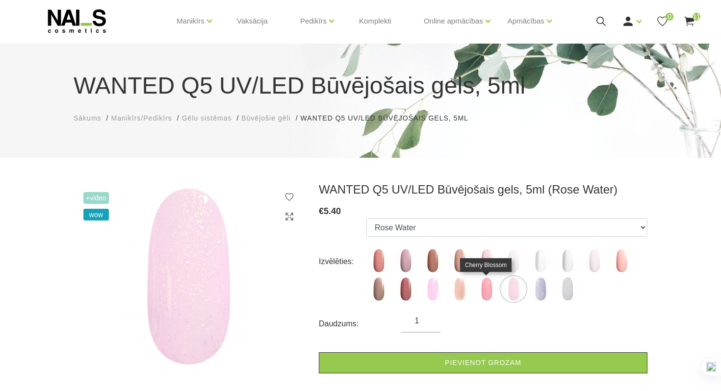
click at [481, 293] on img at bounding box center [486, 289] width 25 height 25
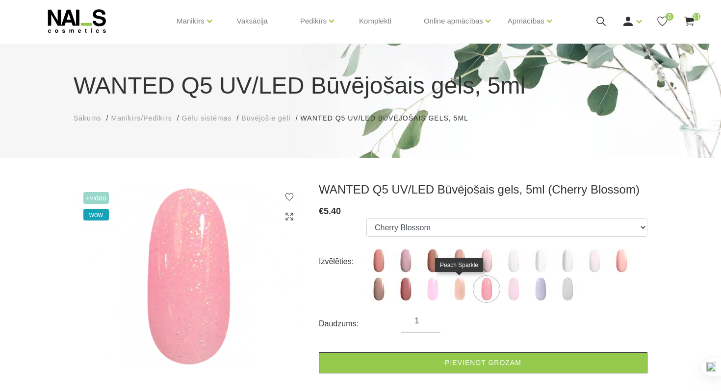
click at [460, 289] on img at bounding box center [459, 289] width 25 height 25
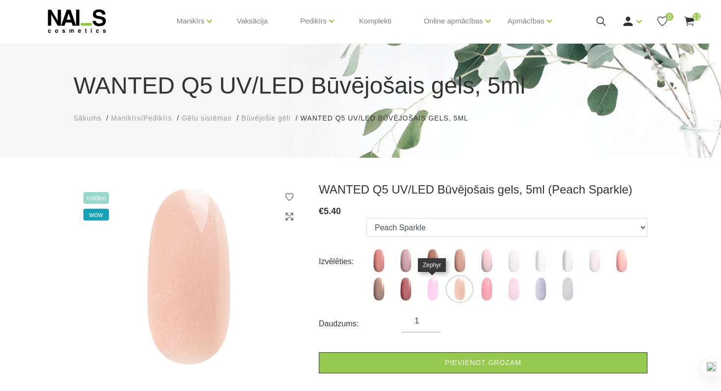
click at [433, 291] on img at bounding box center [432, 289] width 25 height 25
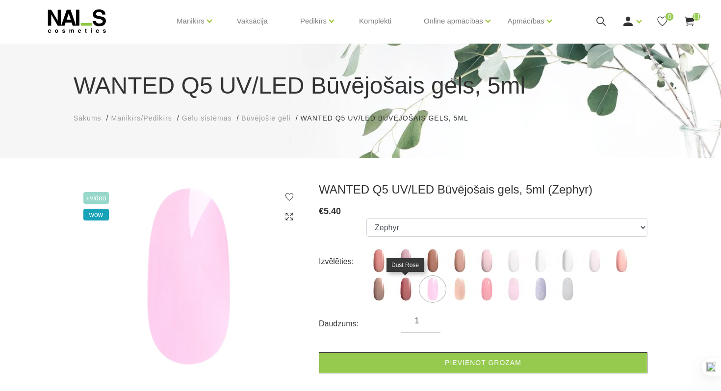
click at [408, 290] on img at bounding box center [405, 289] width 25 height 25
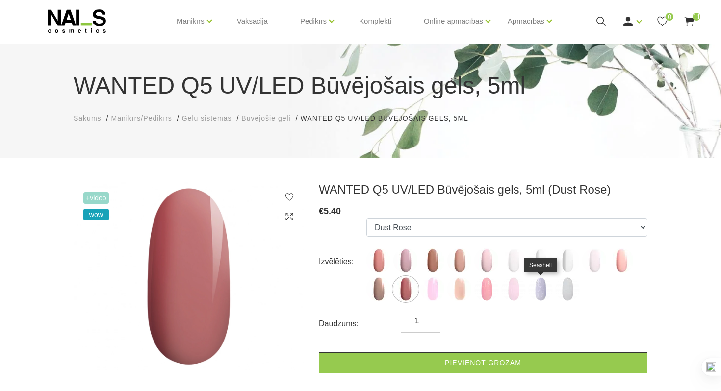
click at [538, 294] on img at bounding box center [540, 289] width 25 height 25
select select "6421"
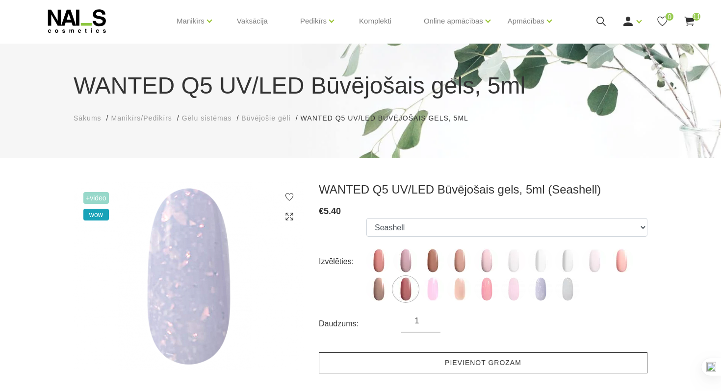
click at [486, 368] on link "Pievienot grozam" at bounding box center [483, 363] width 329 height 21
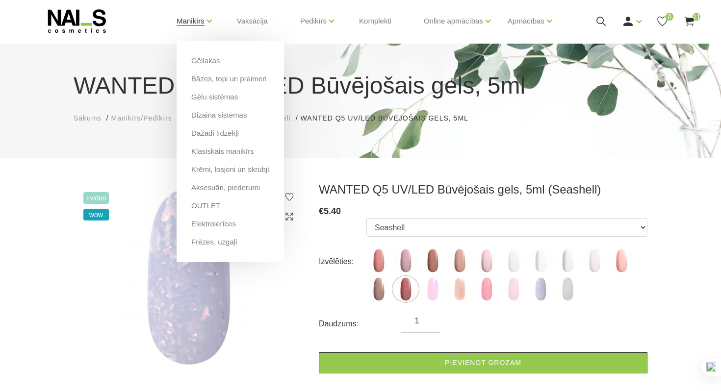
click at [197, 20] on link "Manikīrs" at bounding box center [191, 20] width 28 height 39
click at [199, 81] on link "Bāzes, topi un praimeri" at bounding box center [228, 79] width 75 height 11
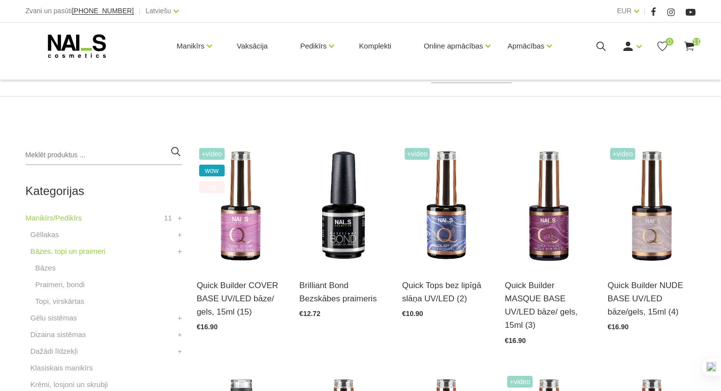
scroll to position [159, 0]
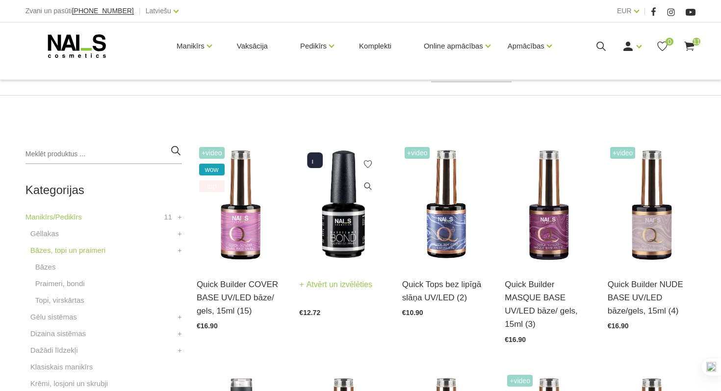
click at [342, 230] on img at bounding box center [343, 205] width 88 height 121
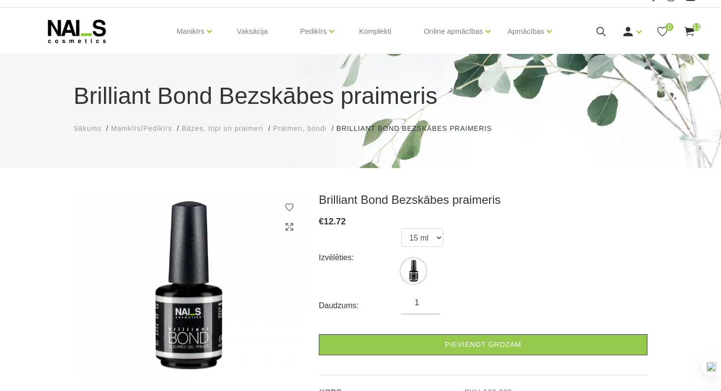
scroll to position [18, 0]
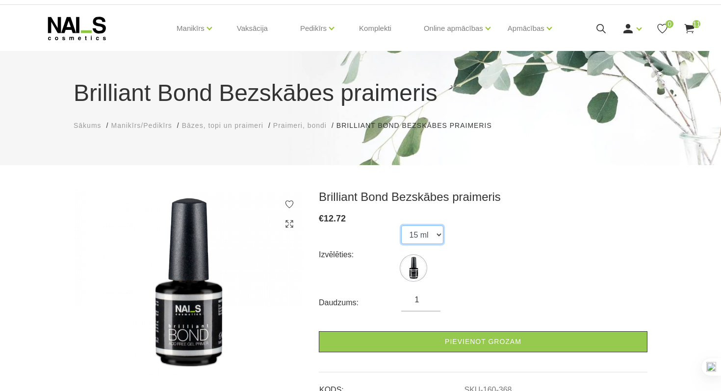
click at [433, 235] on select "15 ml" at bounding box center [422, 235] width 42 height 19
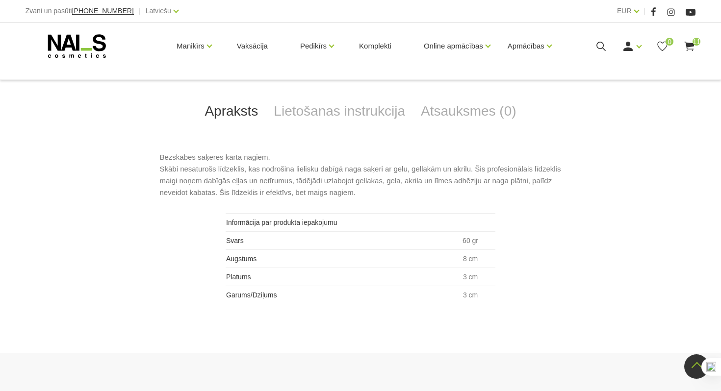
scroll to position [418, 0]
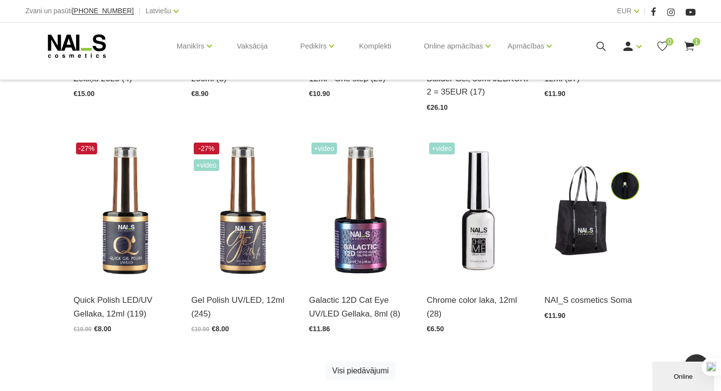
click at [687, 43] on use at bounding box center [690, 46] width 10 height 9
